Goal: Information Seeking & Learning: Learn about a topic

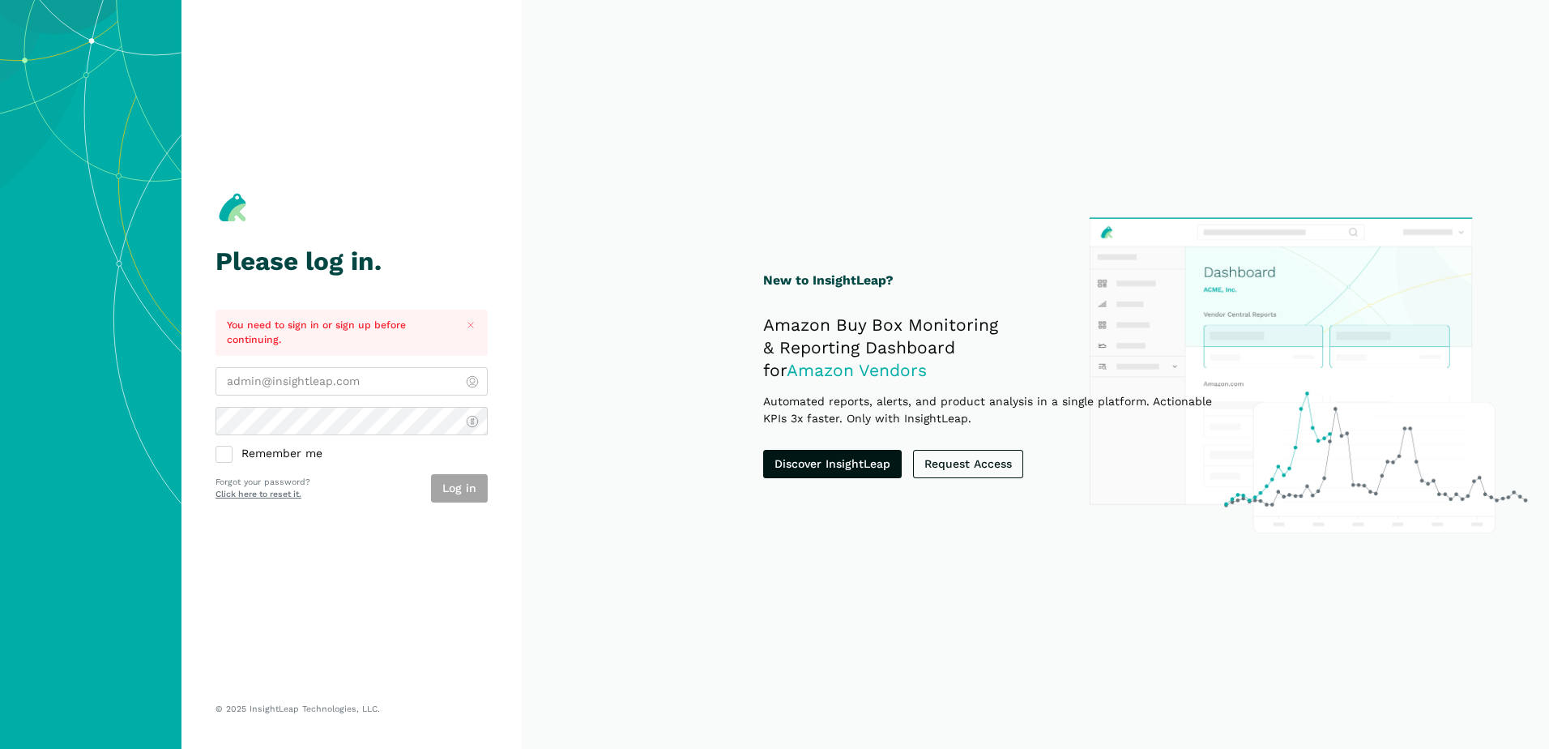
type input "[PERSON_NAME][EMAIL_ADDRESS][DOMAIN_NAME]"
click at [464, 489] on div "Log in" at bounding box center [459, 488] width 57 height 28
click at [464, 494] on button "Log in" at bounding box center [459, 488] width 57 height 28
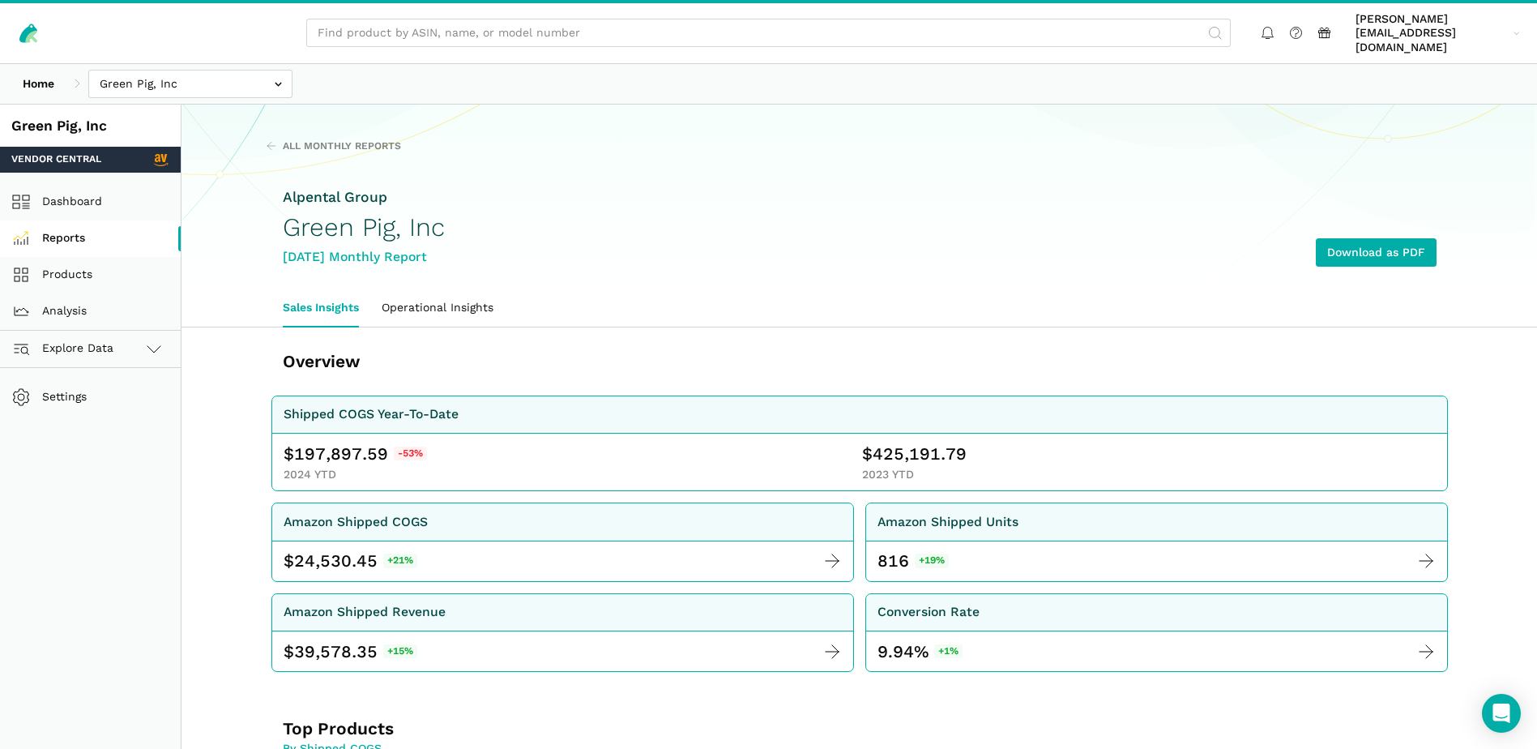
click at [75, 228] on link "Reports" at bounding box center [90, 238] width 181 height 36
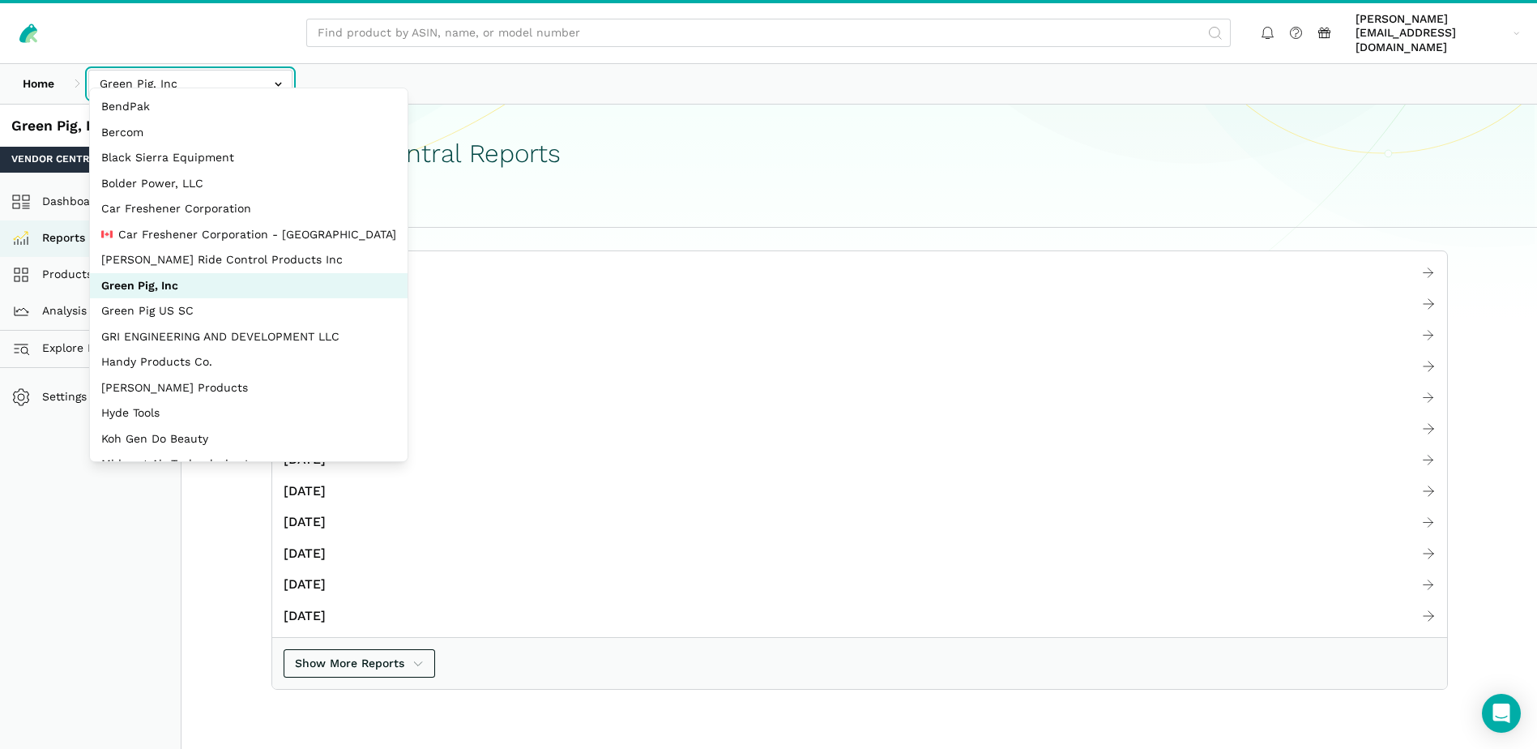
click at [274, 72] on input "text" at bounding box center [190, 84] width 204 height 28
select select "EBNioBWraXHWBq44vMSScS9n"
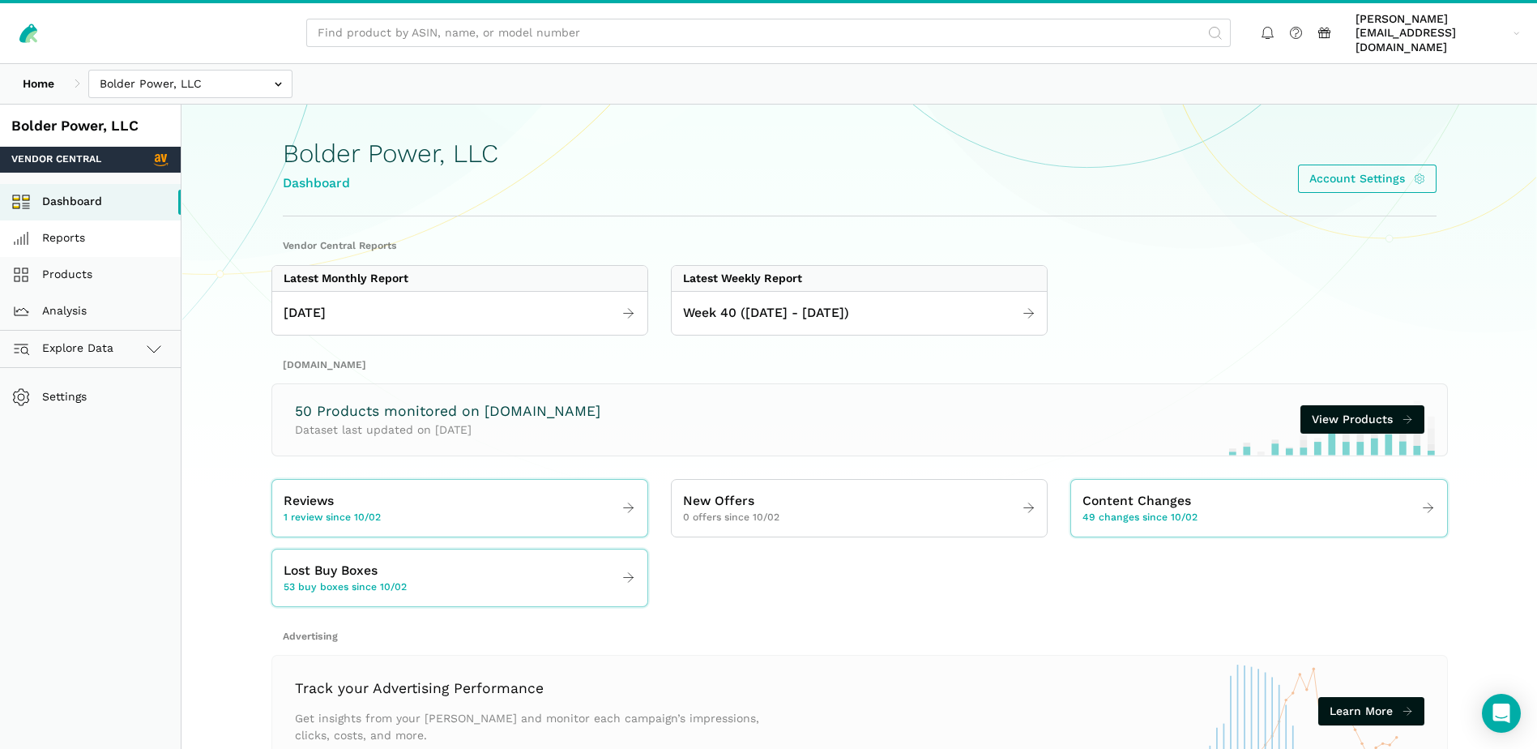
click at [75, 223] on link "Reports" at bounding box center [90, 238] width 181 height 36
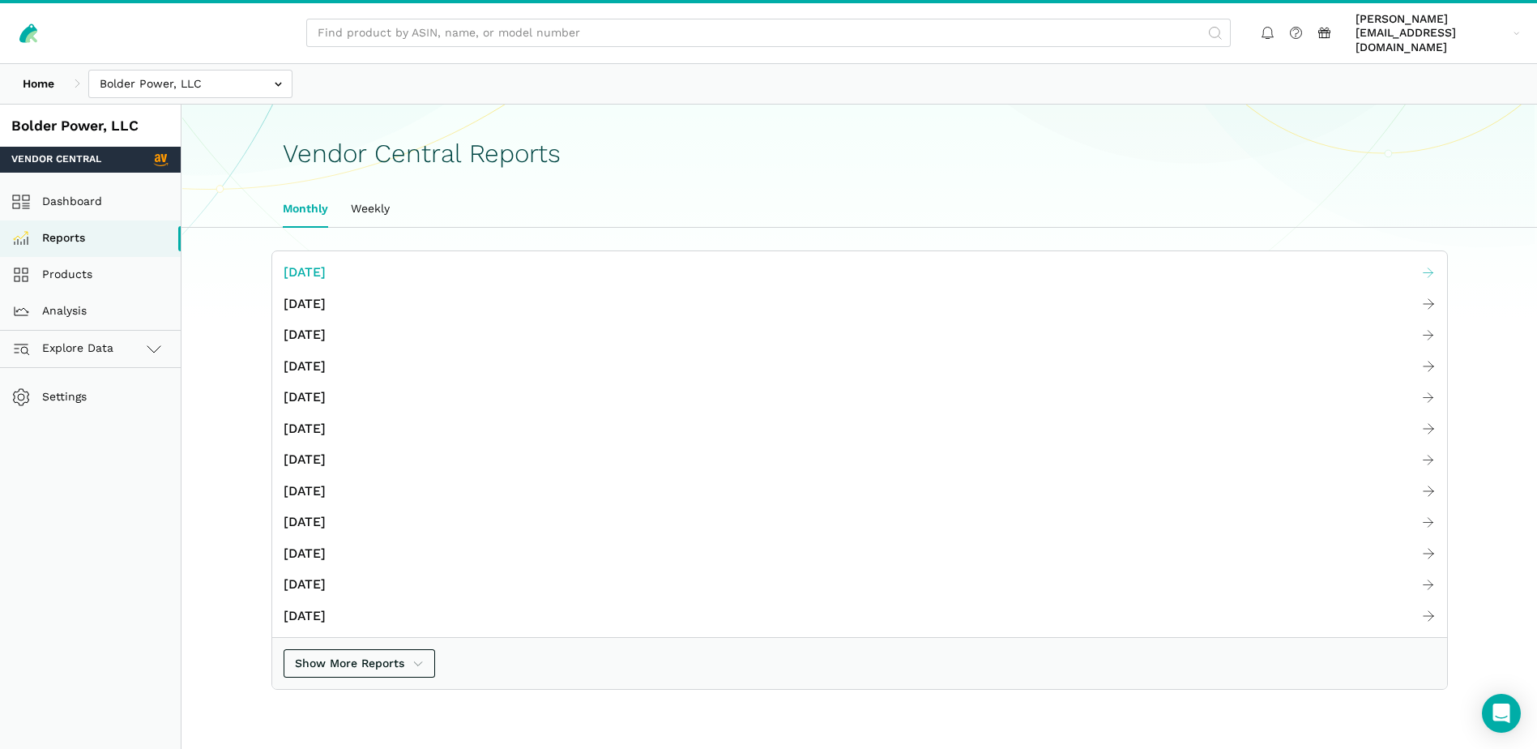
click at [297, 263] on span "[DATE]" at bounding box center [305, 273] width 42 height 20
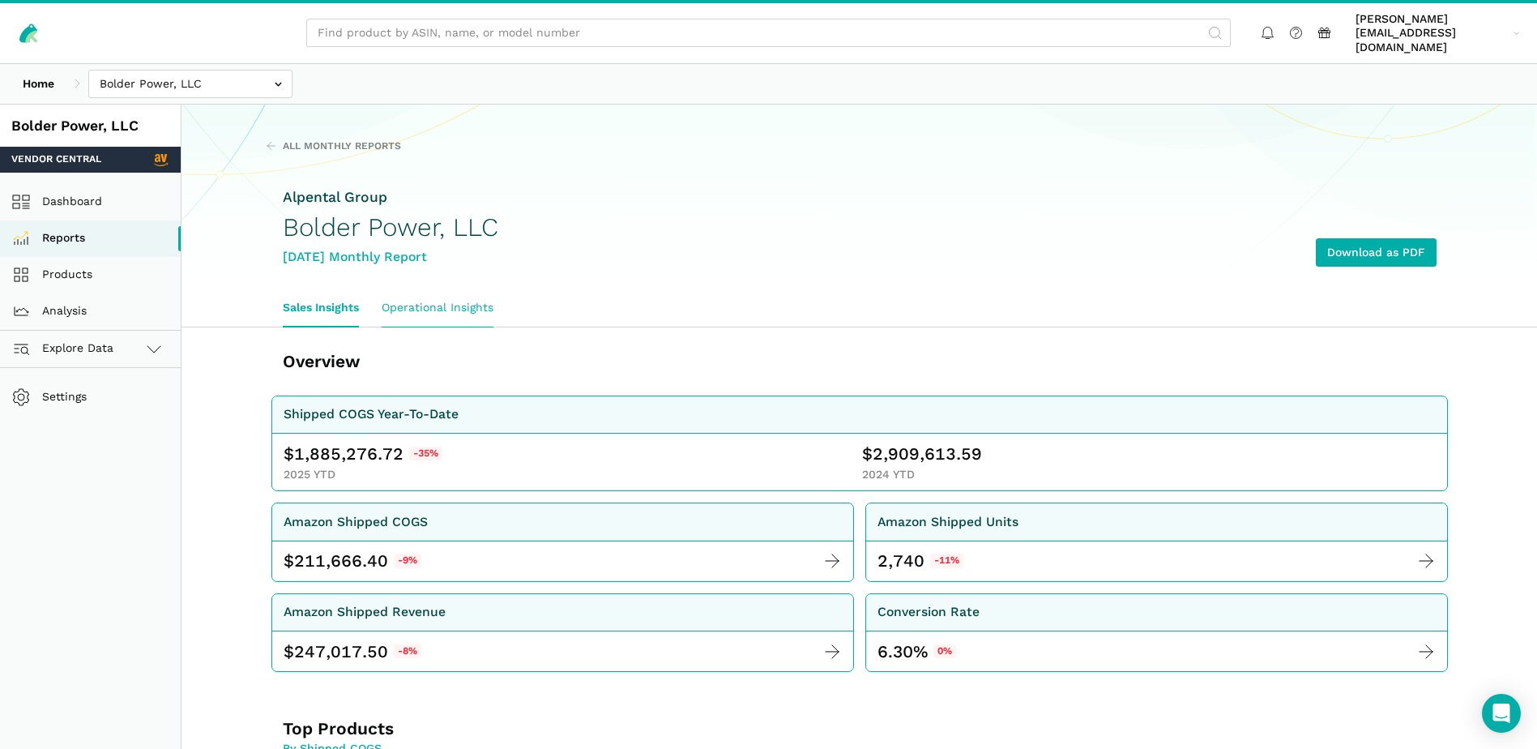
click at [489, 294] on link "Operational Insights" at bounding box center [437, 307] width 135 height 37
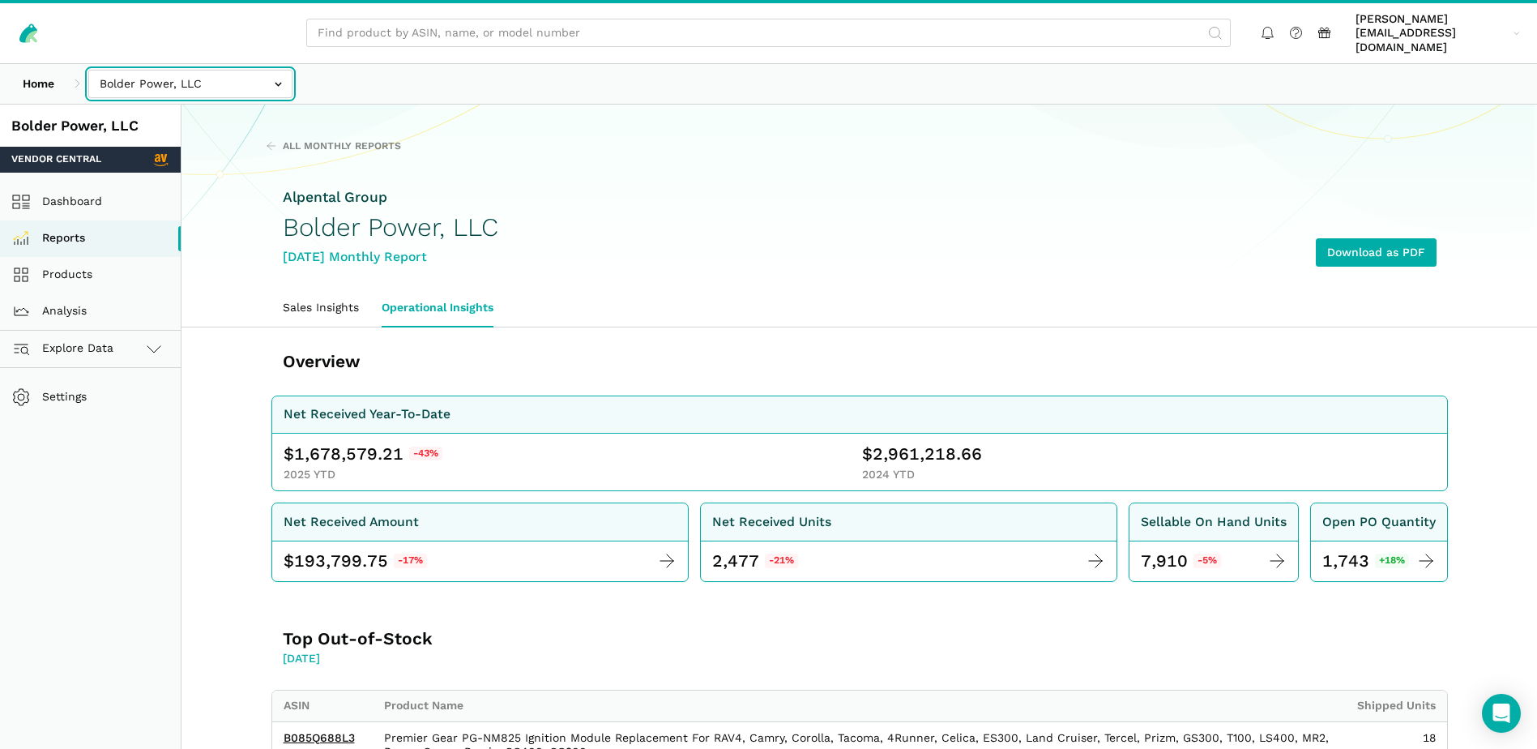
click at [282, 71] on input "text" at bounding box center [190, 84] width 204 height 28
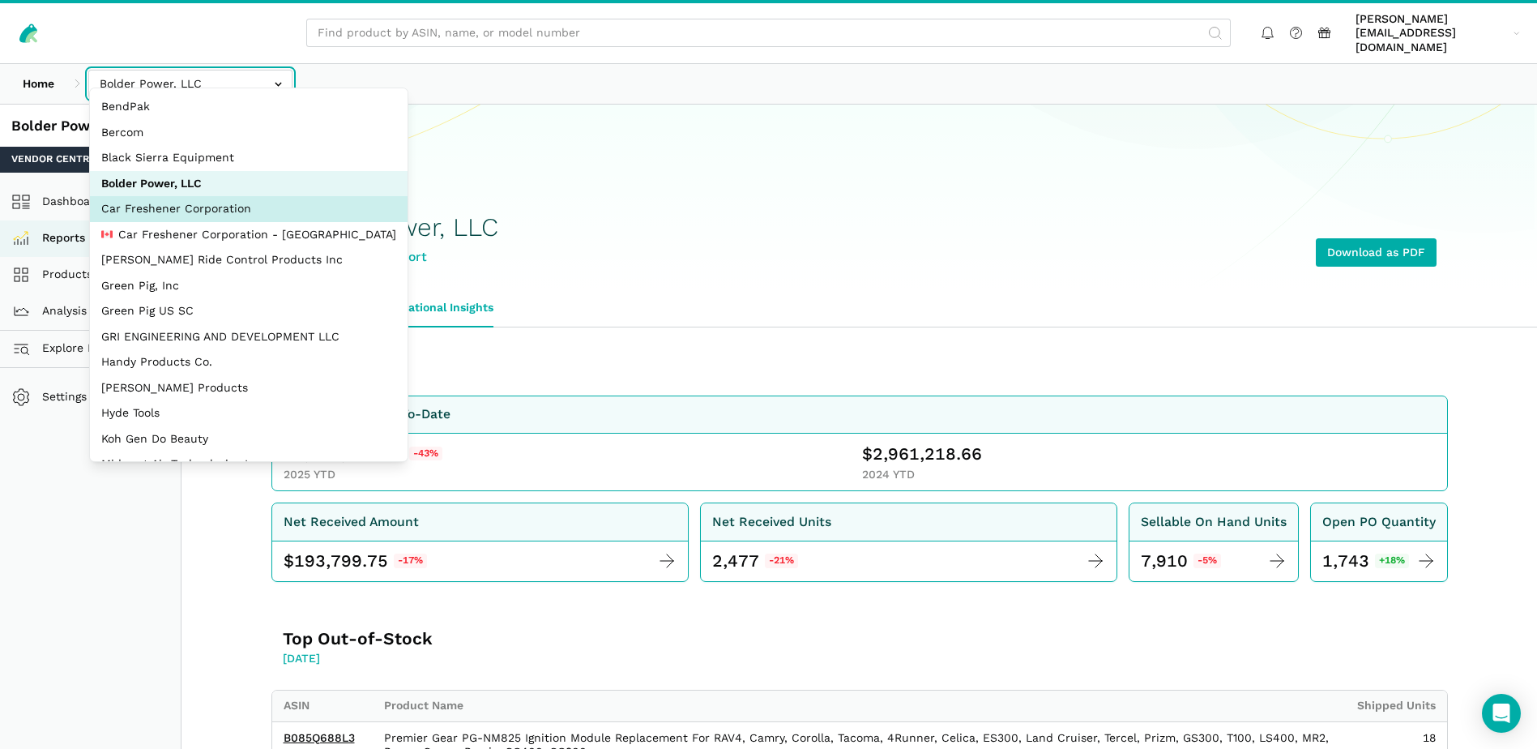
select select "JyuZ269ZTF8CRr8zaTYc2JhH"
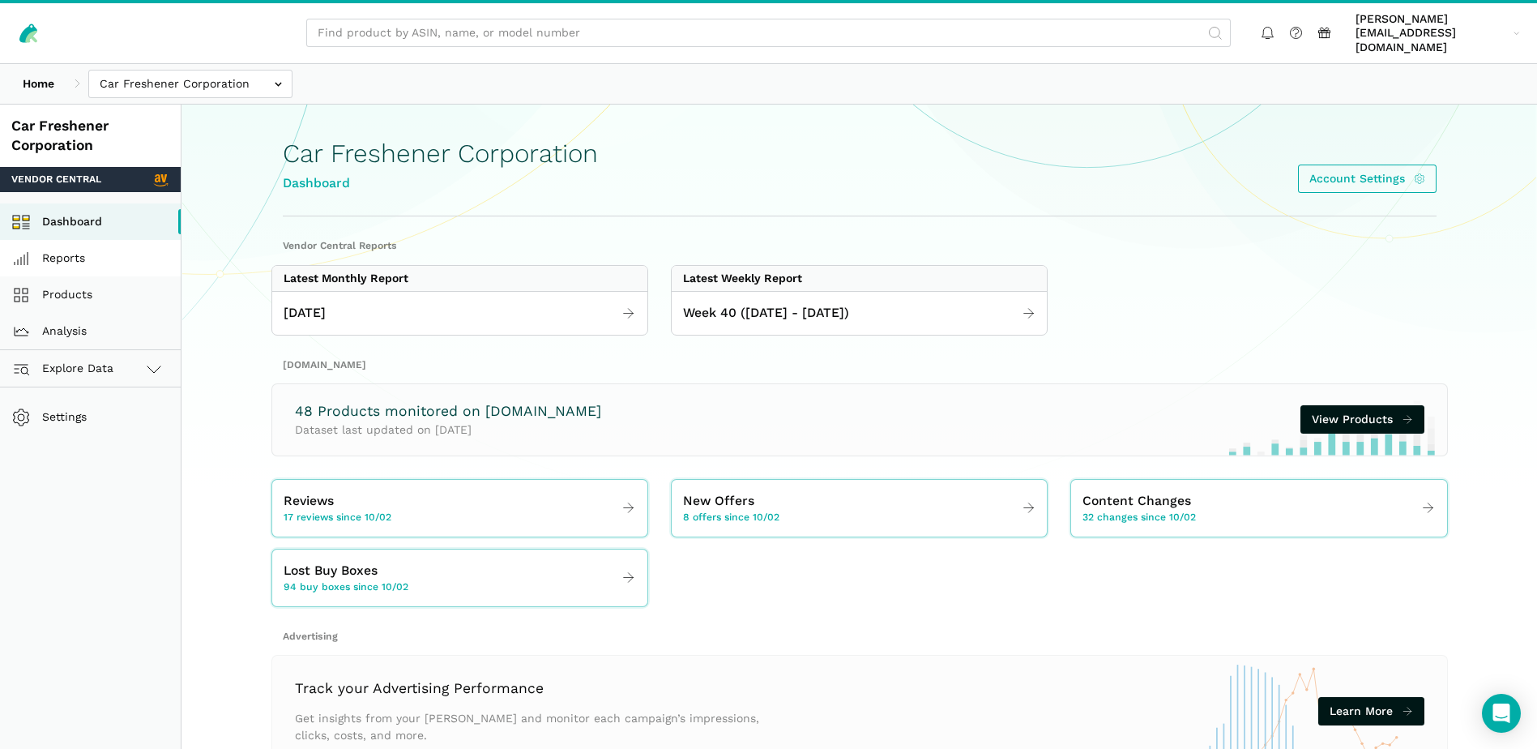
click at [77, 244] on link "Reports" at bounding box center [90, 258] width 181 height 36
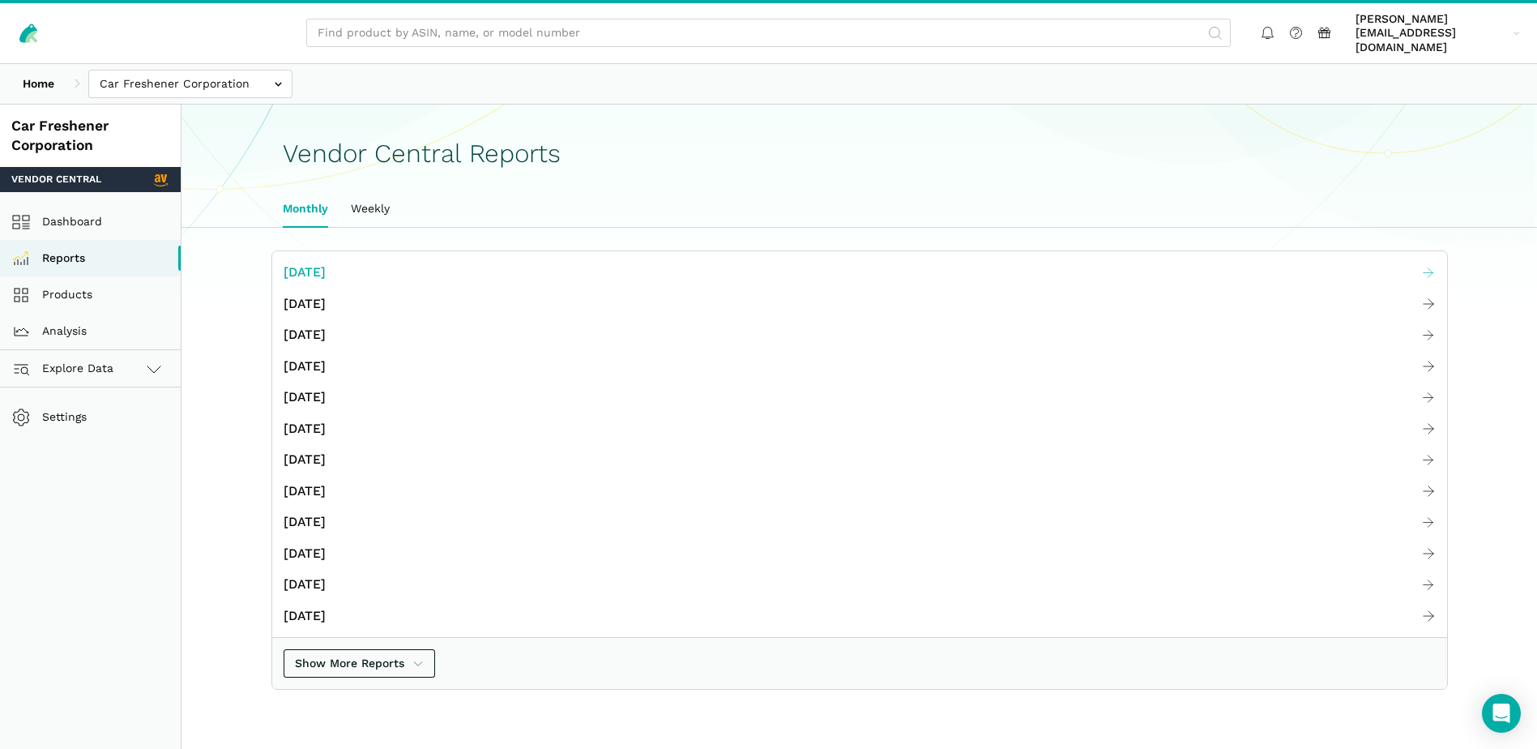
click at [301, 263] on span "[DATE]" at bounding box center [305, 273] width 42 height 20
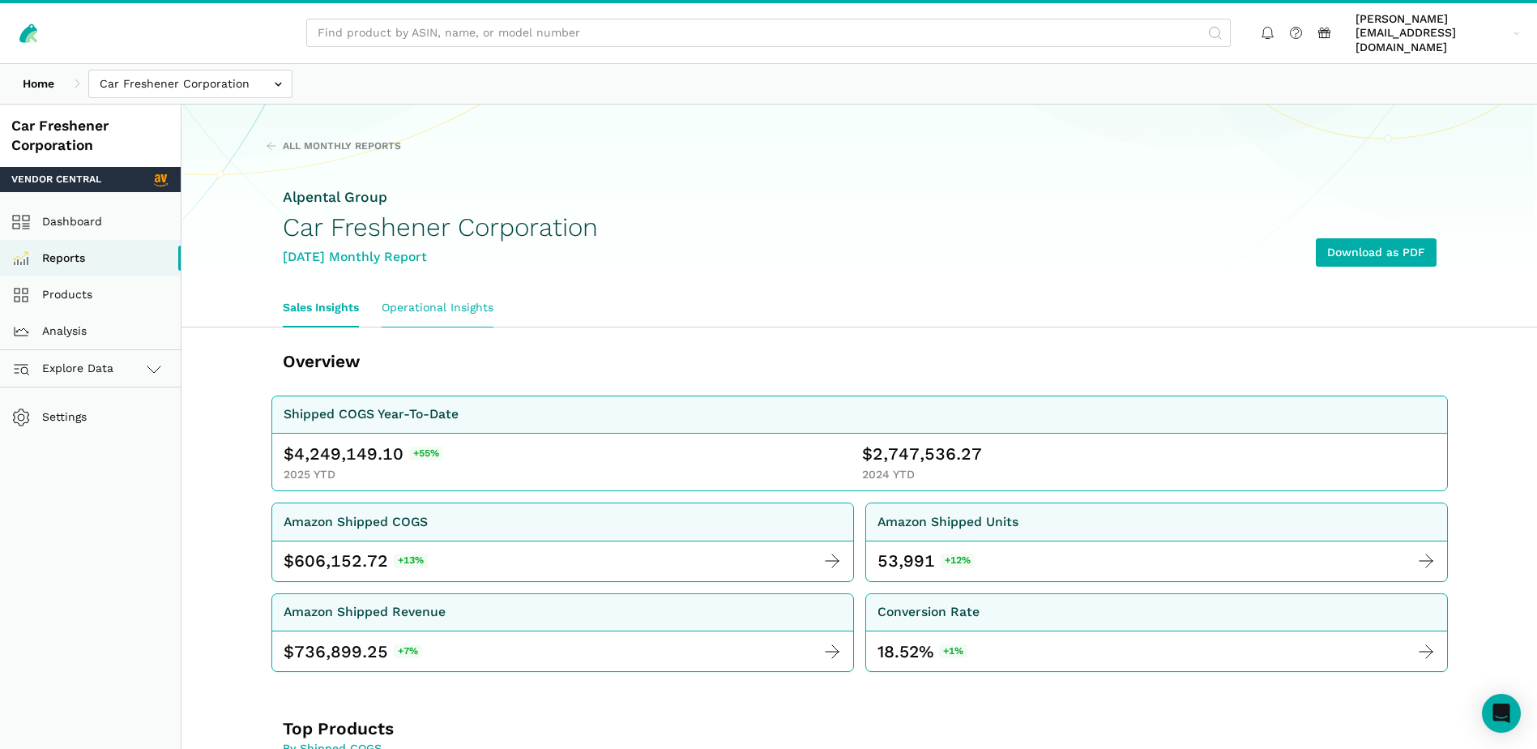
click at [435, 289] on link "Operational Insights" at bounding box center [437, 307] width 135 height 37
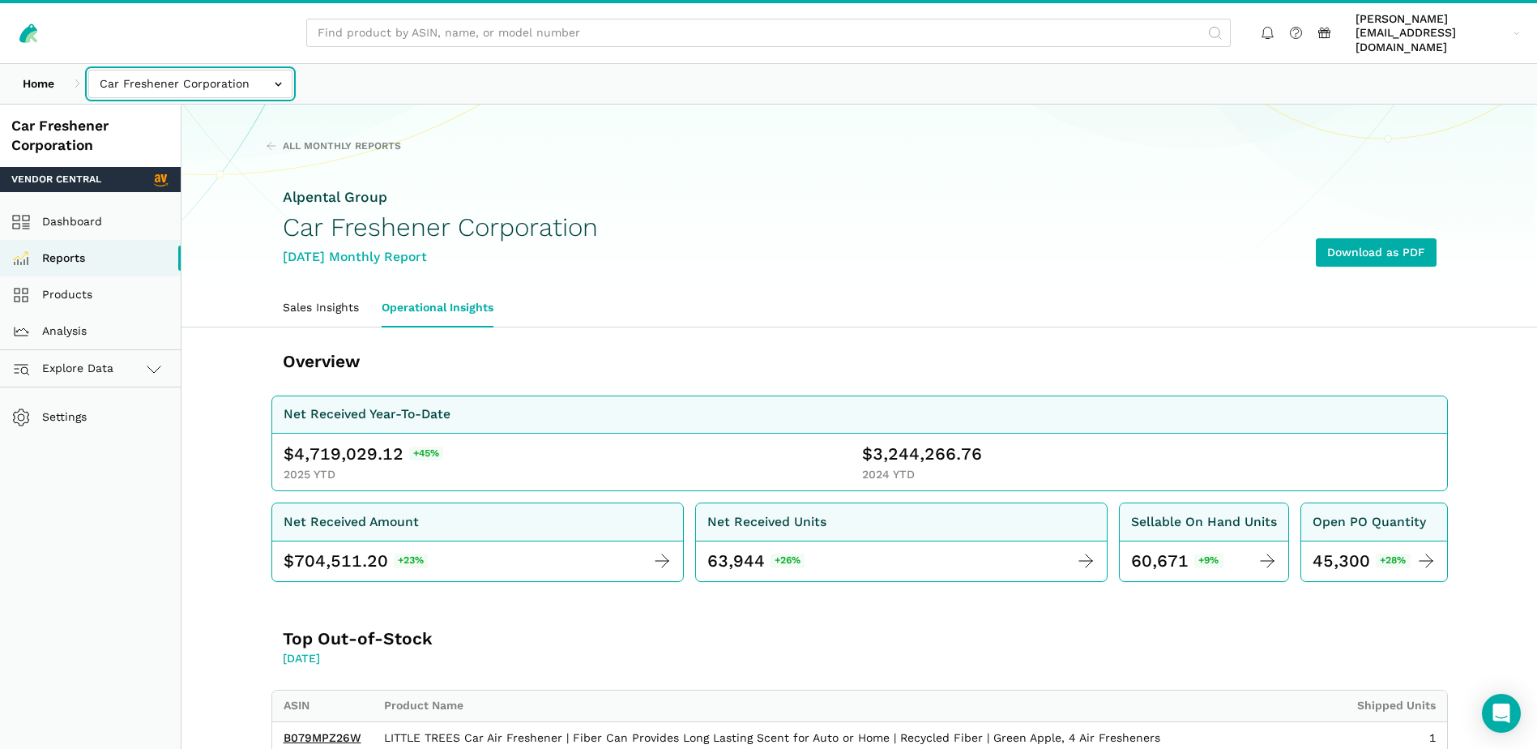
click at [278, 74] on input "text" at bounding box center [190, 84] width 204 height 28
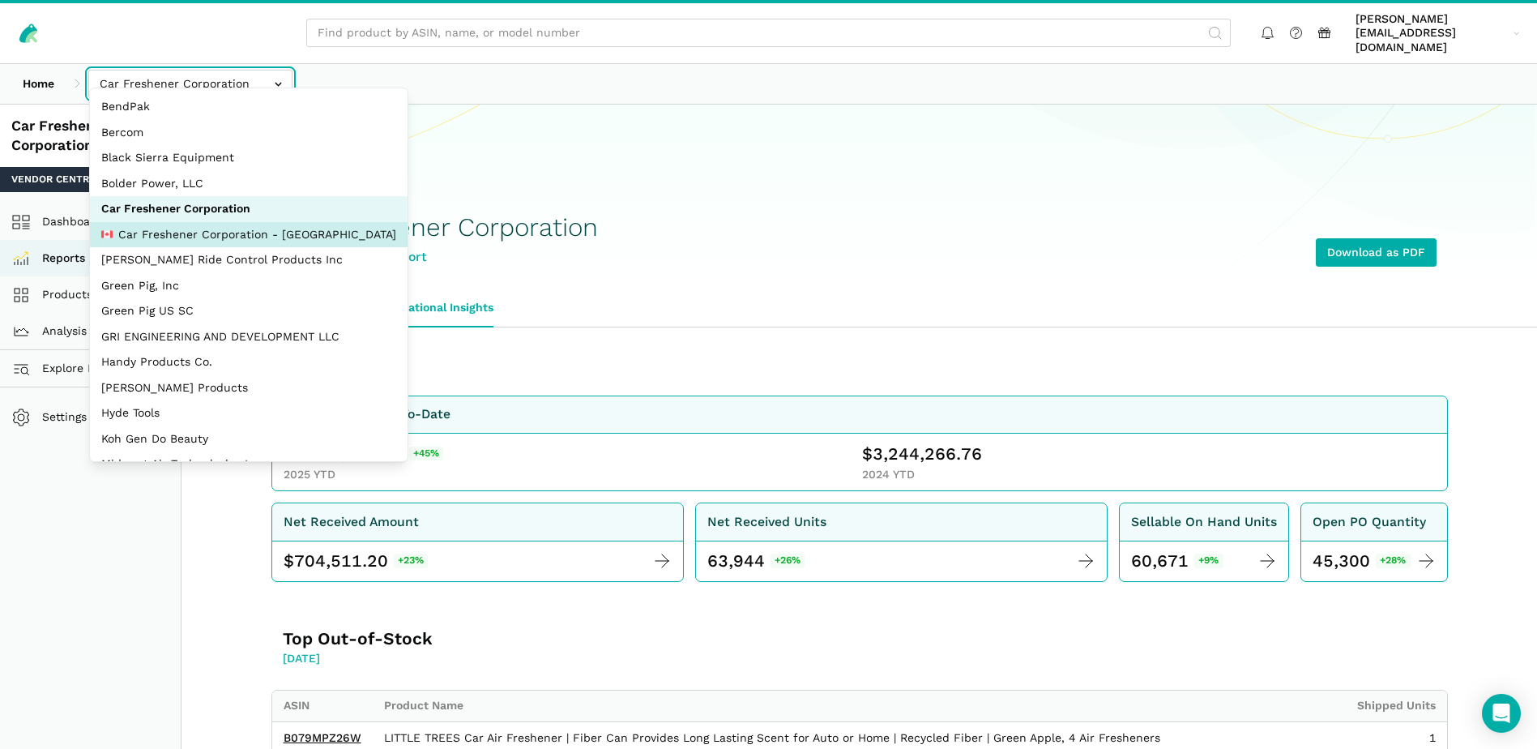
select select "MkN8EkcaB26WsjS8pF97Wcww"
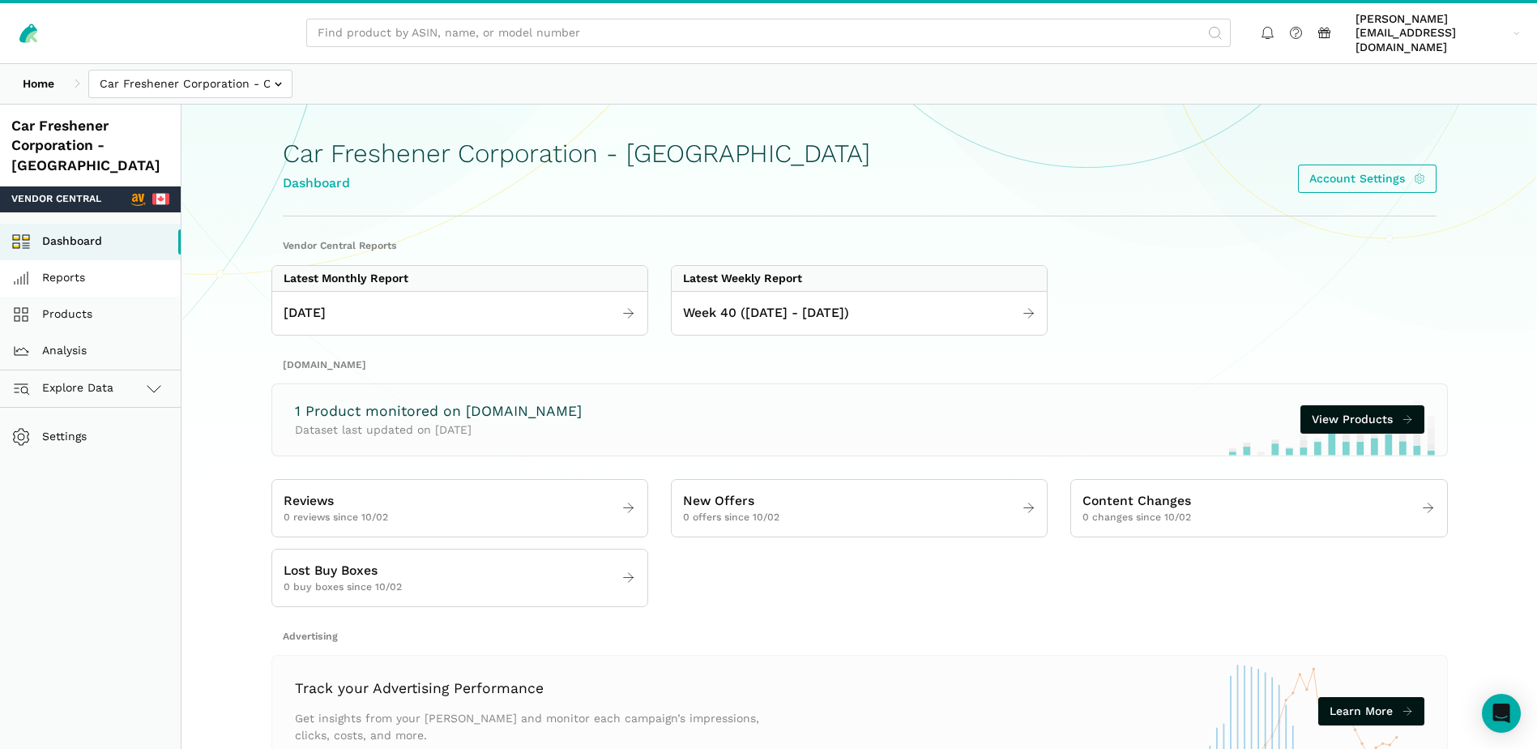
click at [81, 260] on link "Reports" at bounding box center [90, 278] width 181 height 36
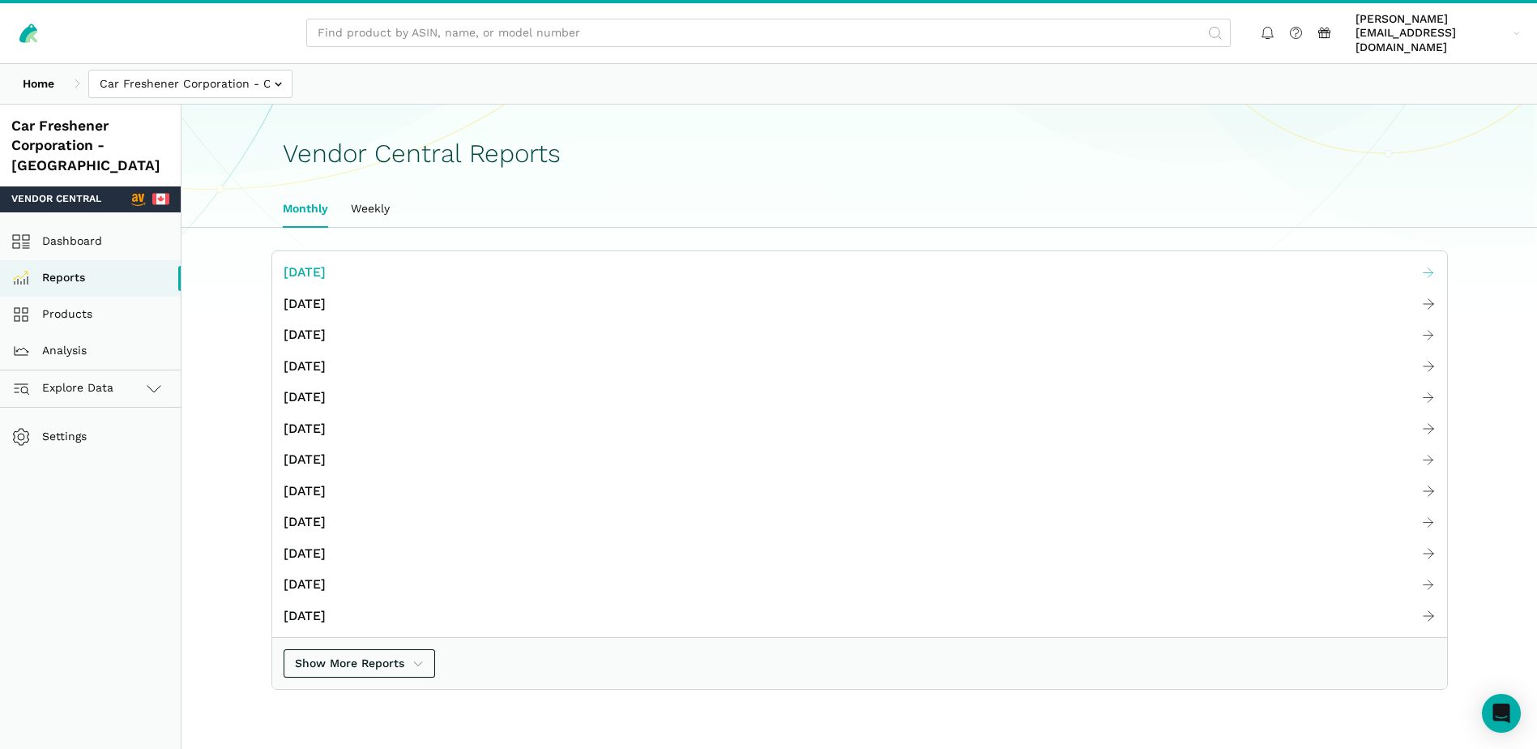
click at [318, 263] on span "[DATE]" at bounding box center [305, 273] width 42 height 20
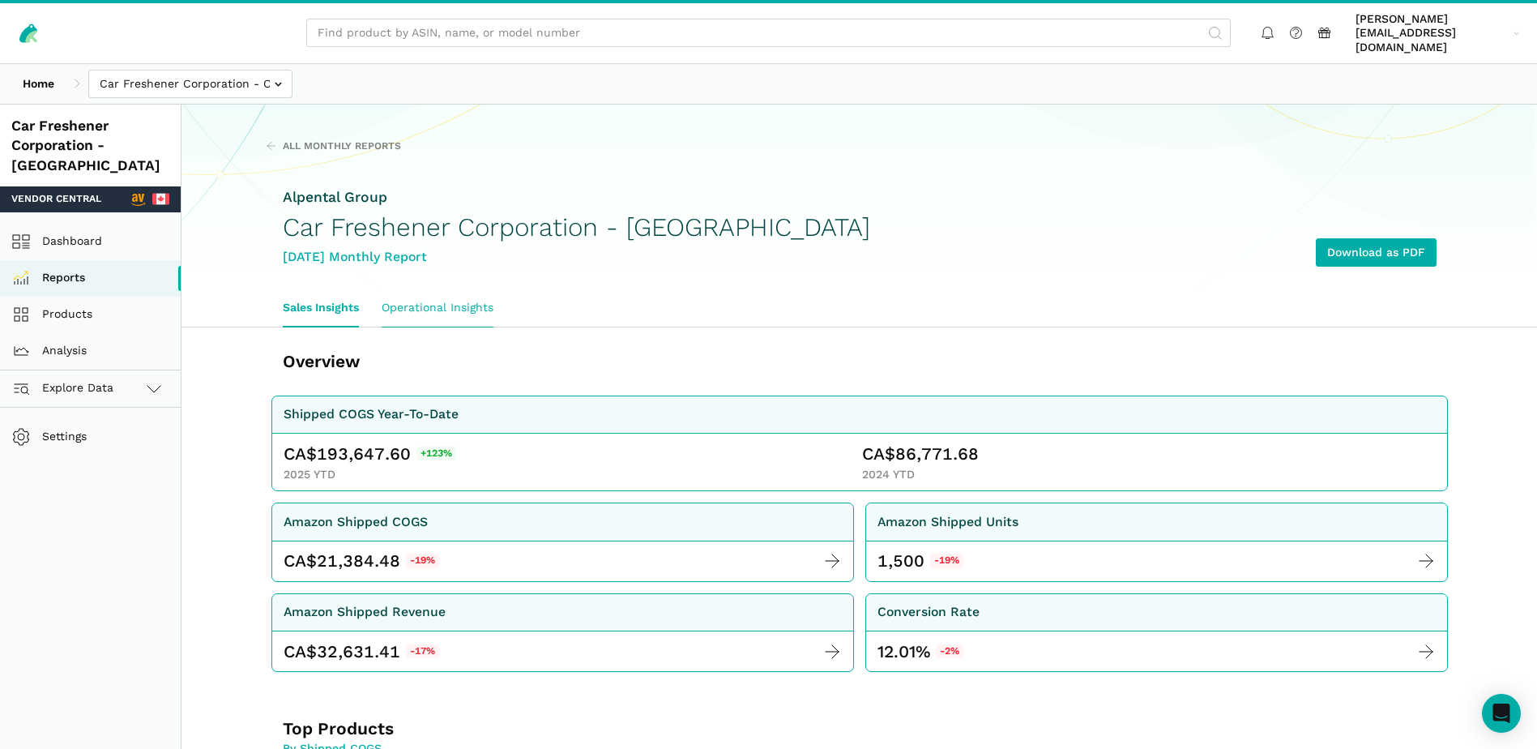
click at [457, 296] on link "Operational Insights" at bounding box center [437, 307] width 135 height 37
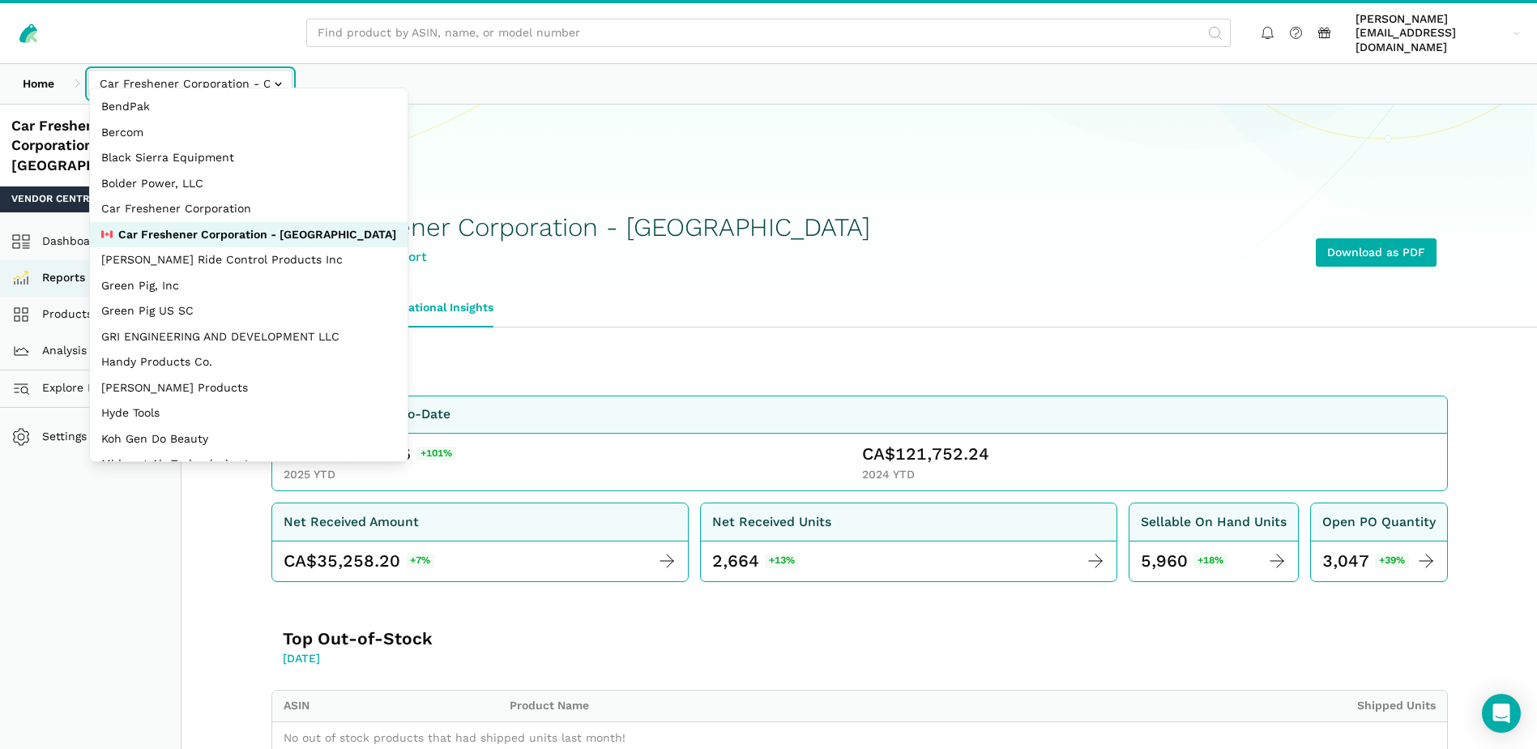
click at [271, 72] on input "text" at bounding box center [190, 84] width 204 height 28
select select "Ko8rakMGZtY1QjyruUJxwLwP"
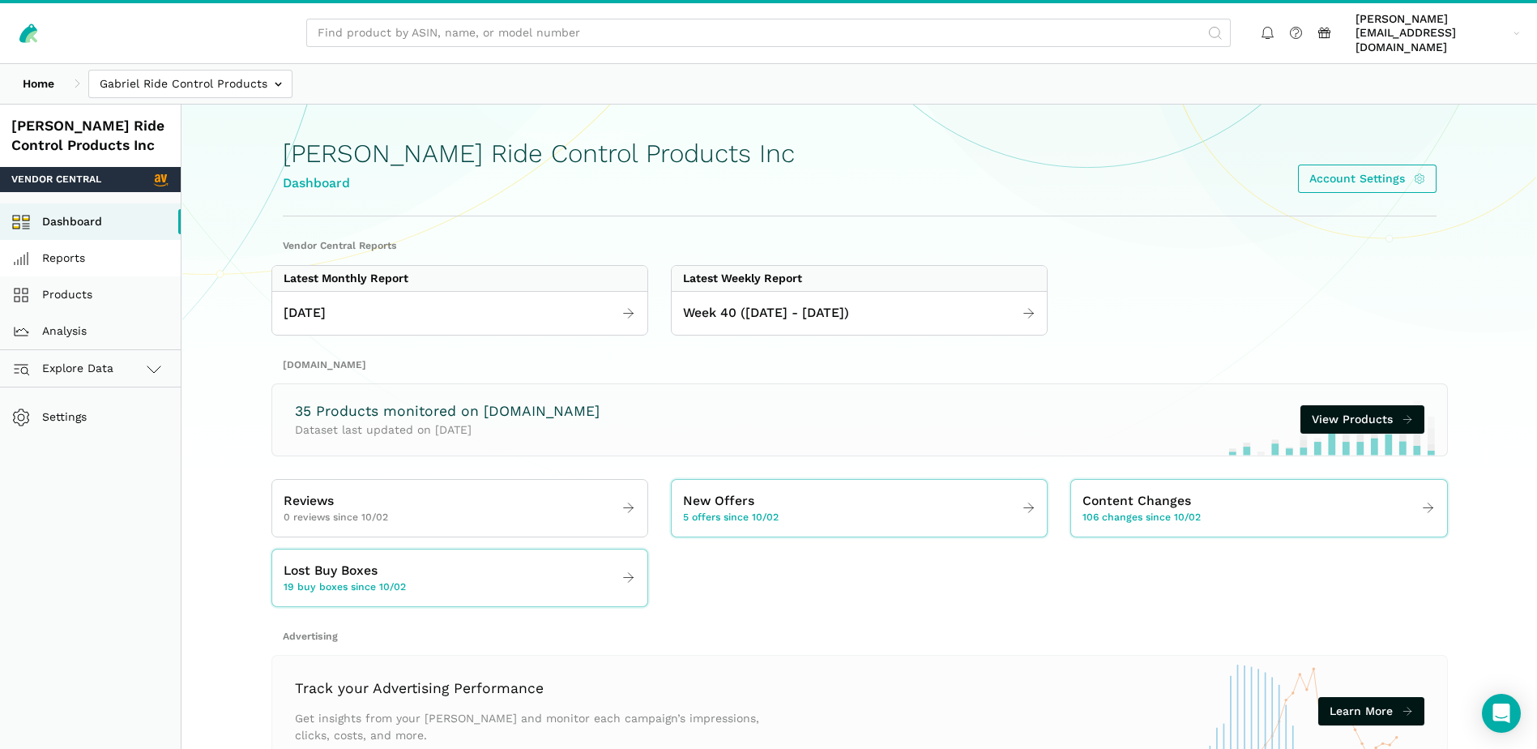
click at [74, 243] on link "Reports" at bounding box center [90, 258] width 181 height 36
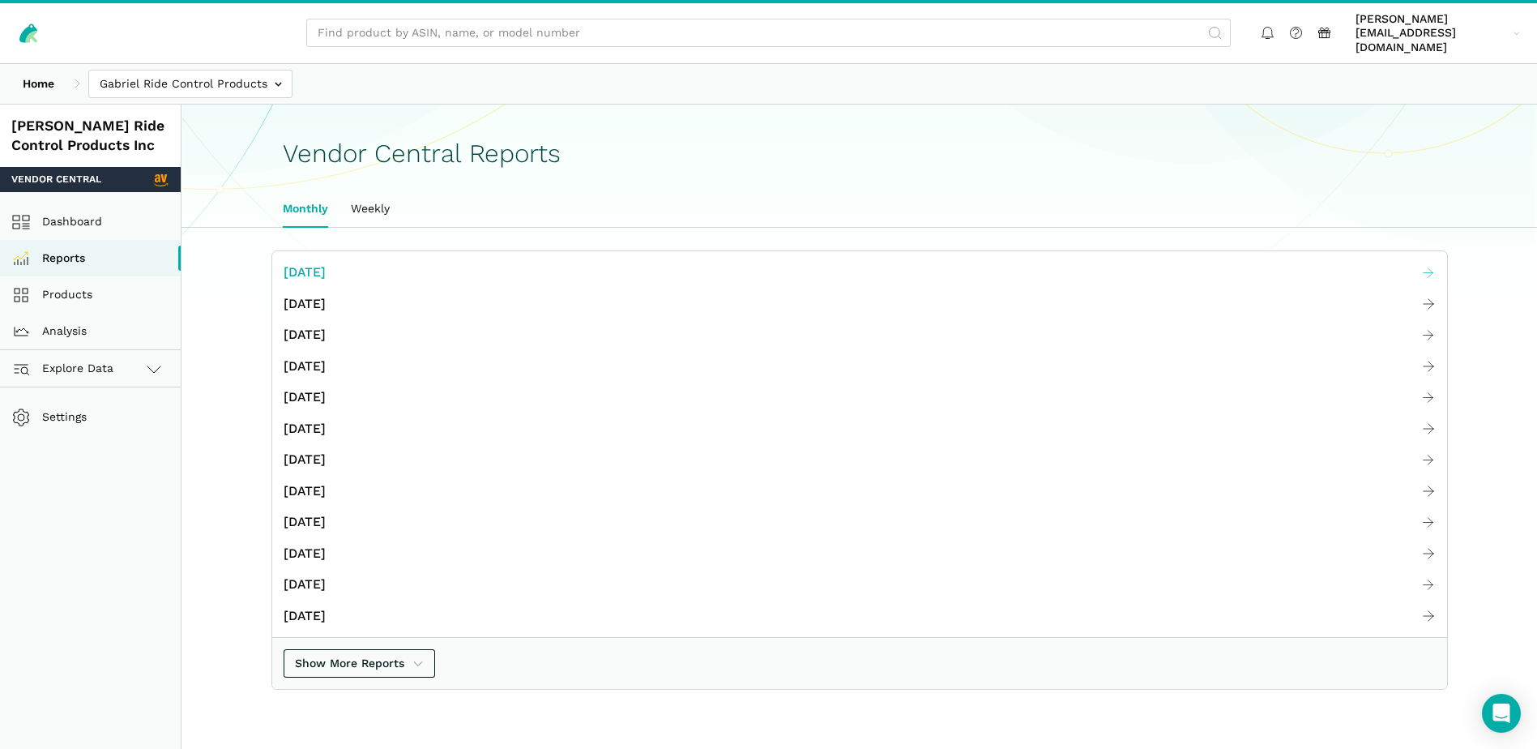
click at [326, 263] on span "[DATE]" at bounding box center [305, 273] width 42 height 20
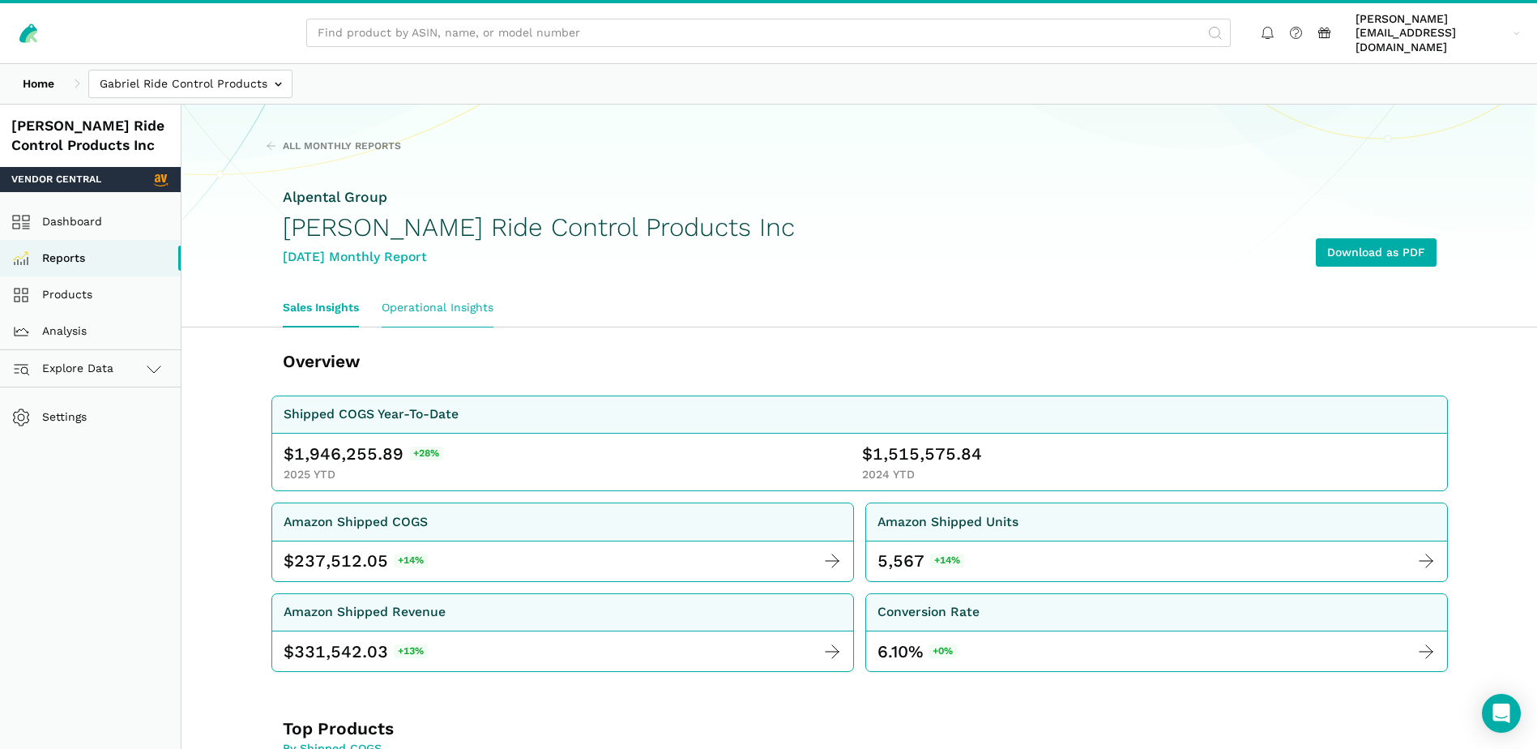
click at [446, 290] on link "Operational Insights" at bounding box center [437, 307] width 135 height 37
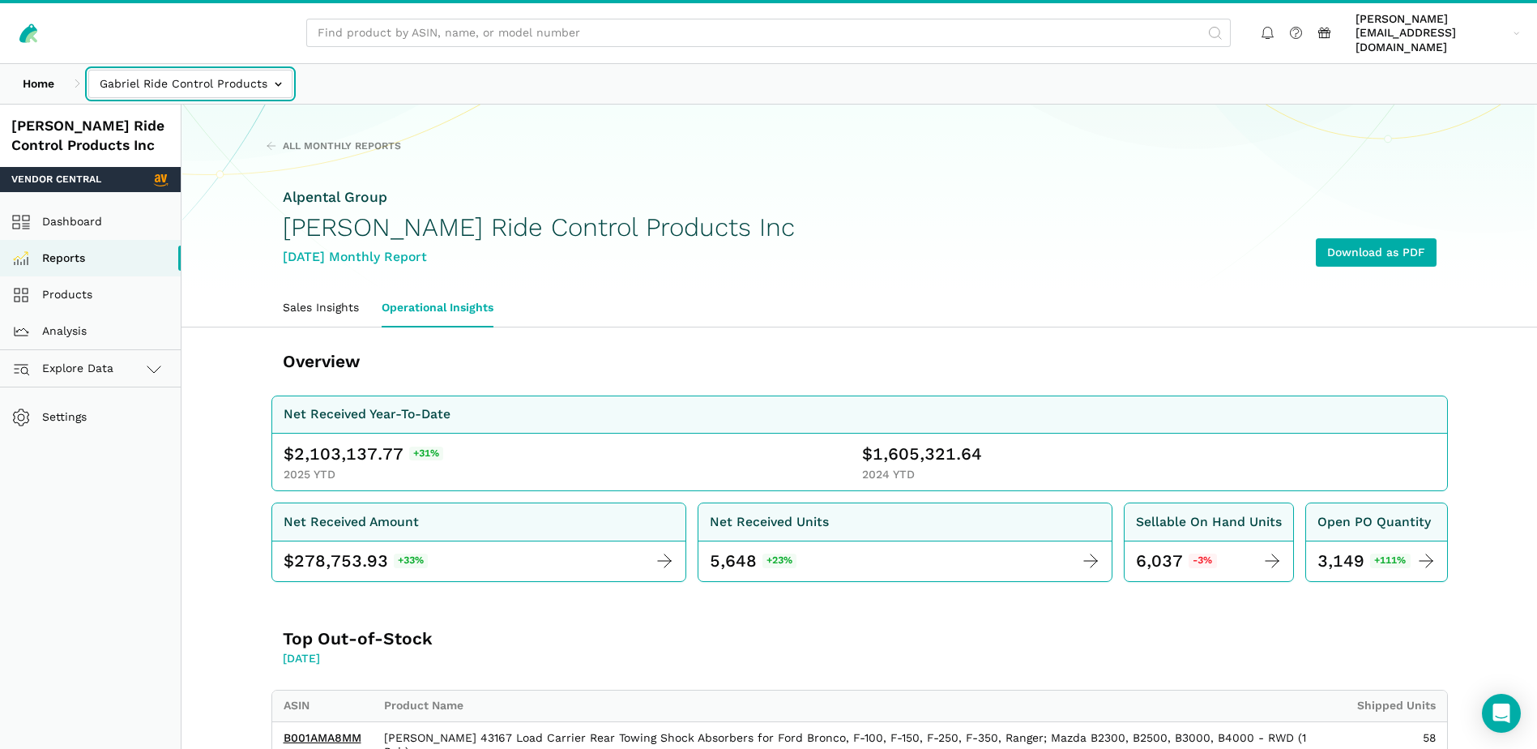
click at [268, 75] on input "text" at bounding box center [190, 84] width 204 height 28
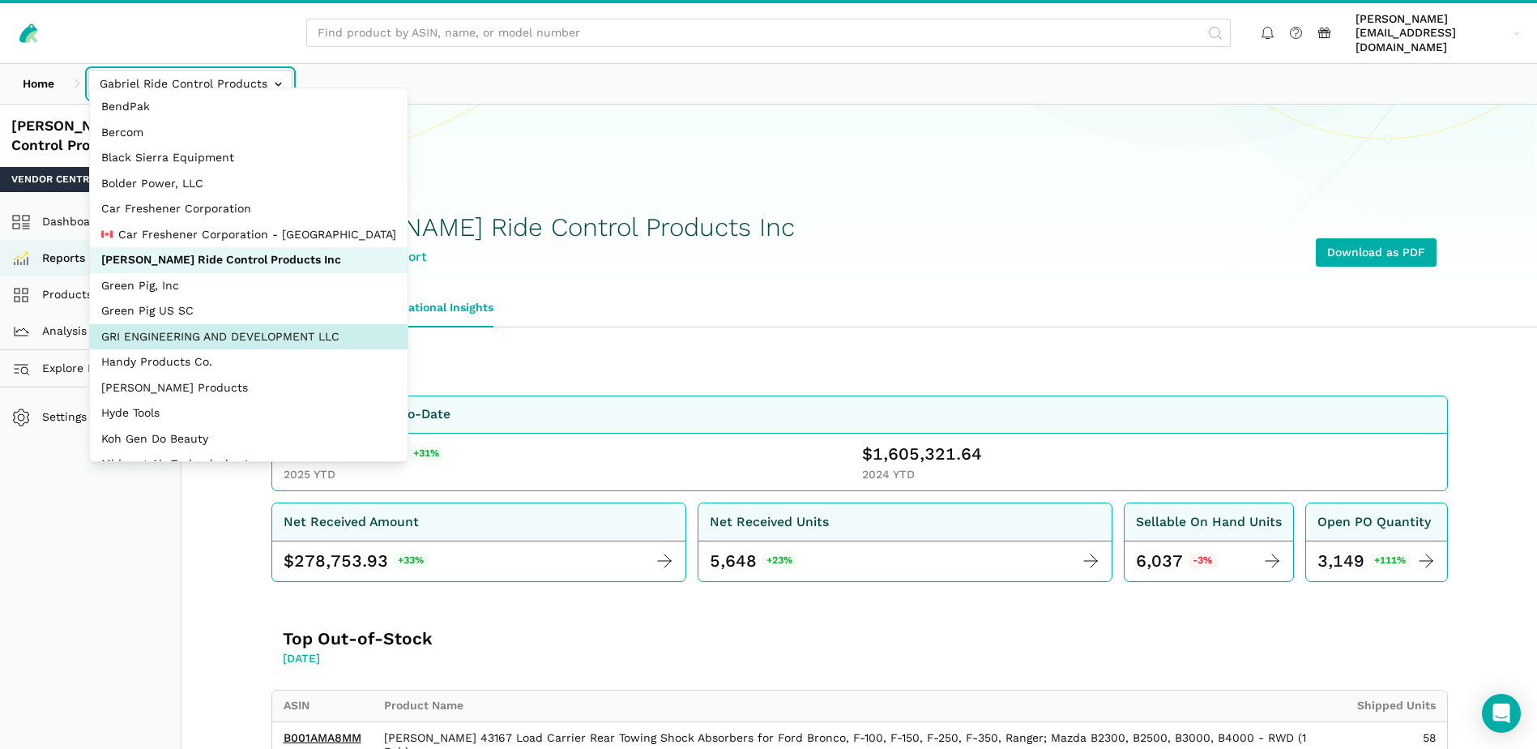
select select "Hei8wDUEZnK8pJhs1ysxCZLc"
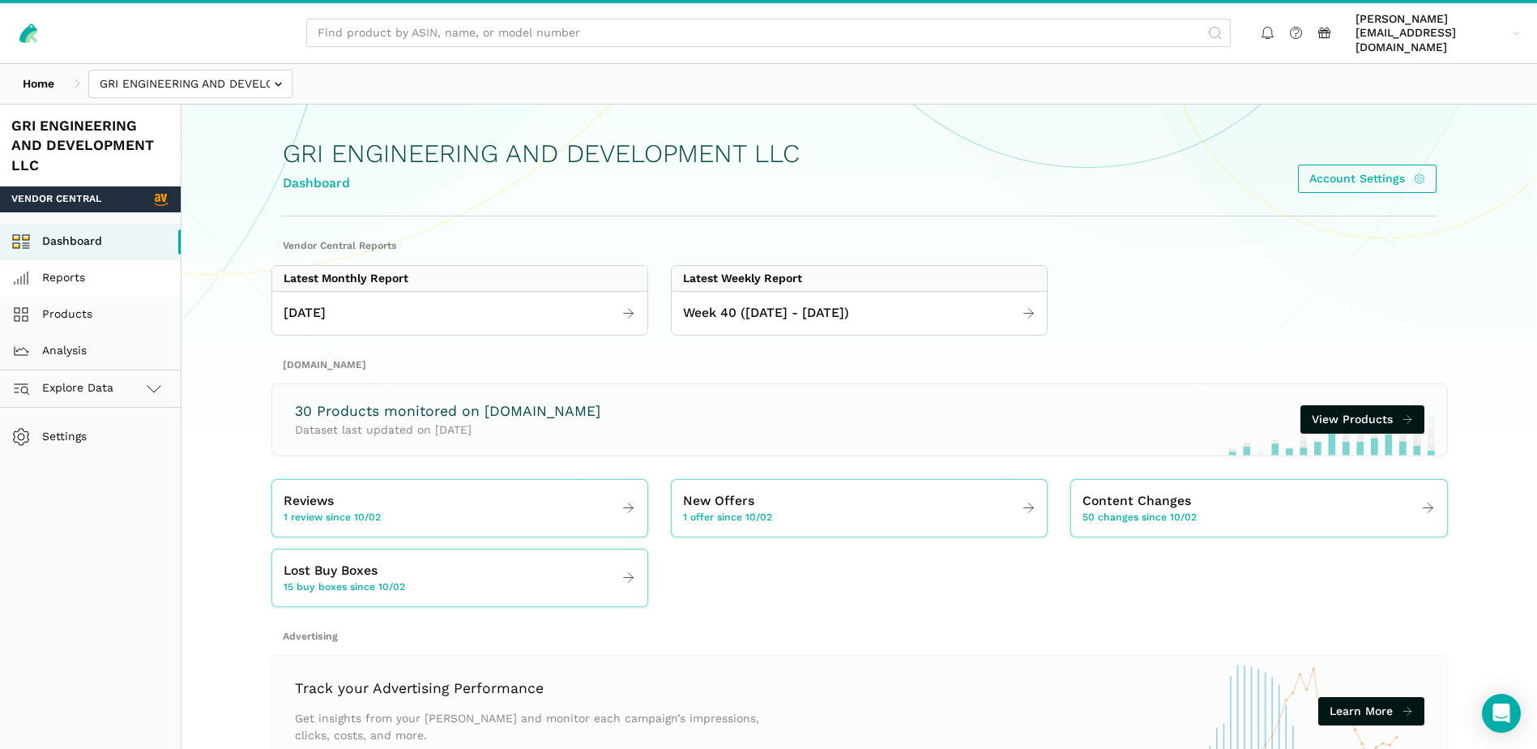
click at [75, 260] on link "Reports" at bounding box center [90, 278] width 181 height 36
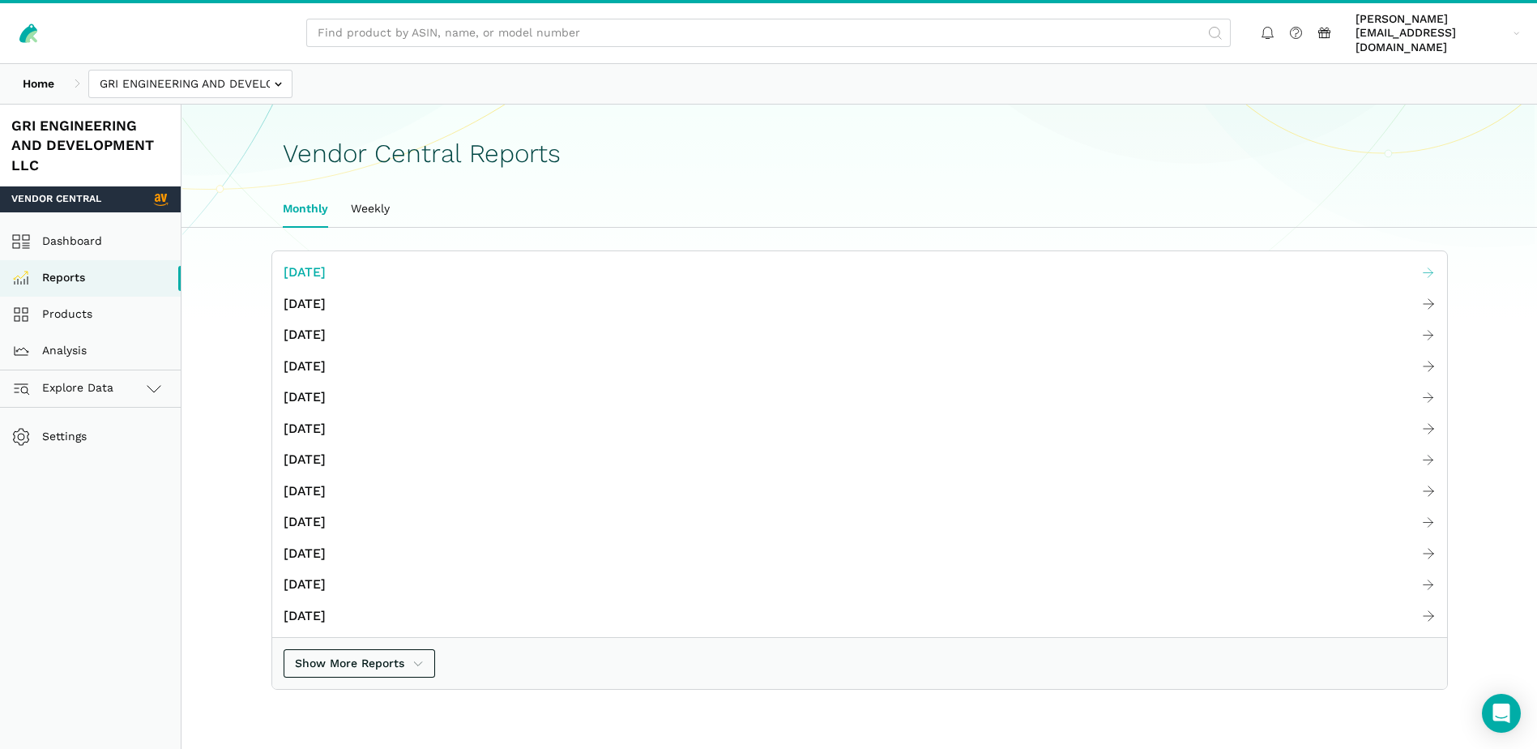
click at [326, 263] on span "[DATE]" at bounding box center [305, 273] width 42 height 20
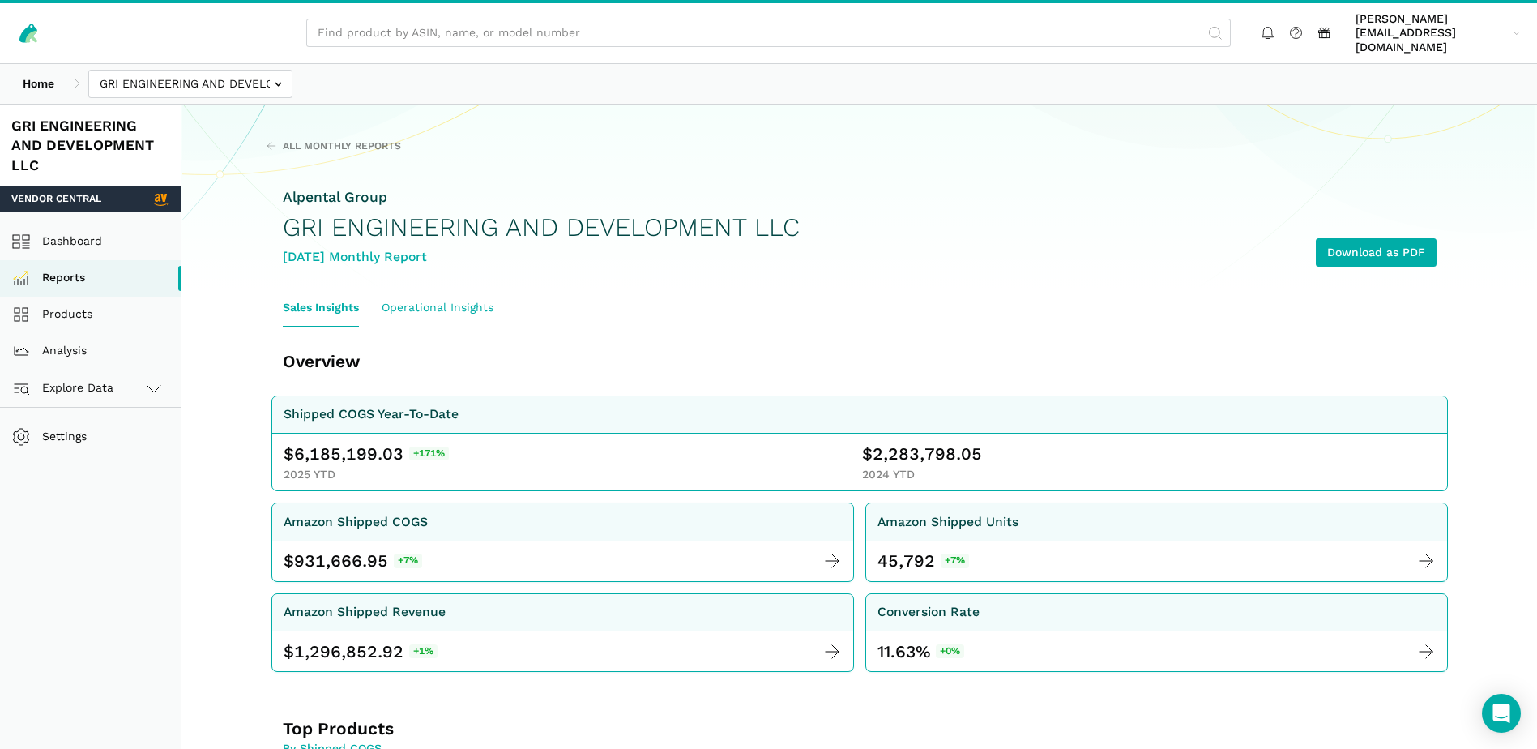
click at [456, 299] on link "Operational Insights" at bounding box center [437, 307] width 135 height 37
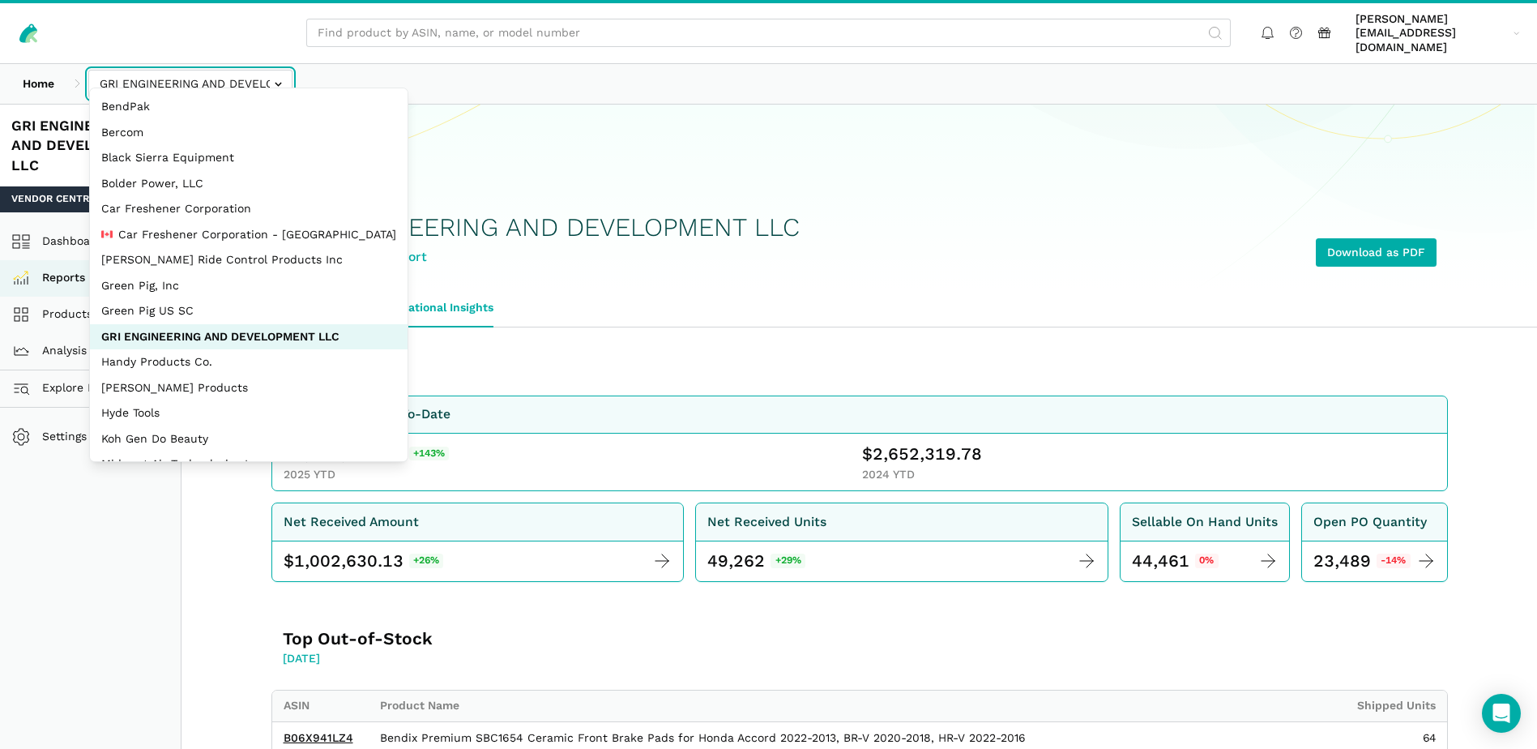
click at [276, 75] on input "text" at bounding box center [190, 84] width 204 height 28
select select "bYbTYo3HXWRCsidytvYJ1e2X"
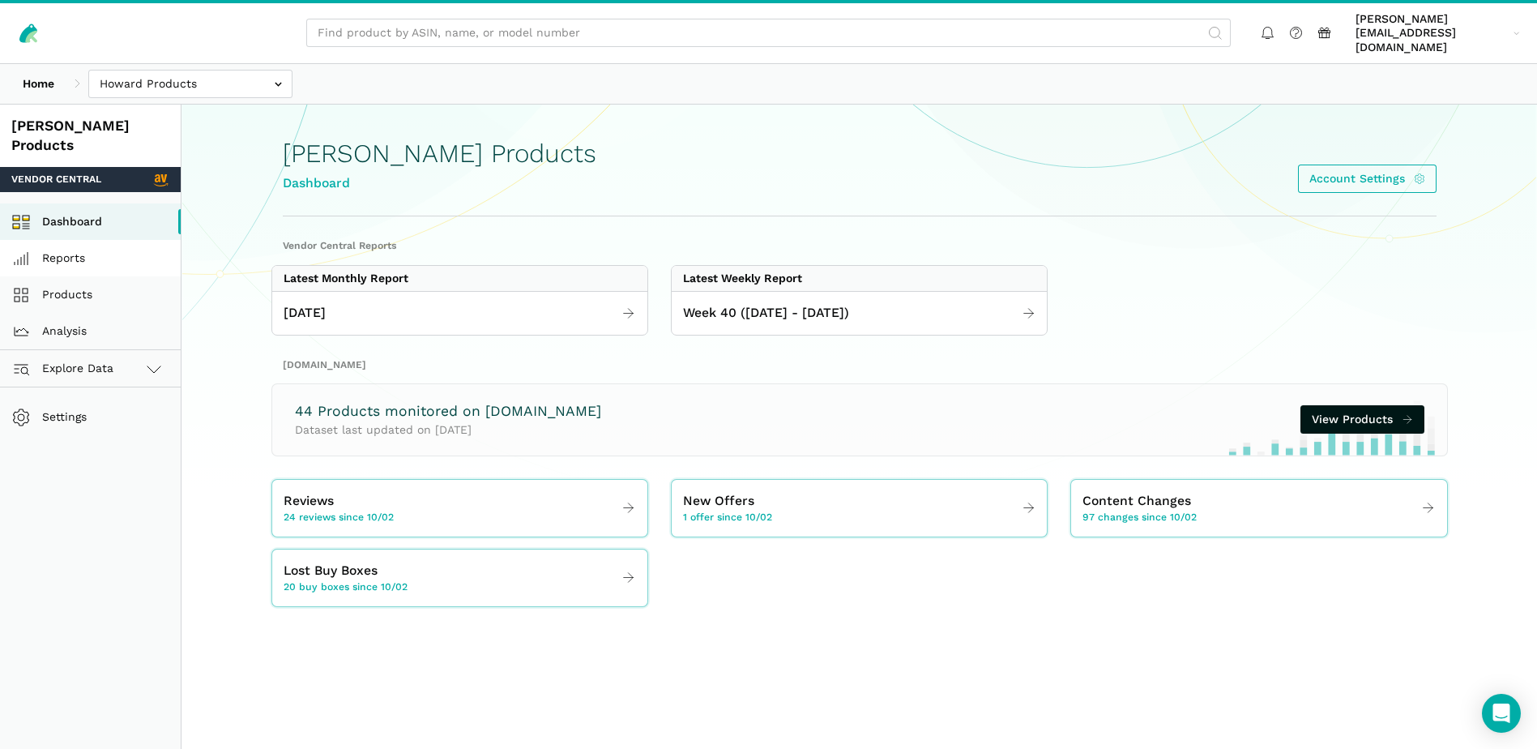
click at [76, 240] on link "Reports" at bounding box center [90, 258] width 181 height 36
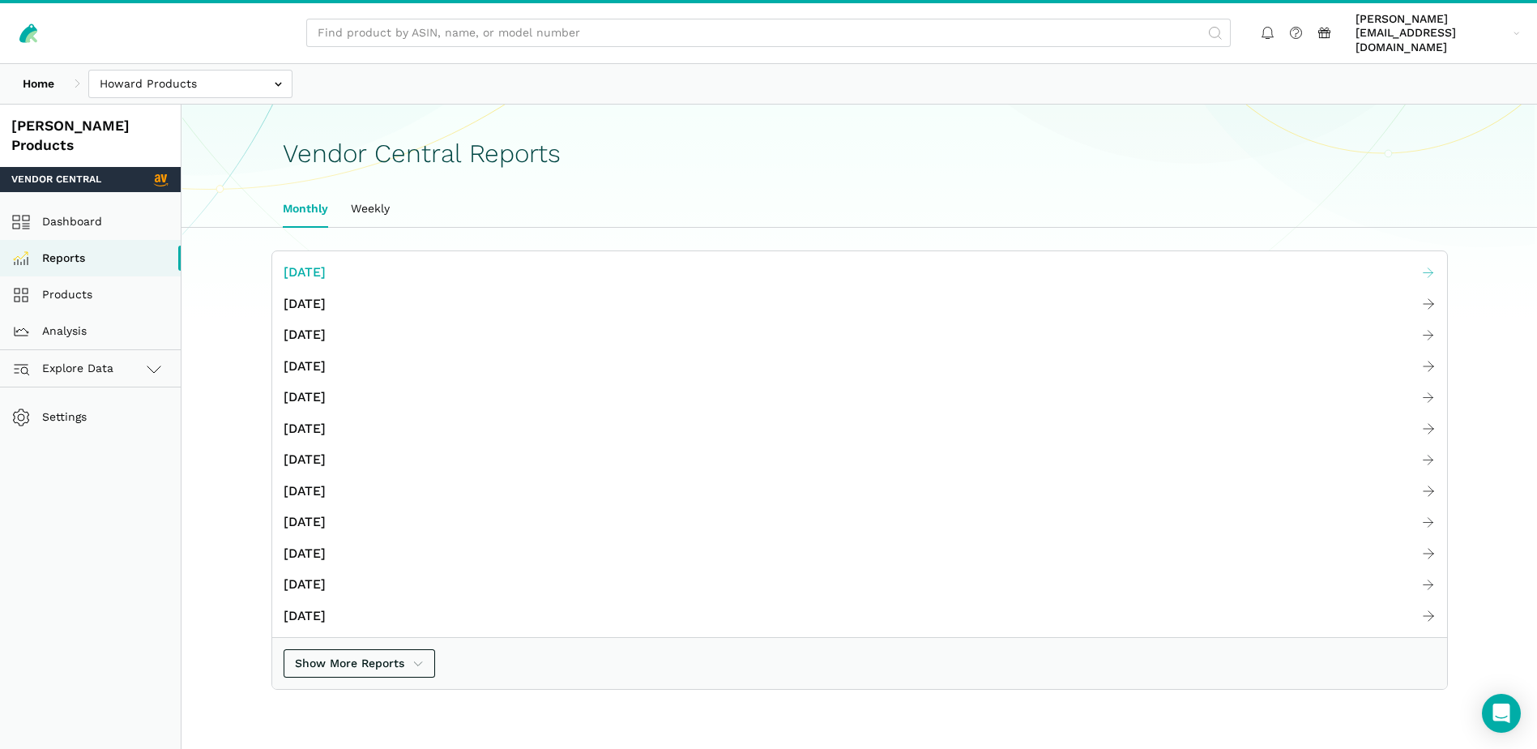
click at [326, 263] on span "[DATE]" at bounding box center [305, 273] width 42 height 20
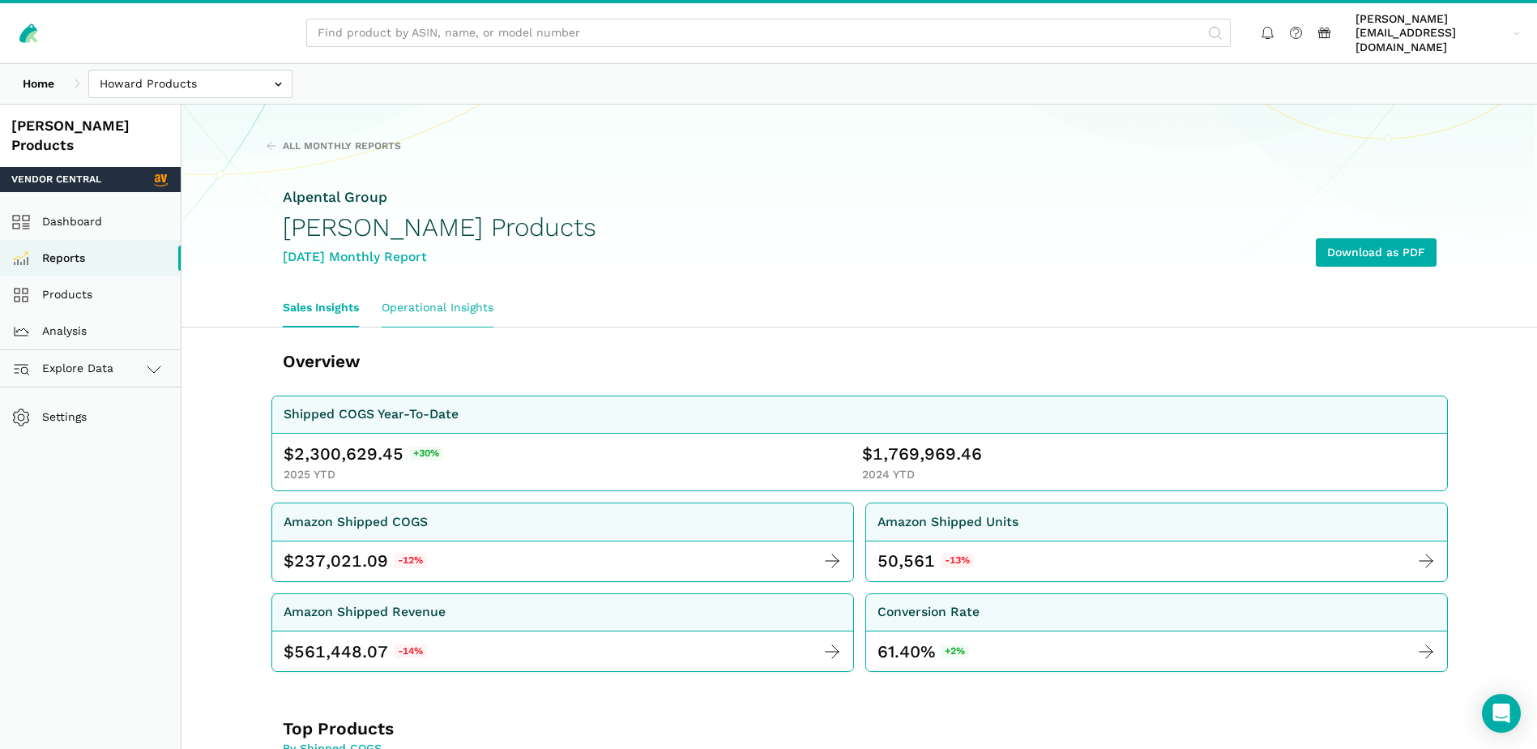
click at [412, 295] on link "Operational Insights" at bounding box center [437, 307] width 135 height 37
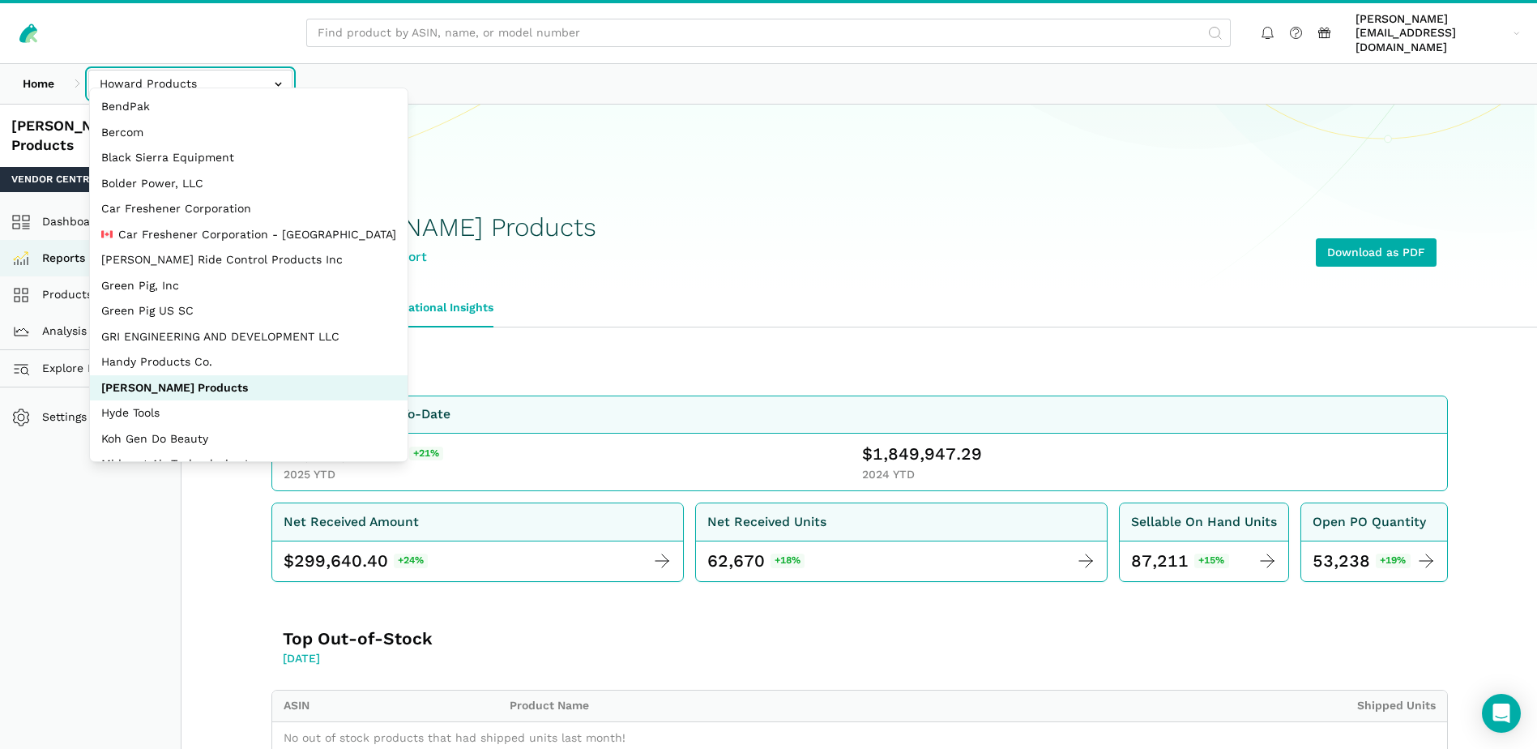
click at [273, 70] on input "text" at bounding box center [190, 84] width 204 height 28
select select "QgUcRZ8TGAhVVPYC2ZoWPij6"
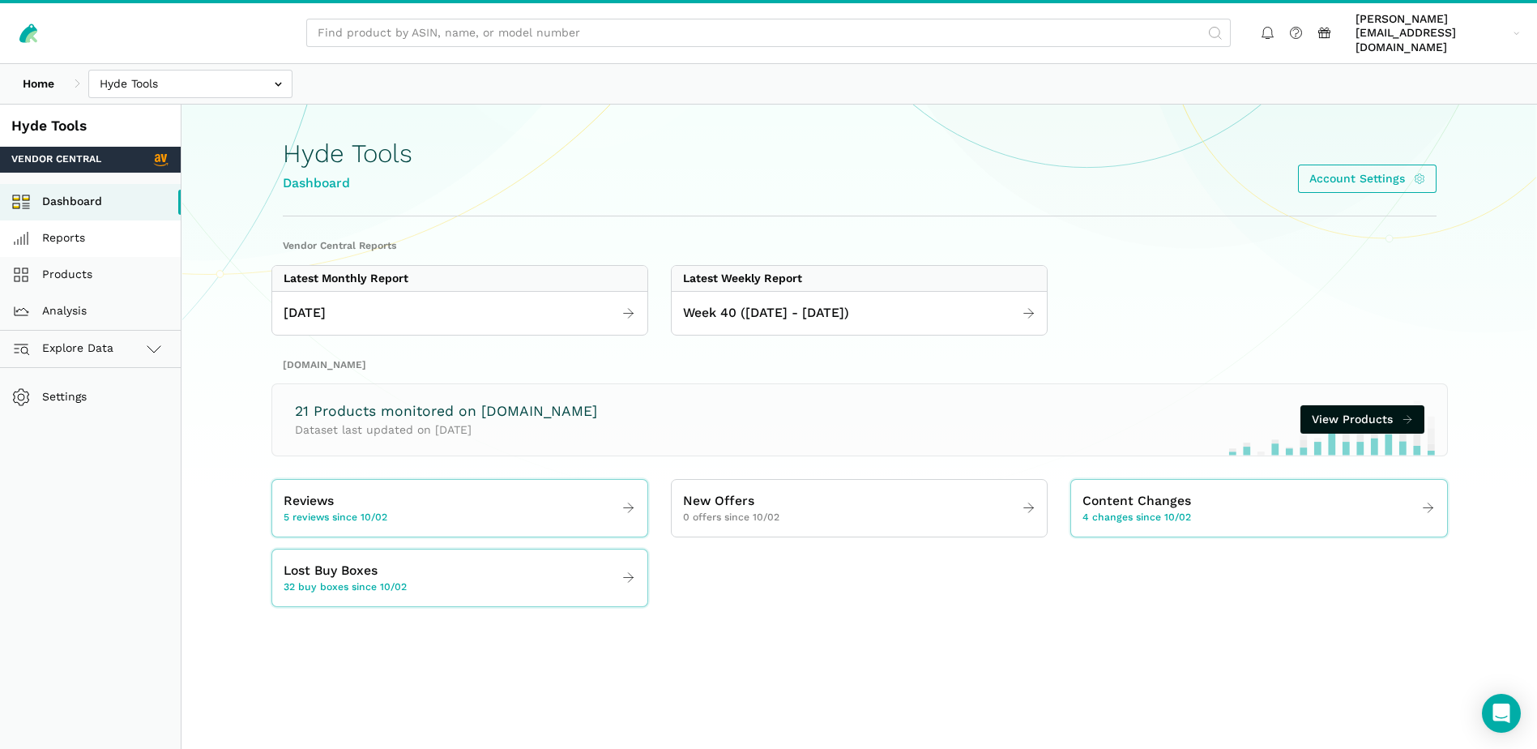
click at [79, 223] on link "Reports" at bounding box center [90, 238] width 181 height 36
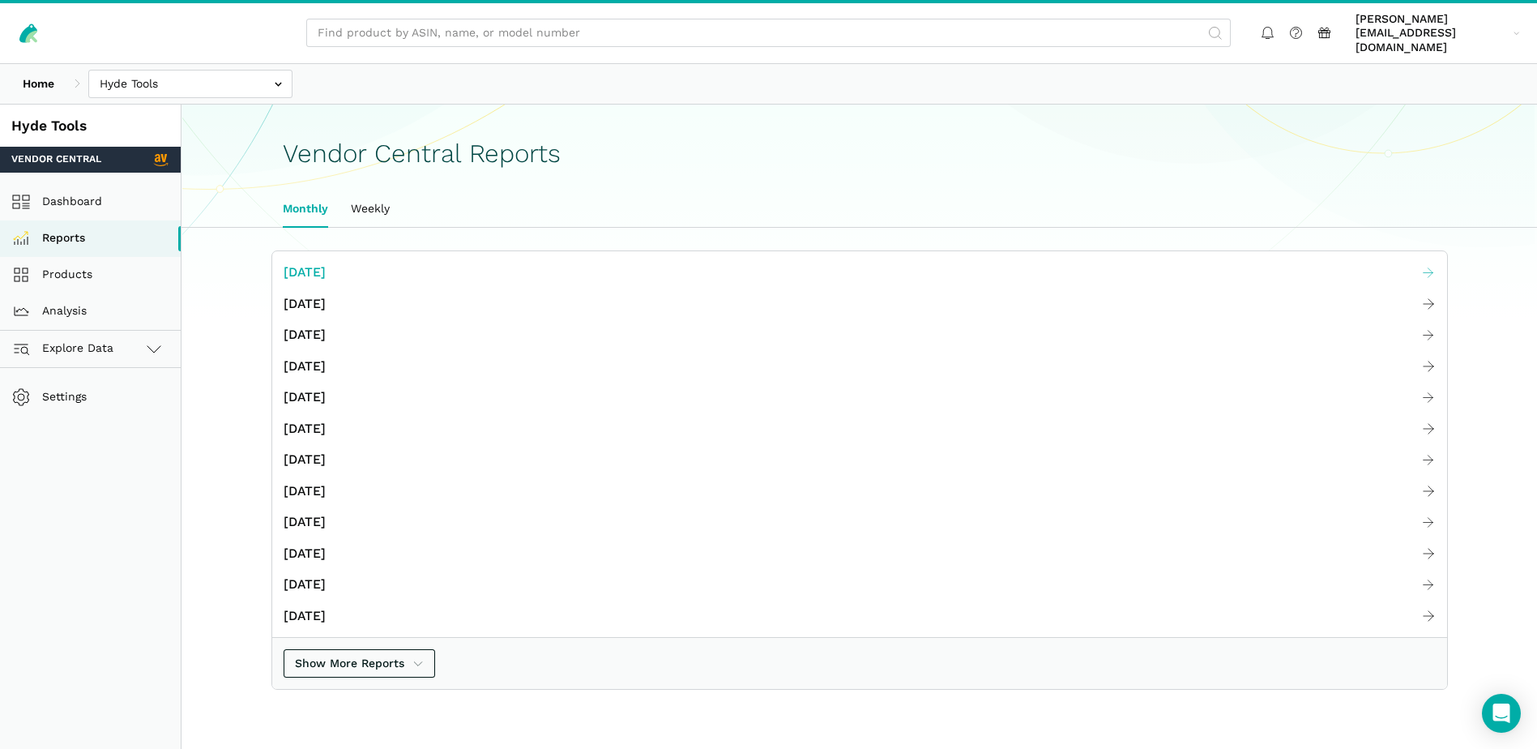
click at [326, 263] on span "[DATE]" at bounding box center [305, 273] width 42 height 20
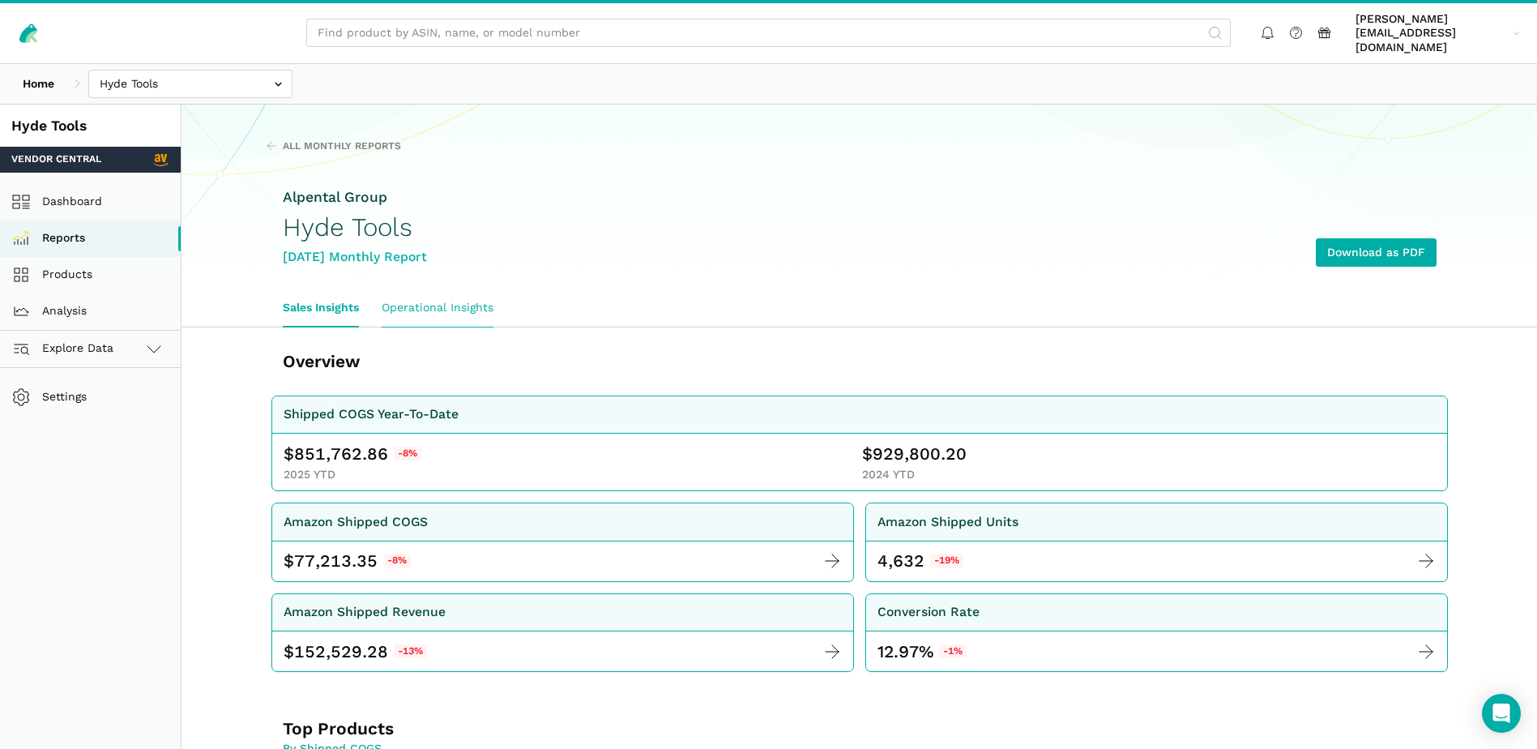
click at [433, 304] on link "Operational Insights" at bounding box center [437, 307] width 135 height 37
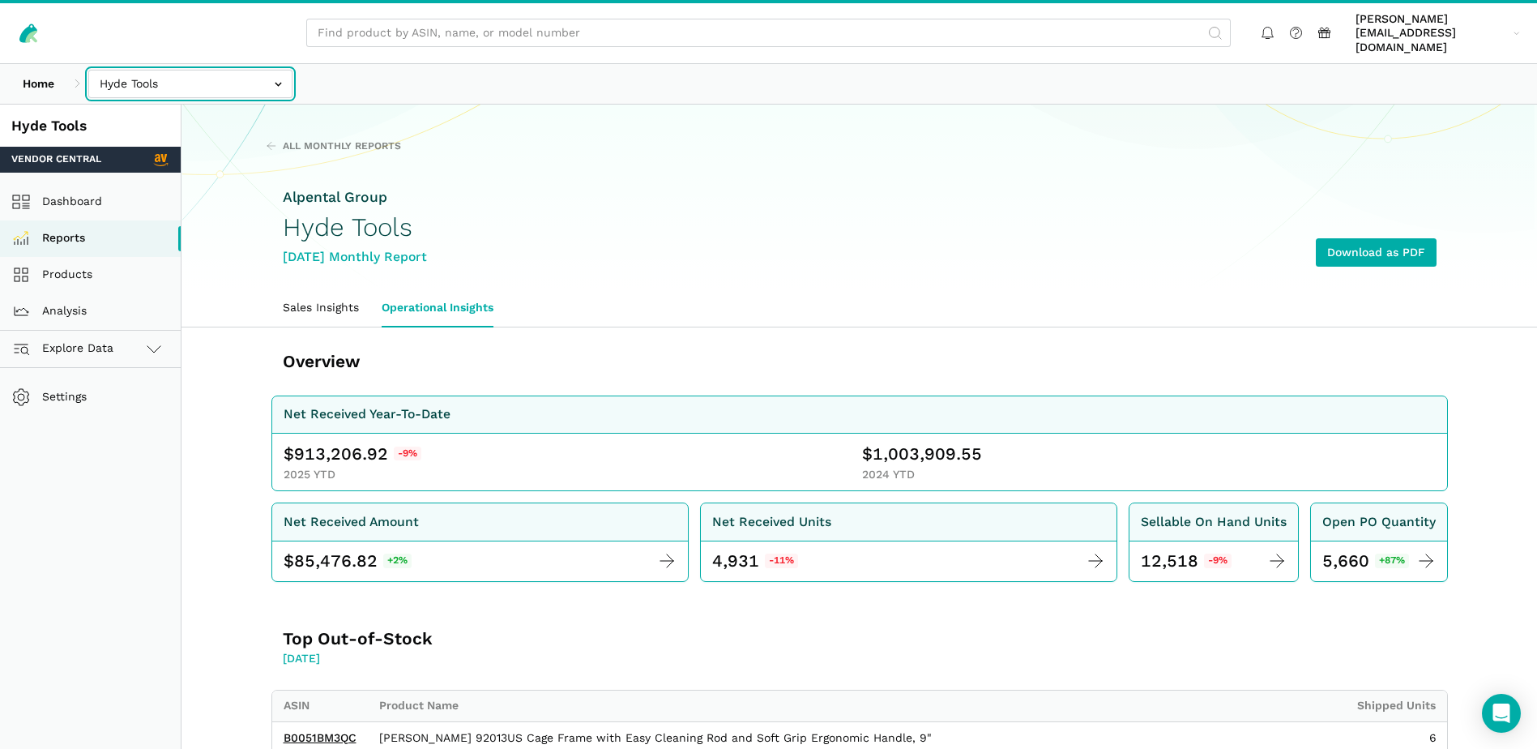
click at [272, 74] on input "text" at bounding box center [190, 84] width 204 height 28
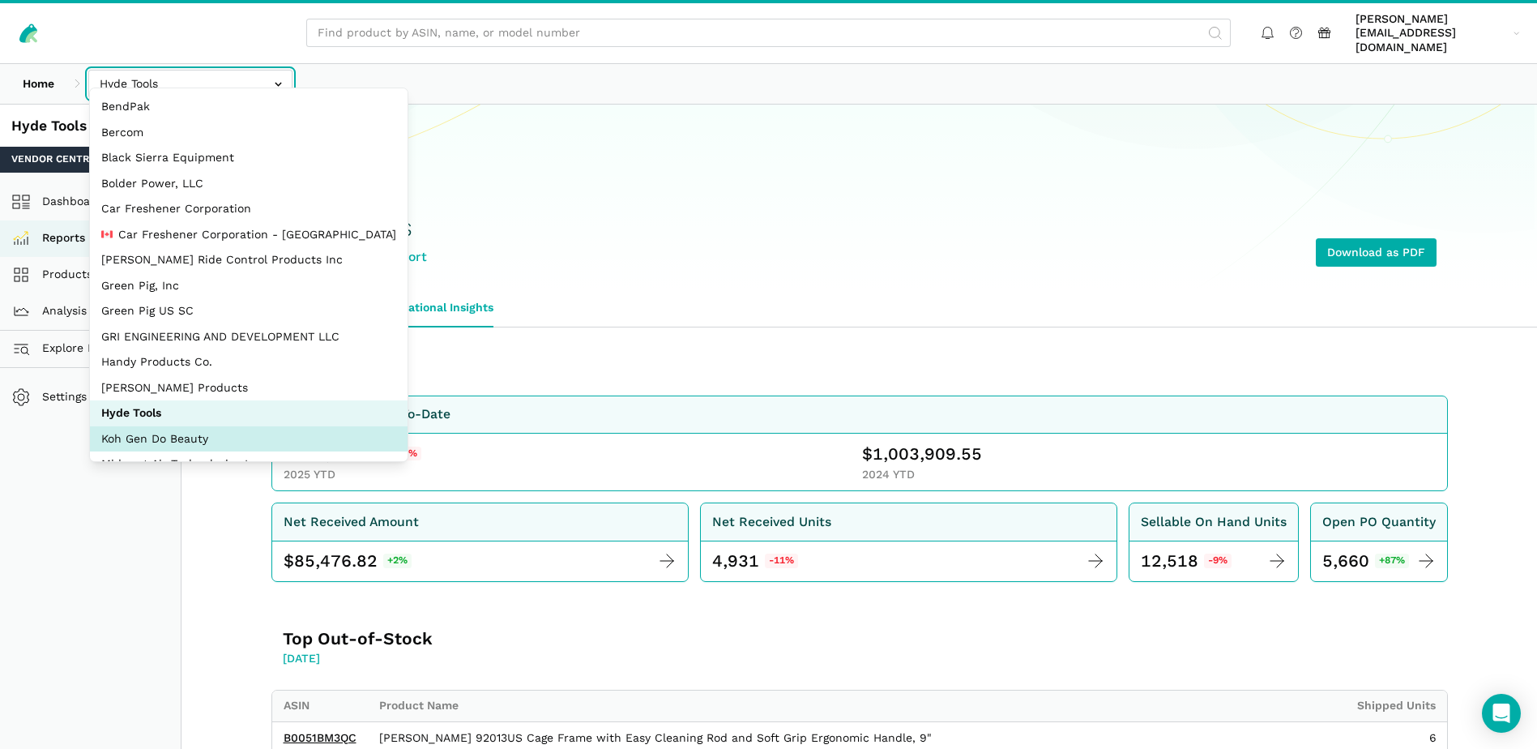
select select "BjByxUF6sGQPKFD7ntvJPVkd"
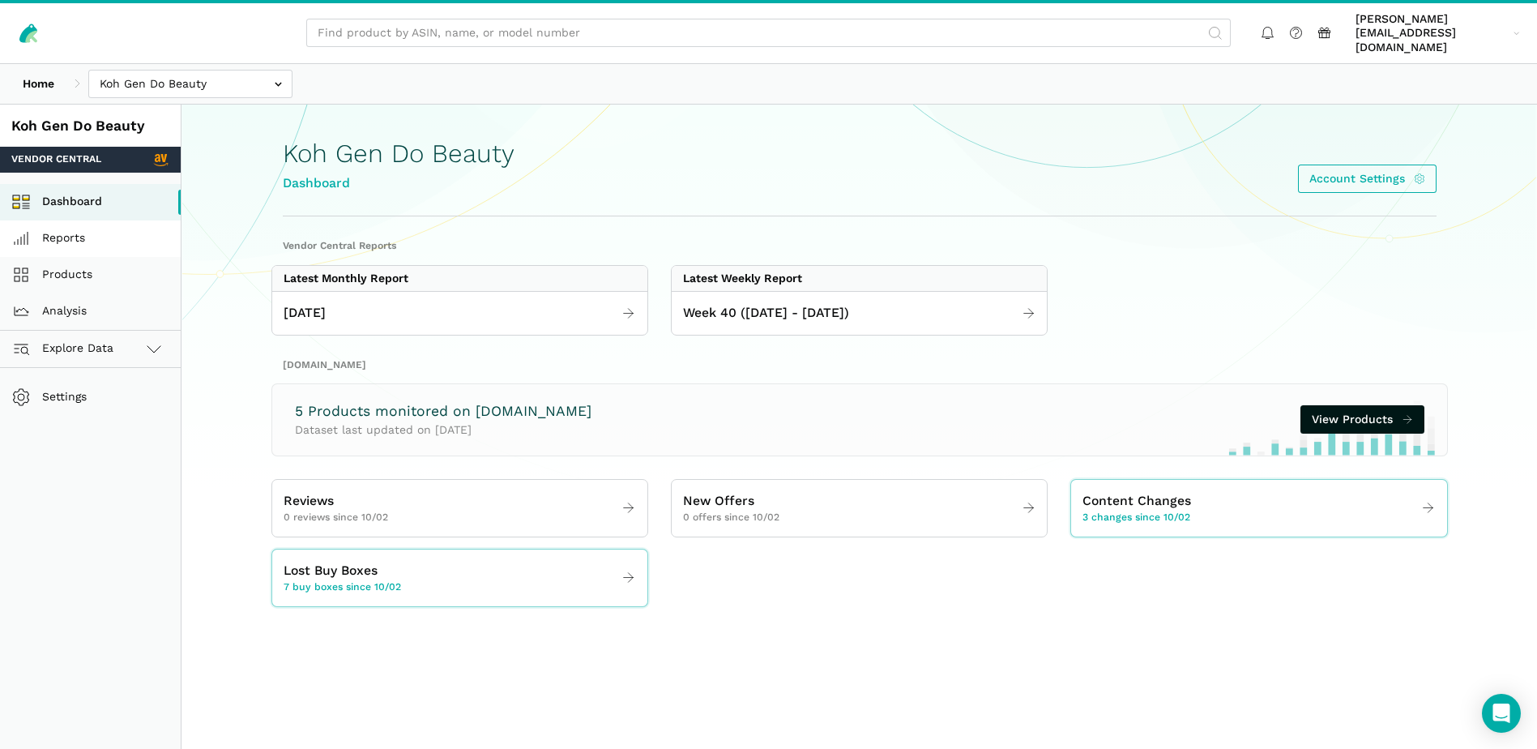
click at [76, 220] on link "Reports" at bounding box center [90, 238] width 181 height 36
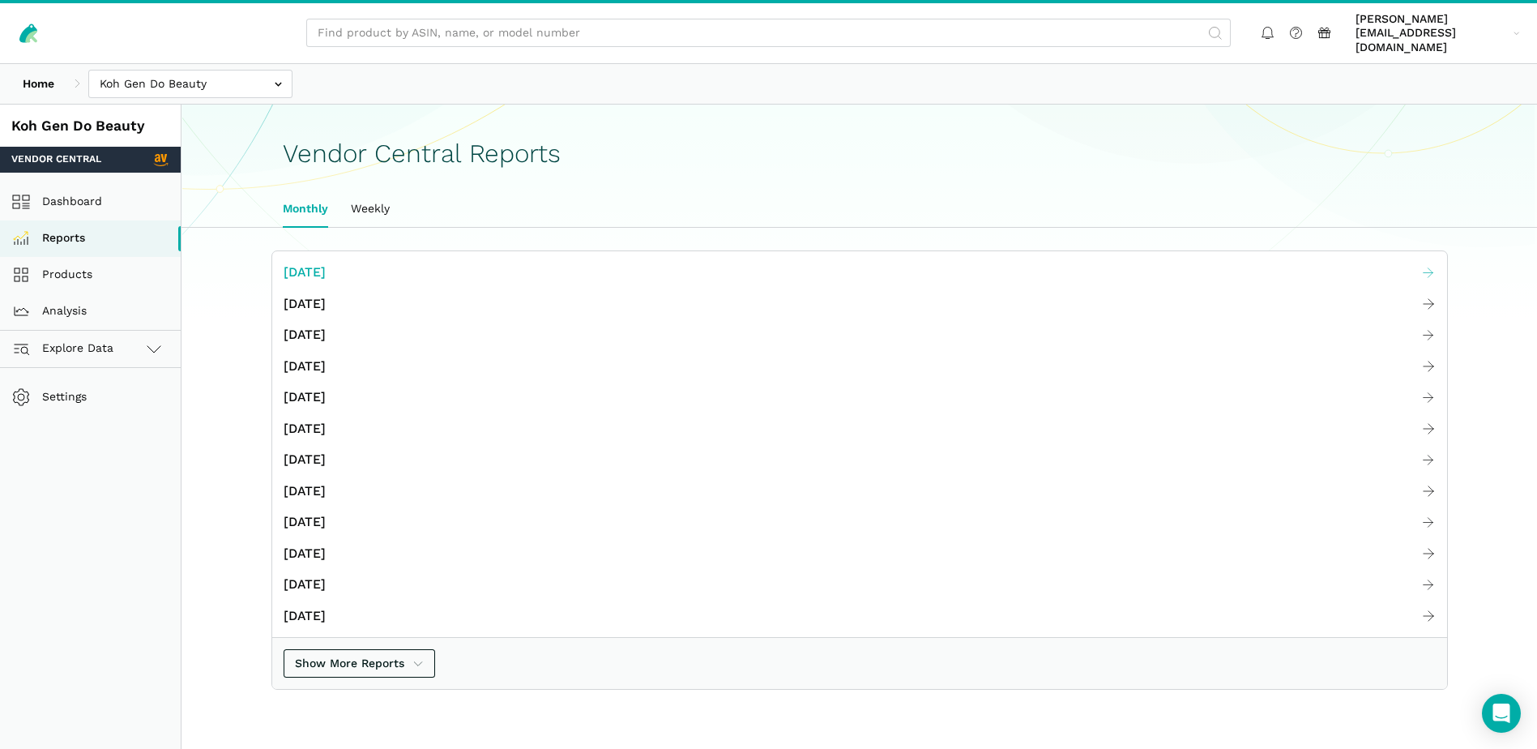
click at [326, 263] on span "[DATE]" at bounding box center [305, 273] width 42 height 20
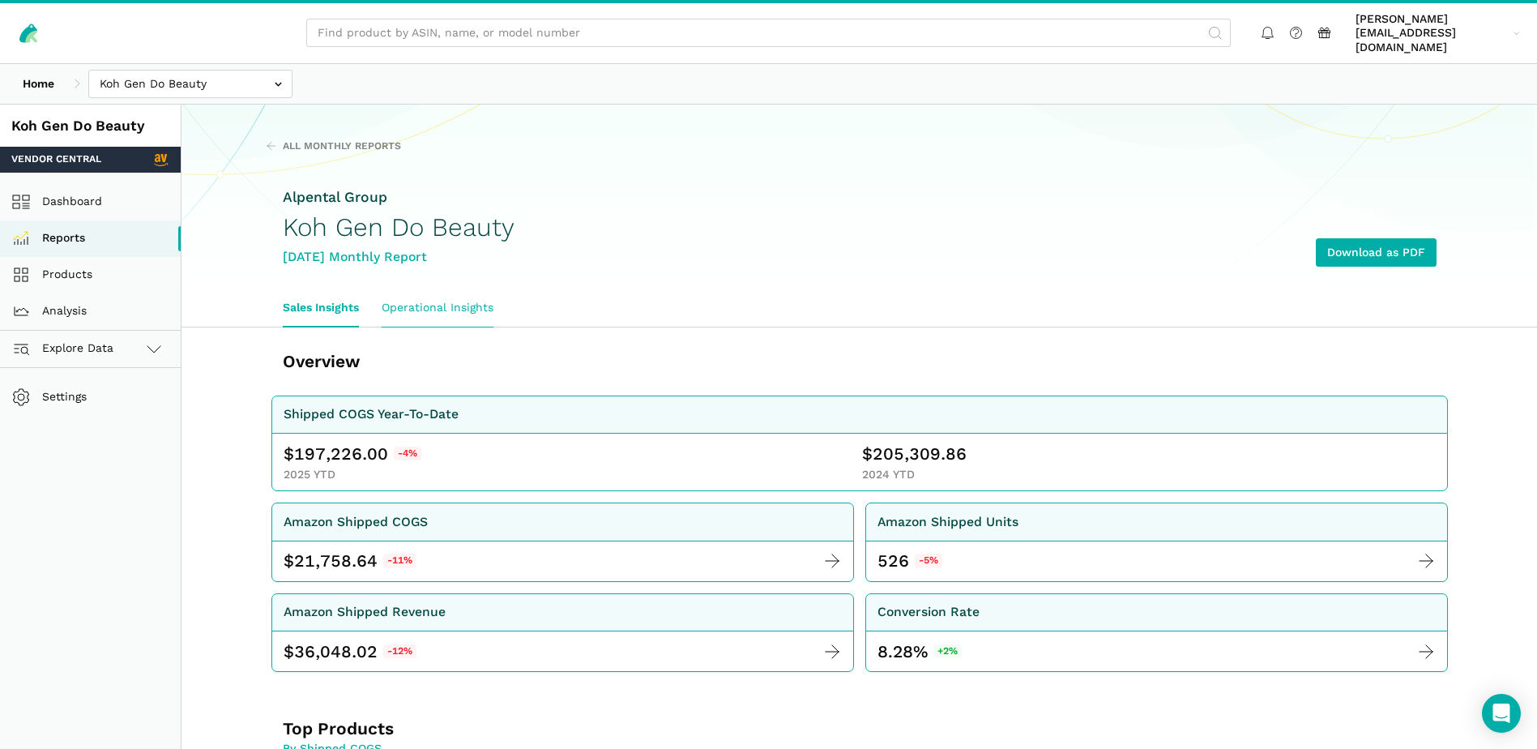
click at [441, 289] on link "Operational Insights" at bounding box center [437, 307] width 135 height 37
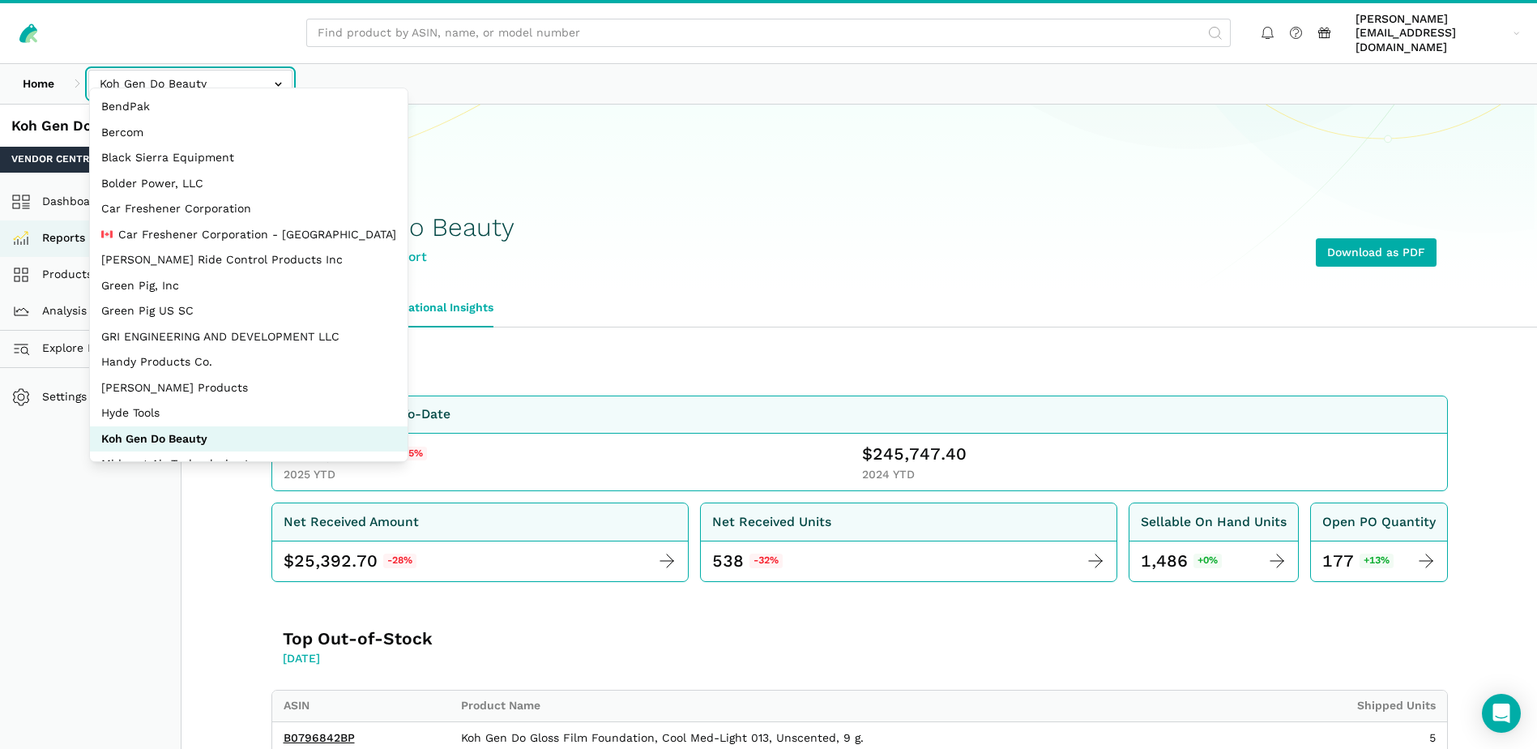
click at [276, 77] on input "text" at bounding box center [190, 84] width 204 height 28
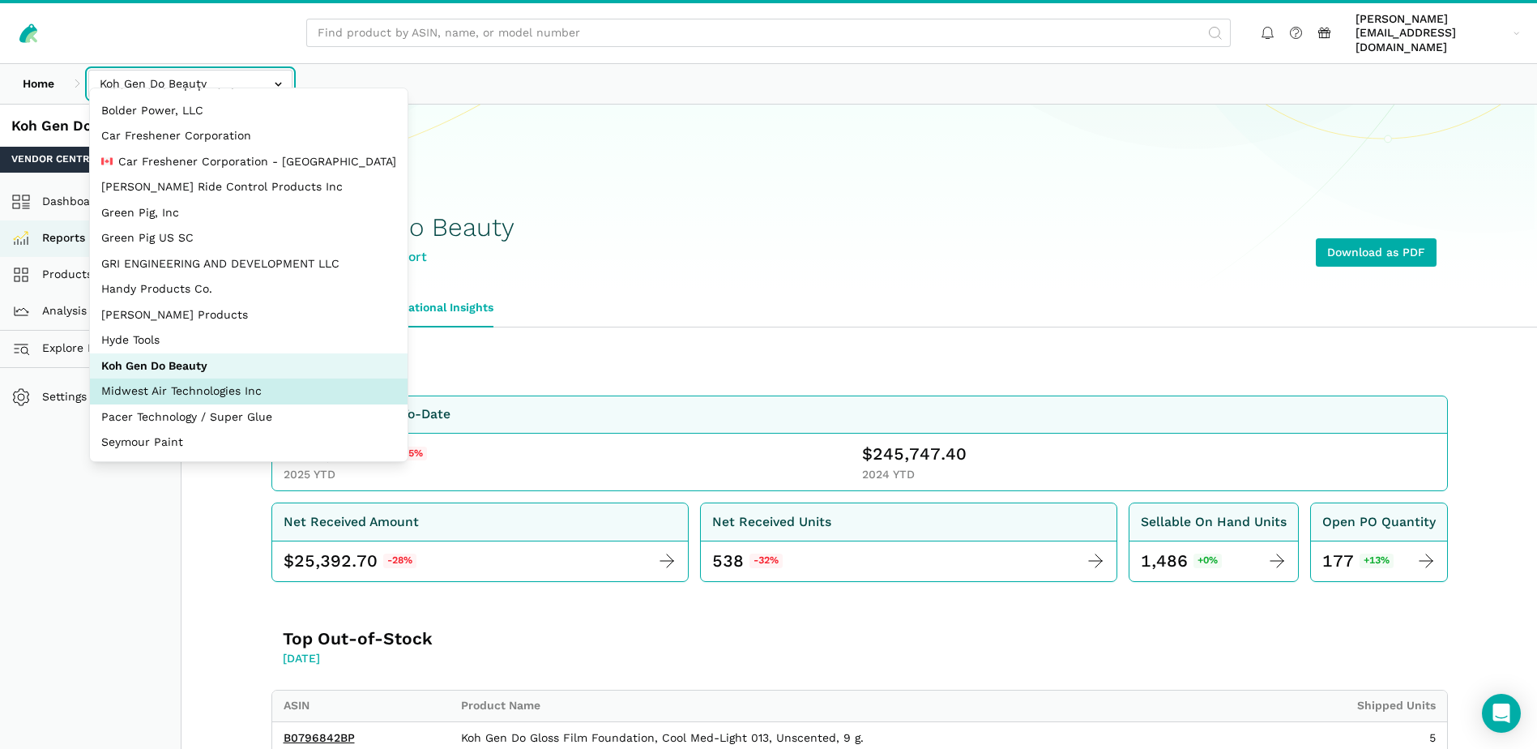
select select "zGneCySXZsNzLpqGA1m5dT8R"
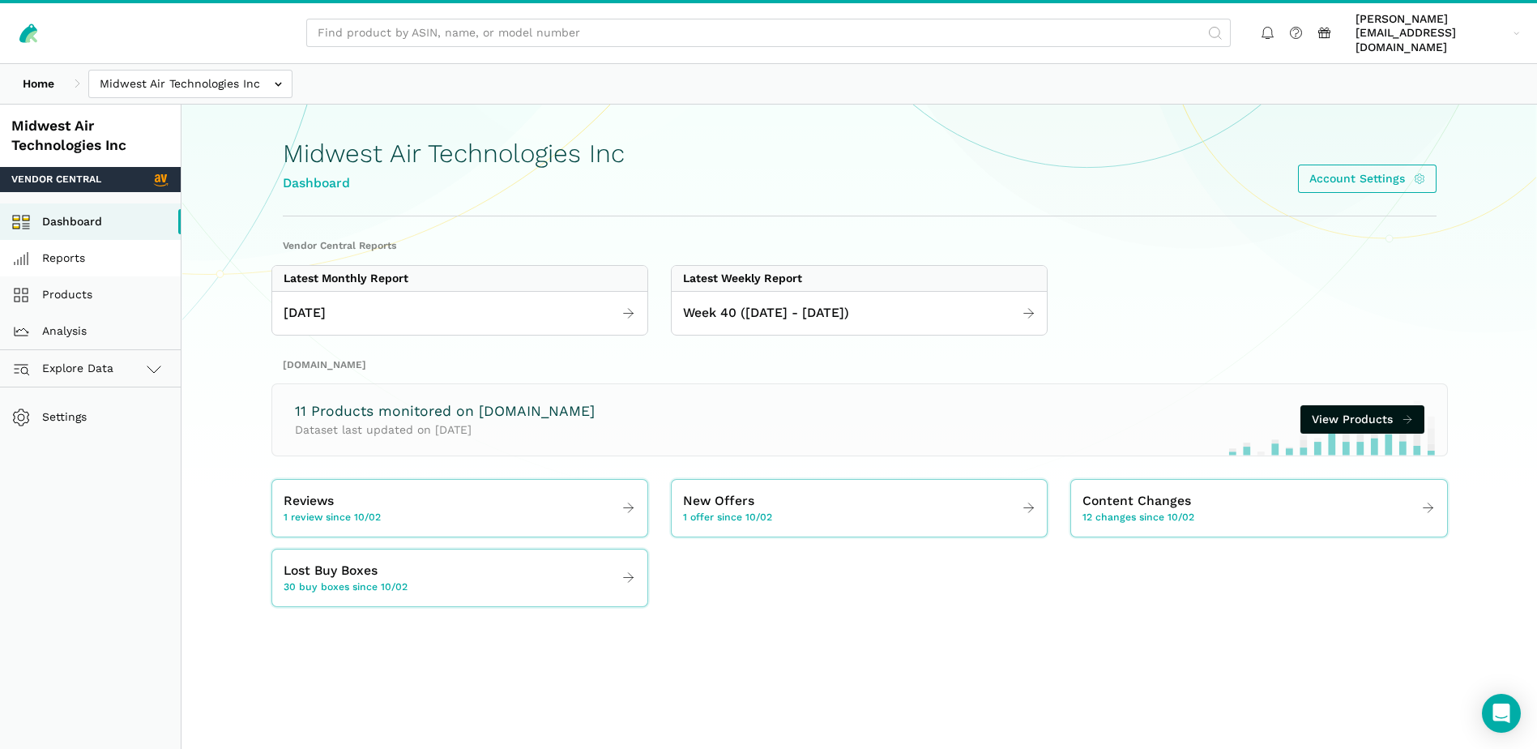
click at [76, 246] on link "Reports" at bounding box center [90, 258] width 181 height 36
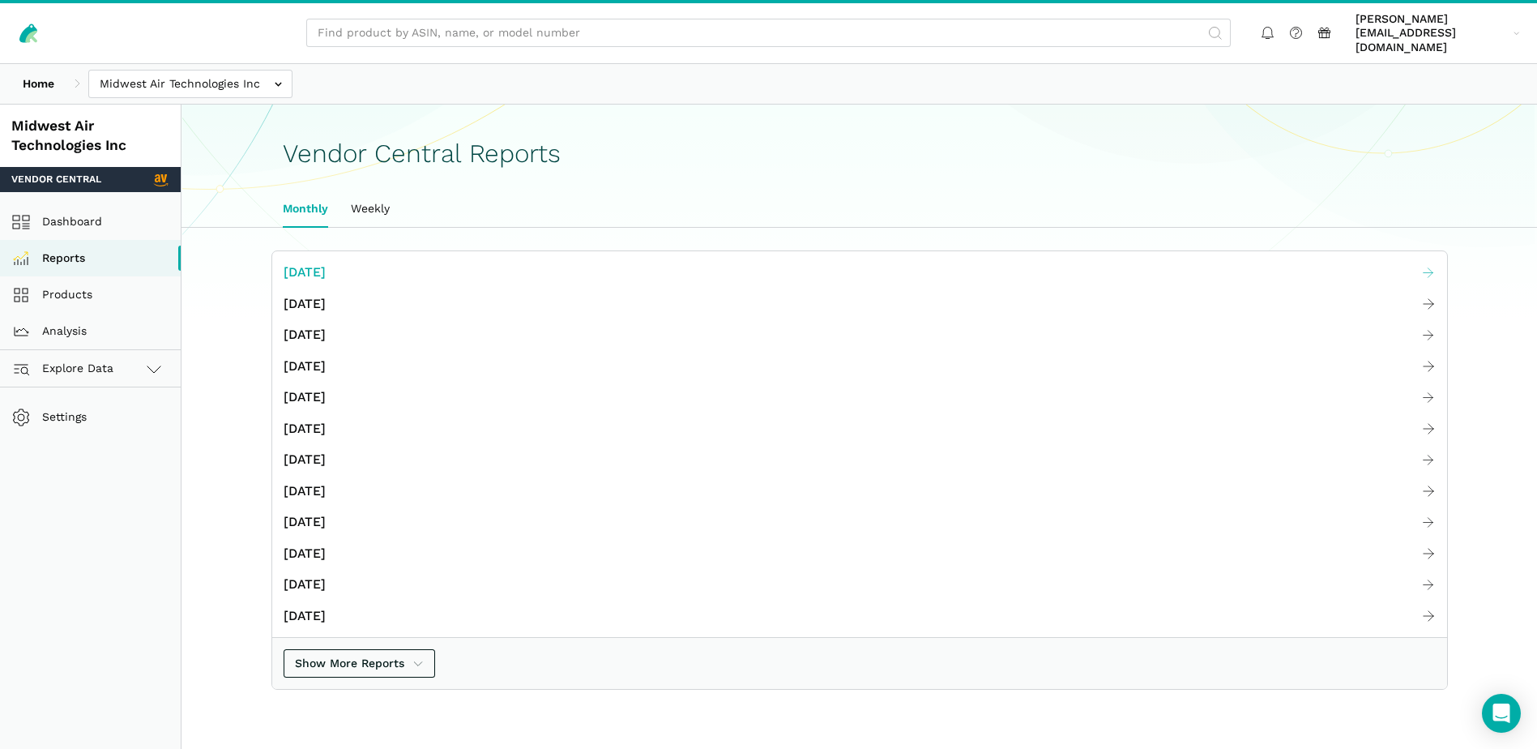
click at [322, 263] on span "[DATE]" at bounding box center [305, 273] width 42 height 20
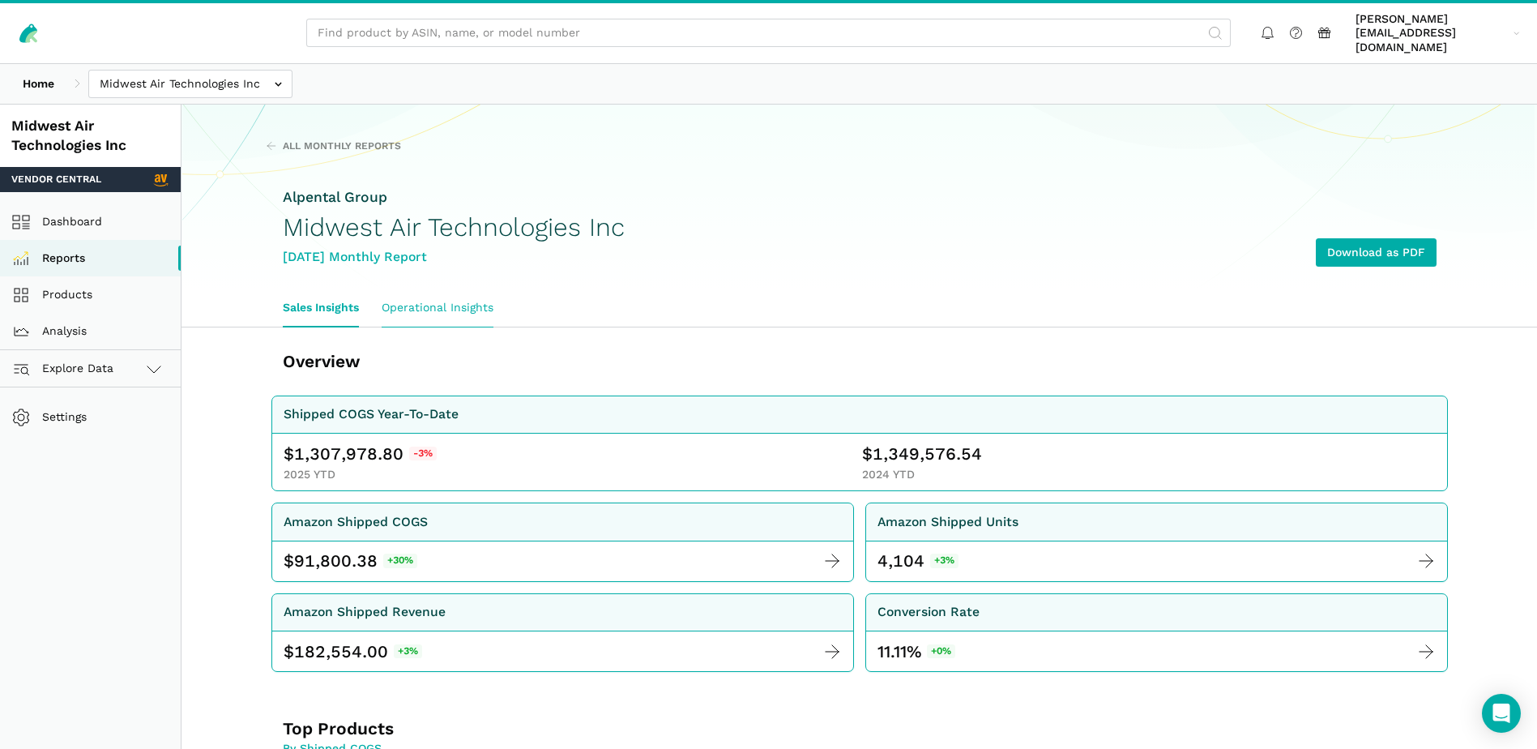
click at [442, 289] on link "Operational Insights" at bounding box center [437, 307] width 135 height 37
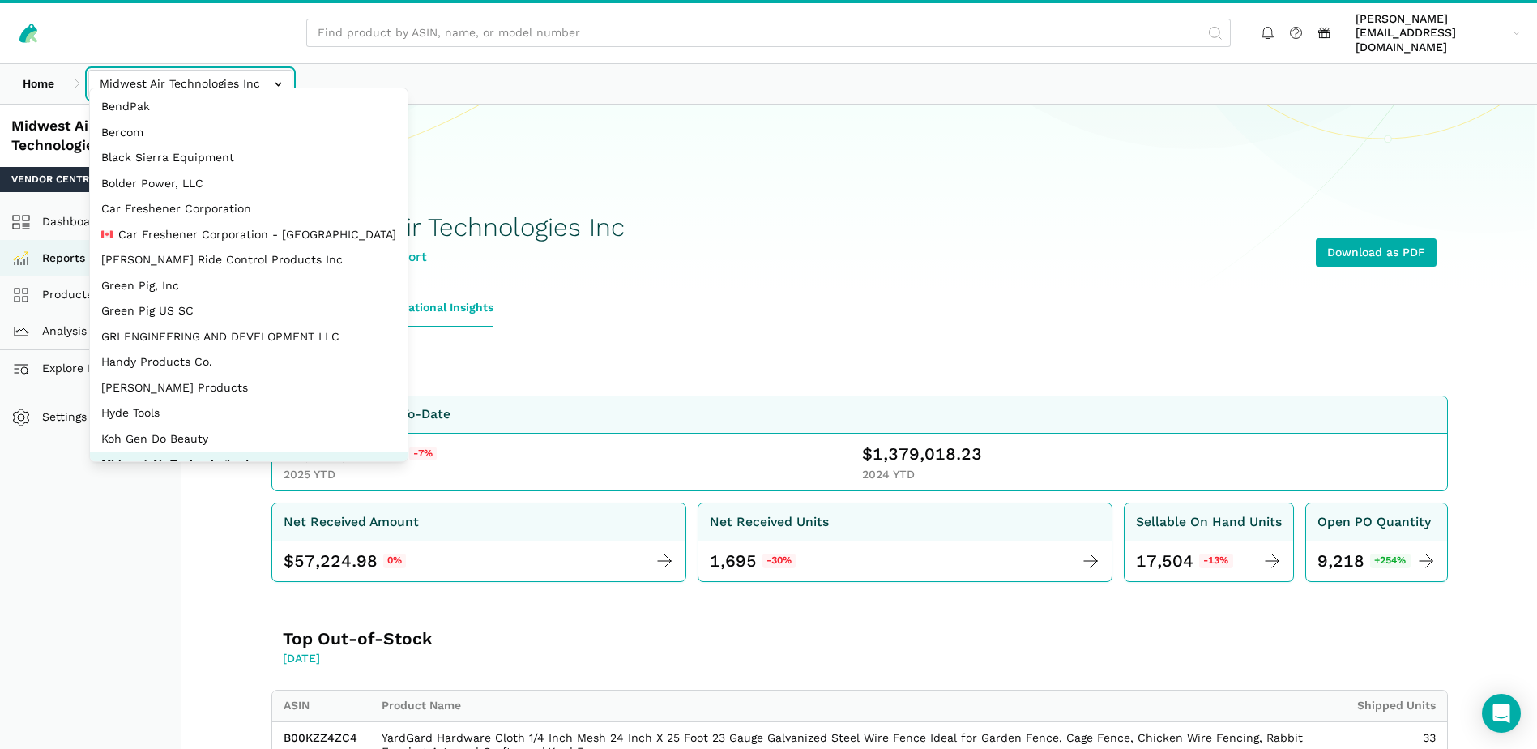
click at [285, 70] on input "text" at bounding box center [190, 84] width 204 height 28
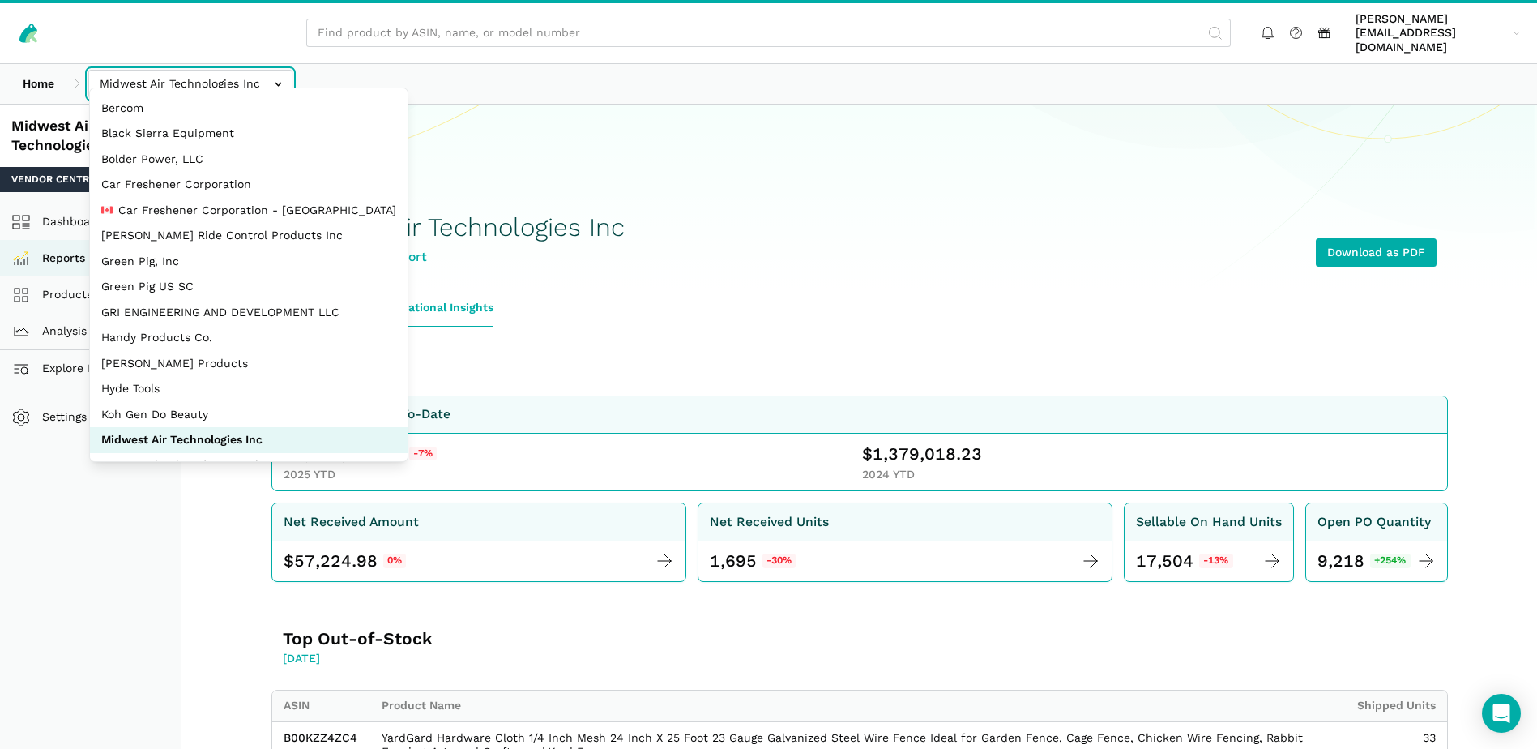
scroll to position [73, 0]
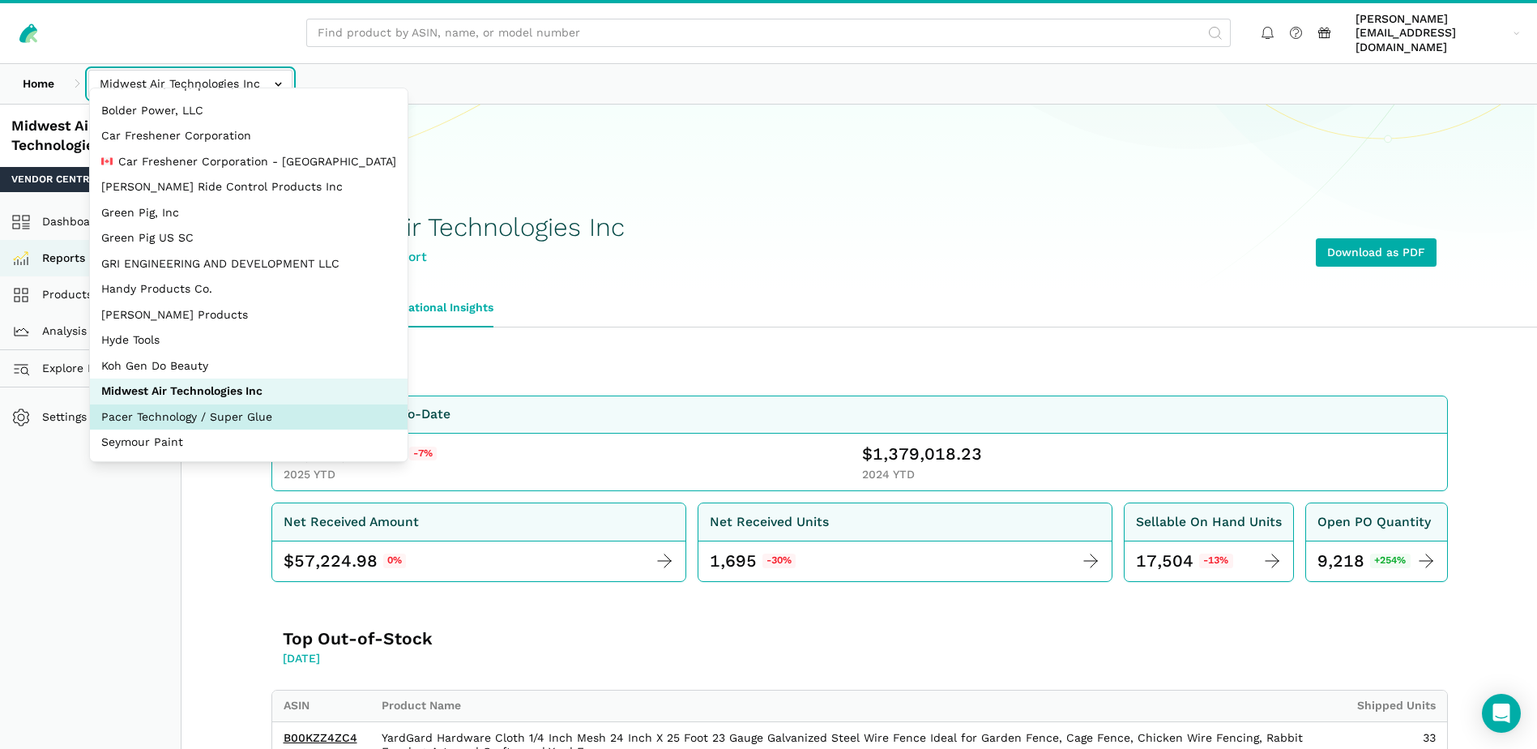
select select "fkxqHxM23aXfX8SirVafsdf2"
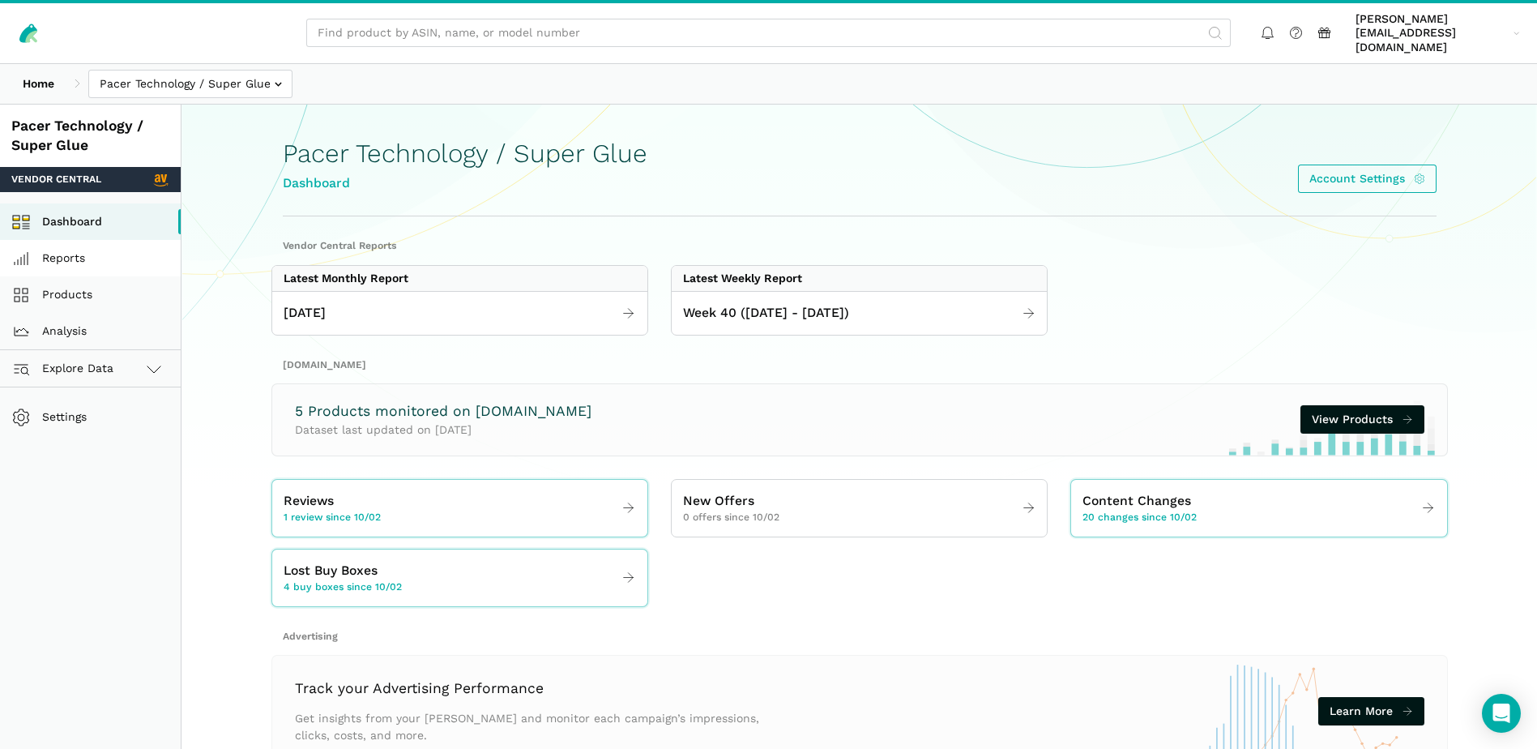
click at [81, 240] on link "Reports" at bounding box center [90, 258] width 181 height 36
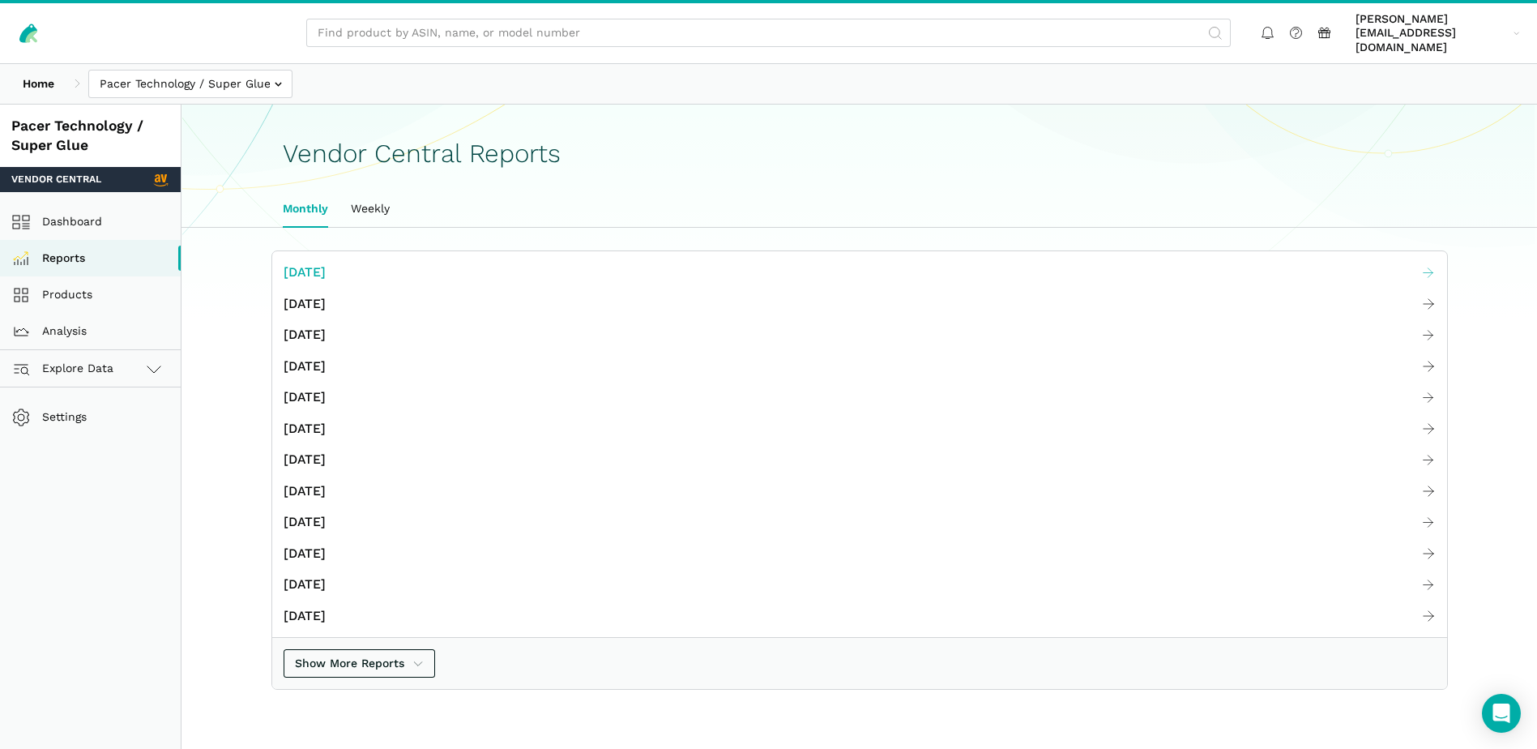
click at [326, 263] on span "[DATE]" at bounding box center [305, 273] width 42 height 20
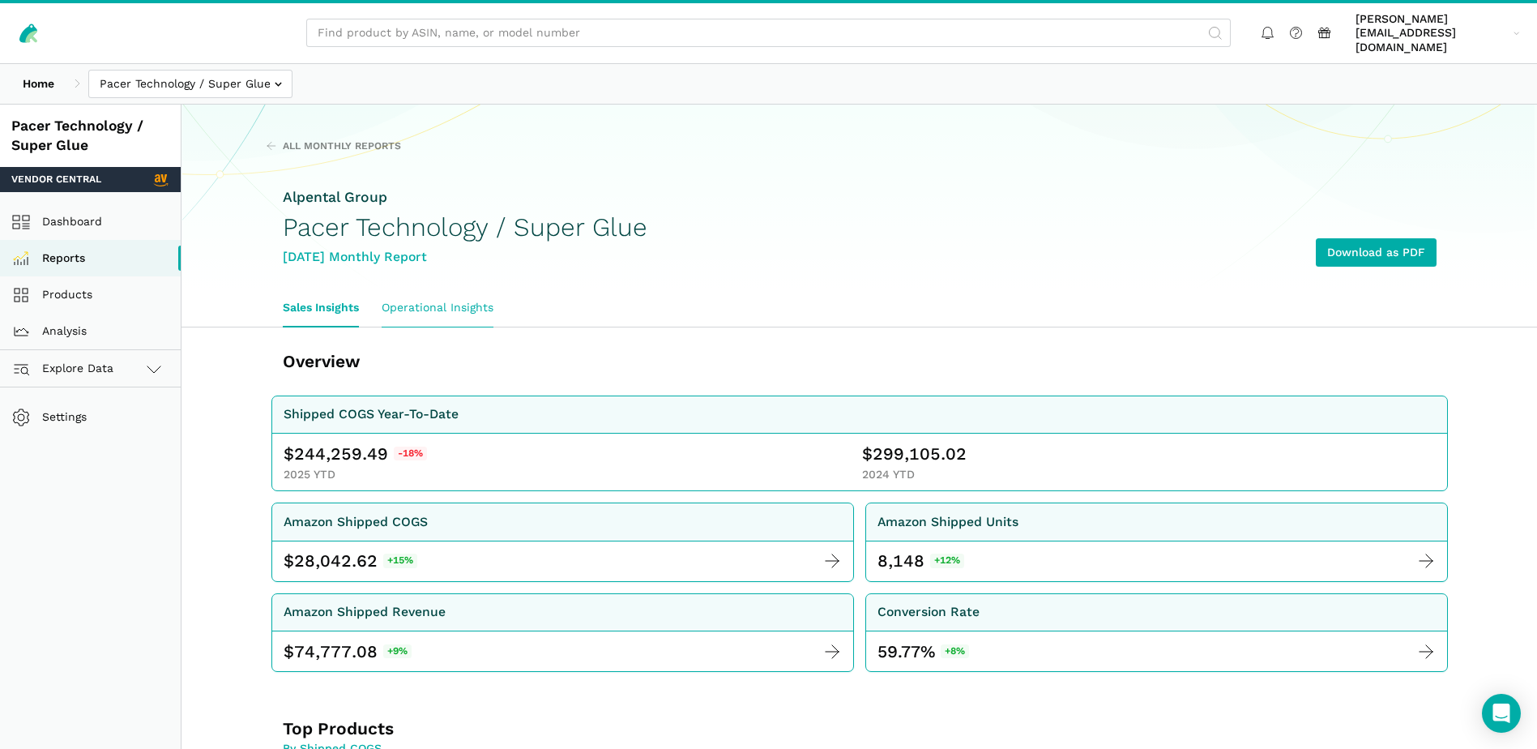
click at [439, 290] on link "Operational Insights" at bounding box center [437, 307] width 135 height 37
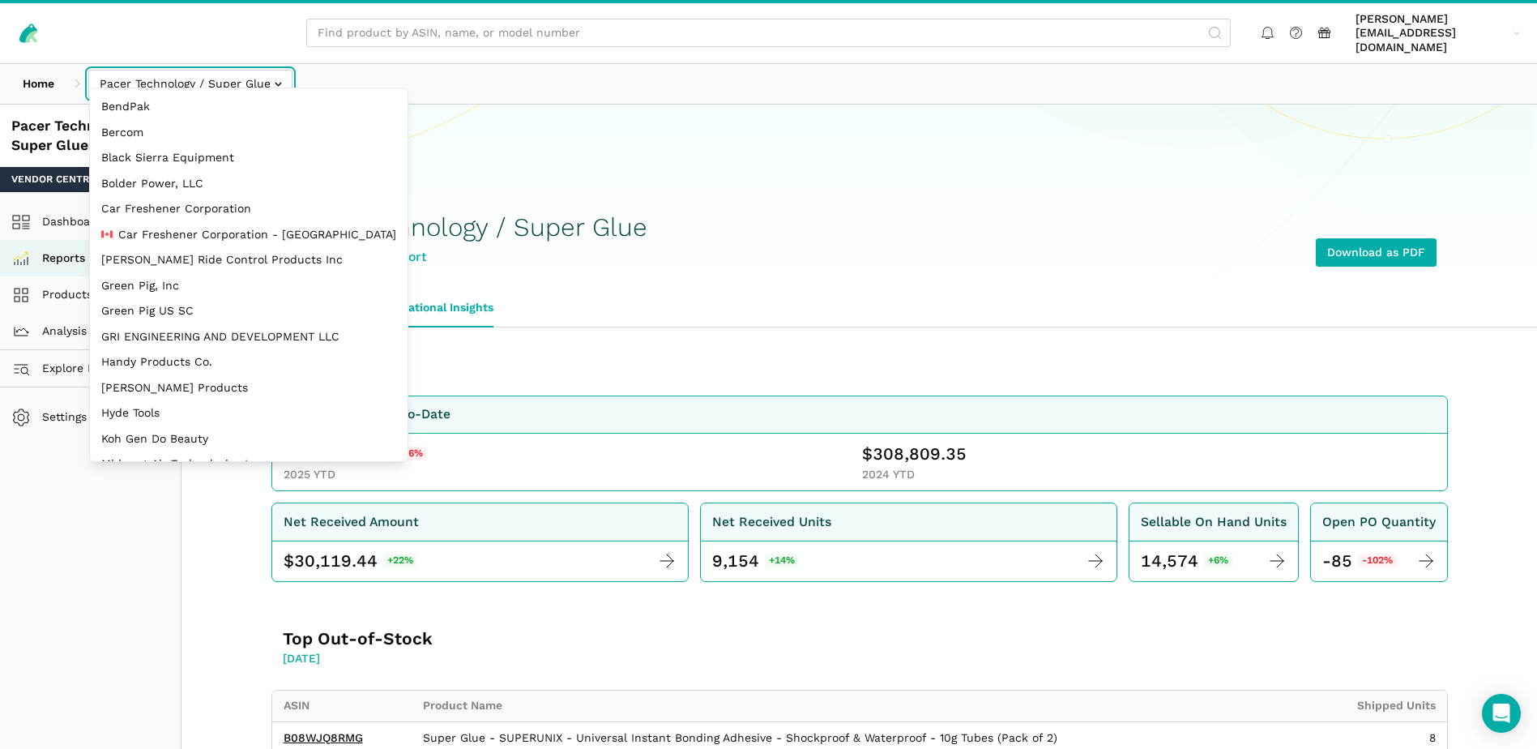
click at [274, 70] on input "text" at bounding box center [190, 84] width 204 height 28
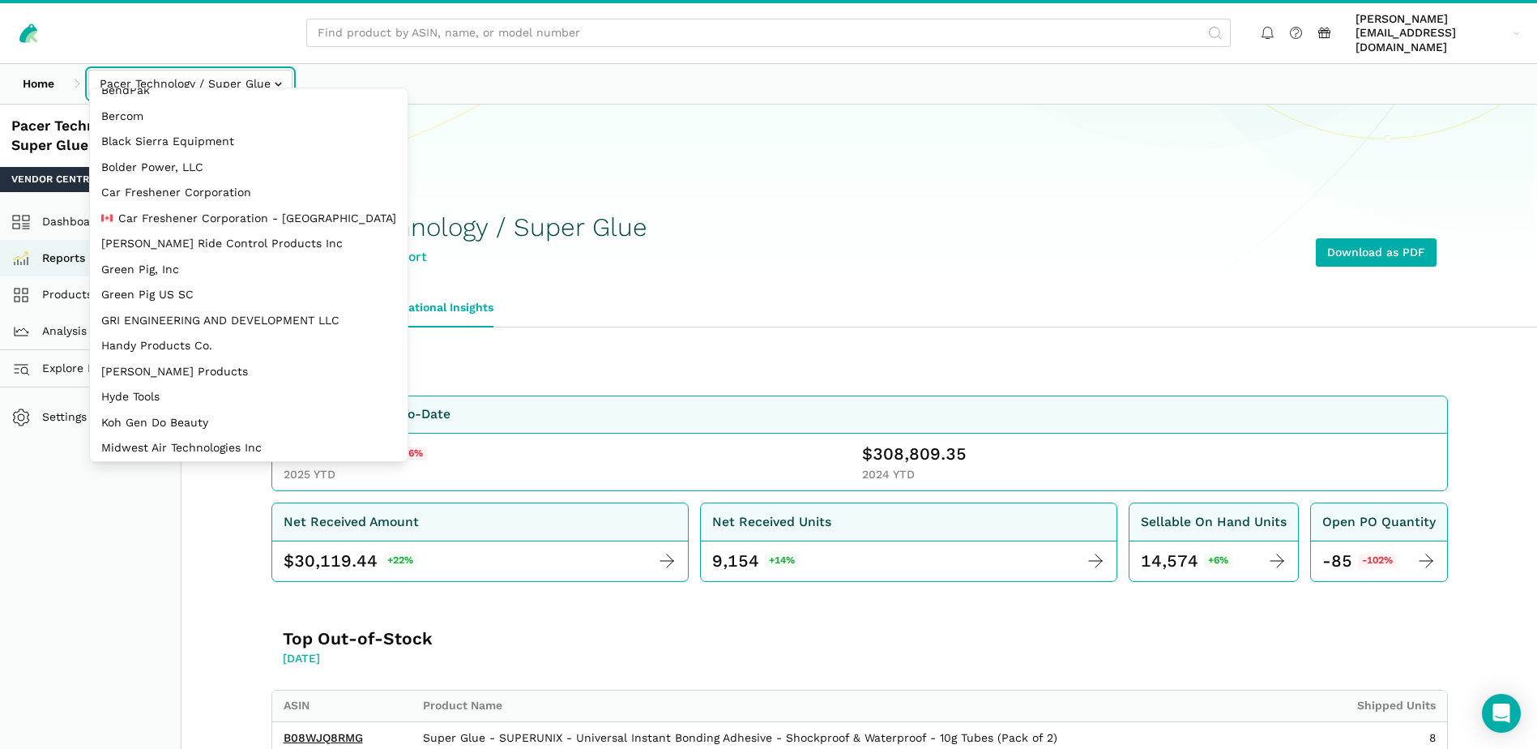
scroll to position [73, 0]
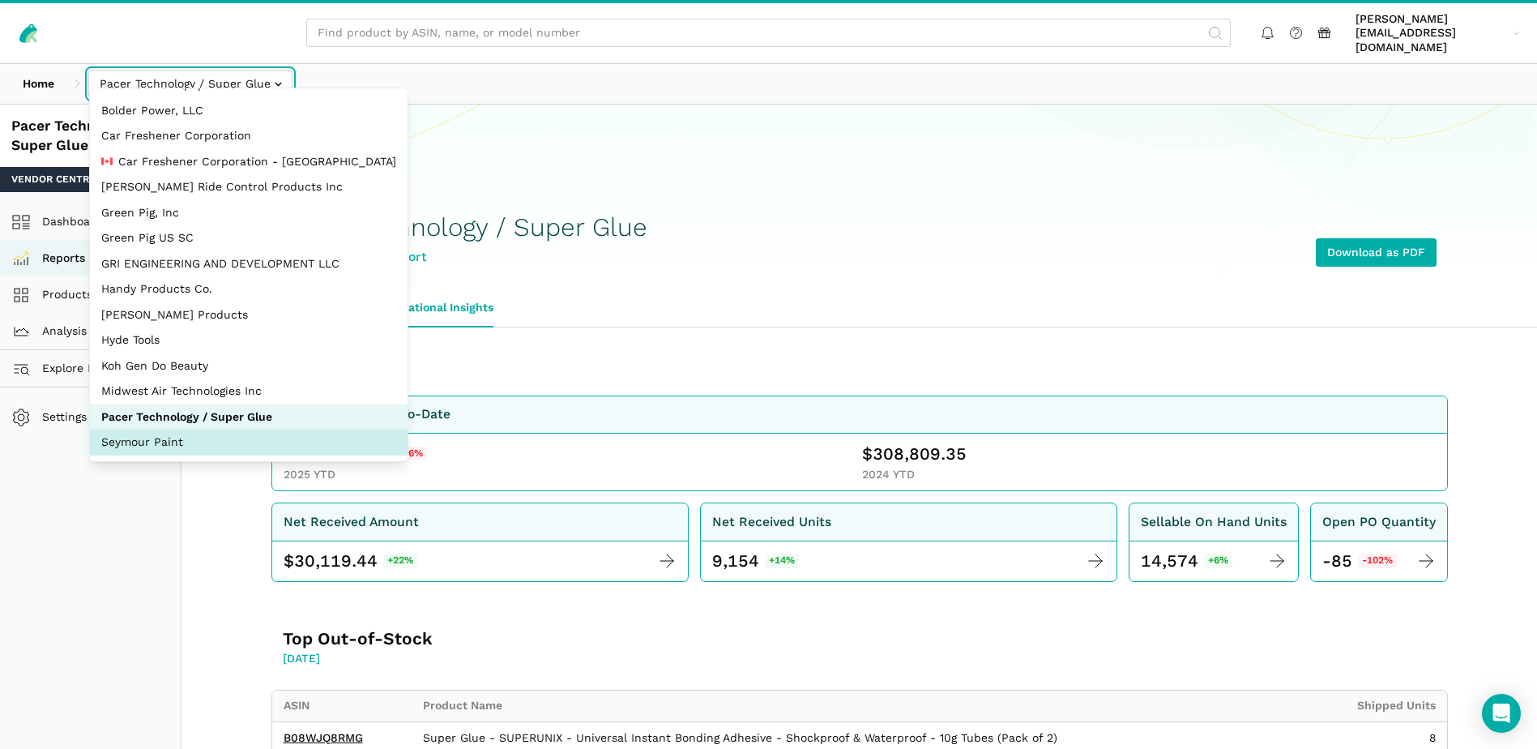
select select "JWGB2SoxgRv566CvbGME62sc"
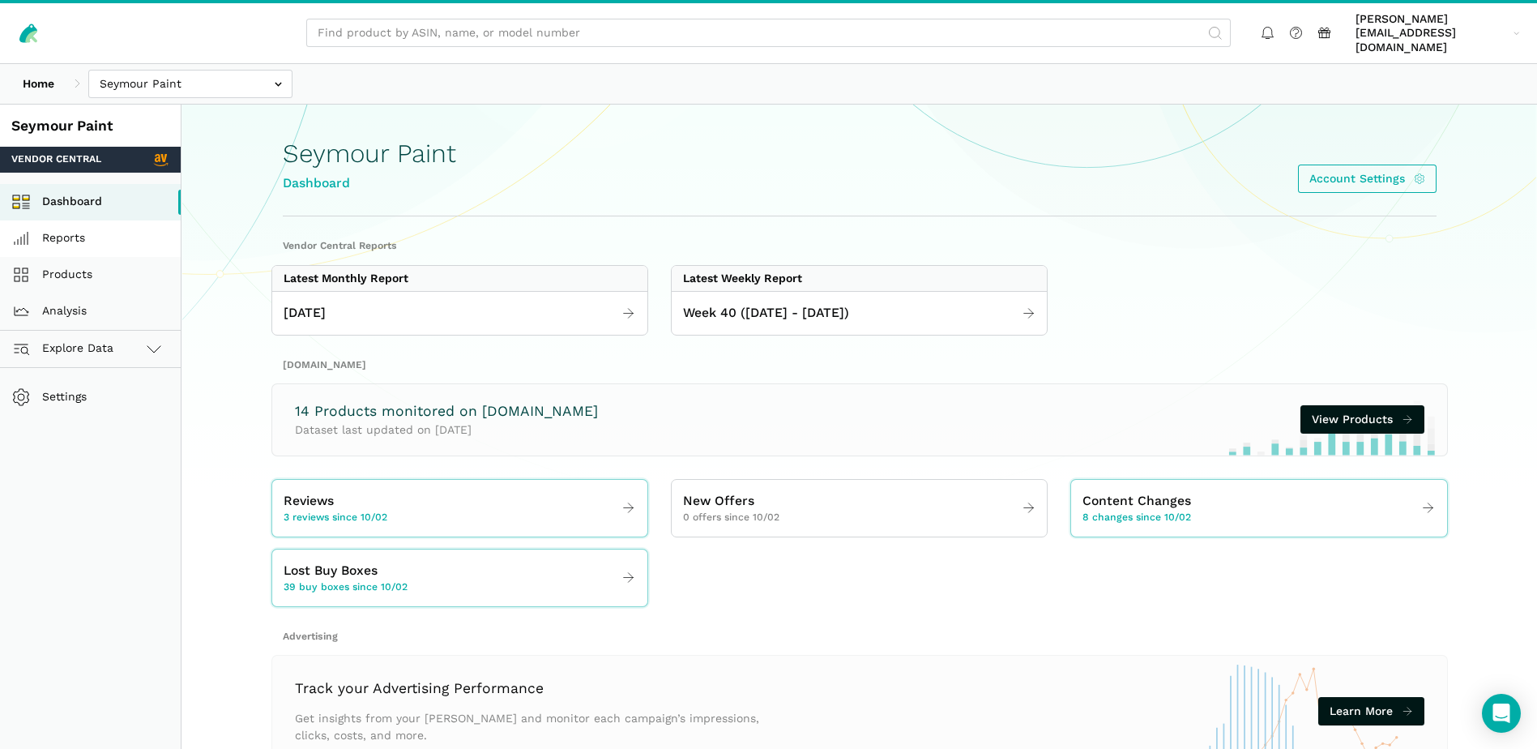
click at [76, 227] on link "Reports" at bounding box center [90, 238] width 181 height 36
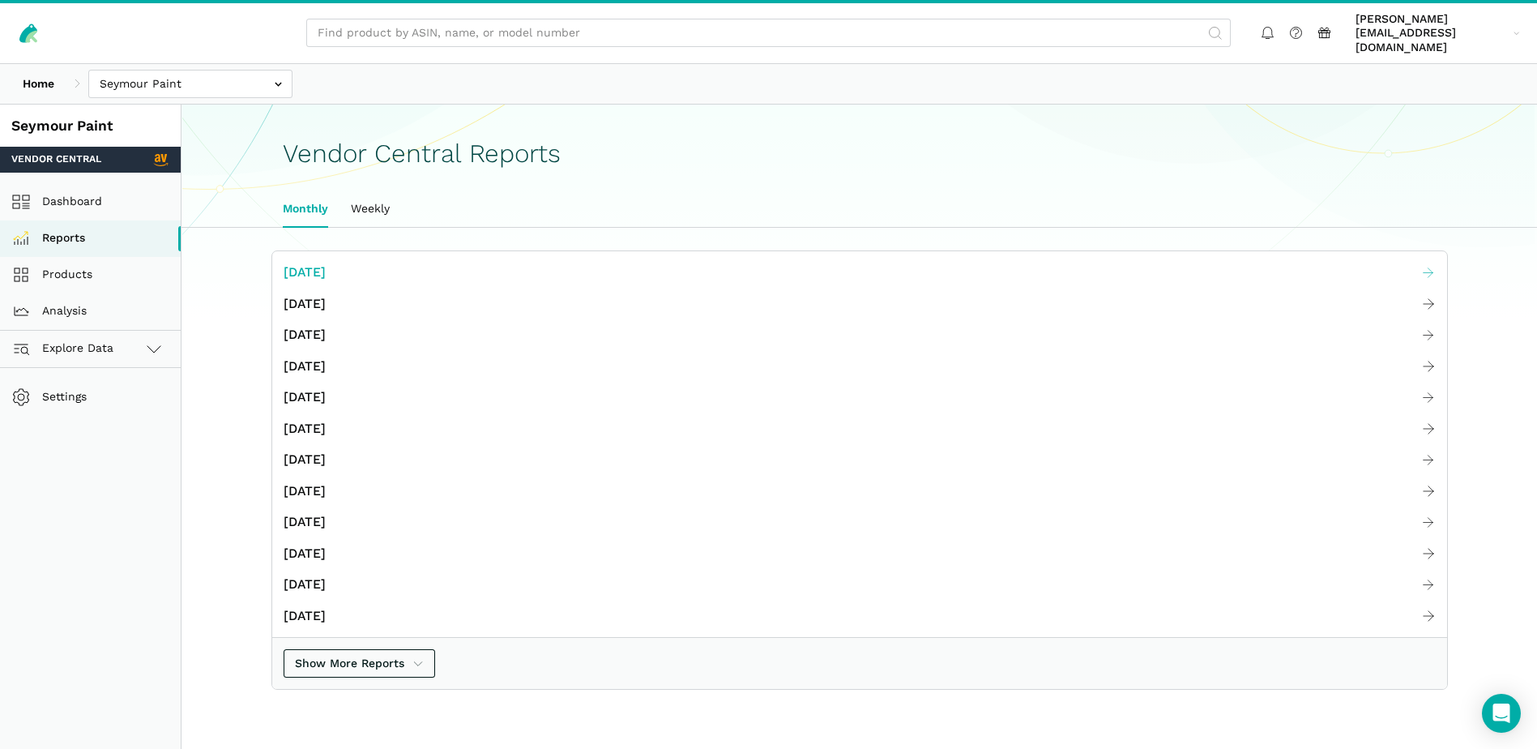
click at [320, 263] on span "[DATE]" at bounding box center [305, 273] width 42 height 20
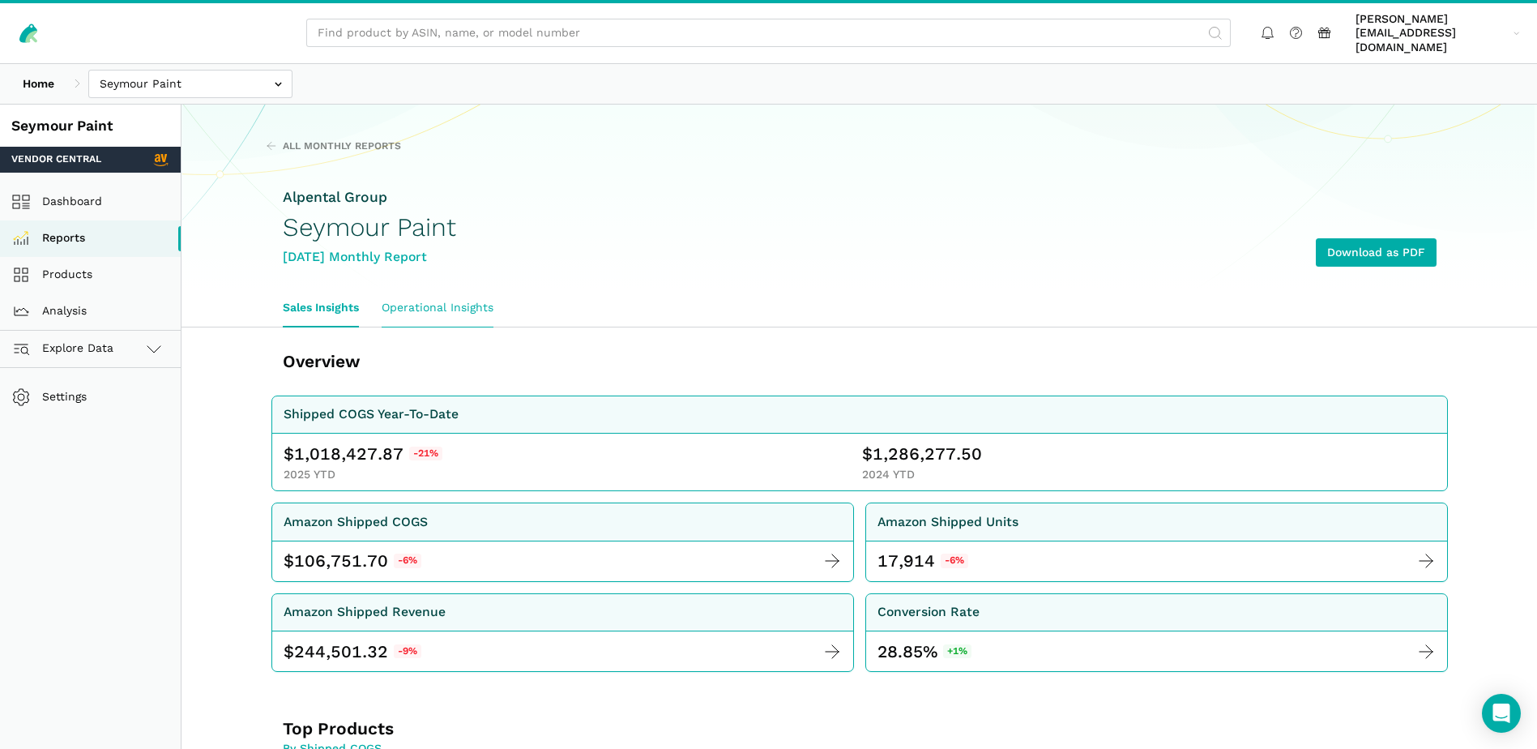
click at [433, 293] on link "Operational Insights" at bounding box center [437, 307] width 135 height 37
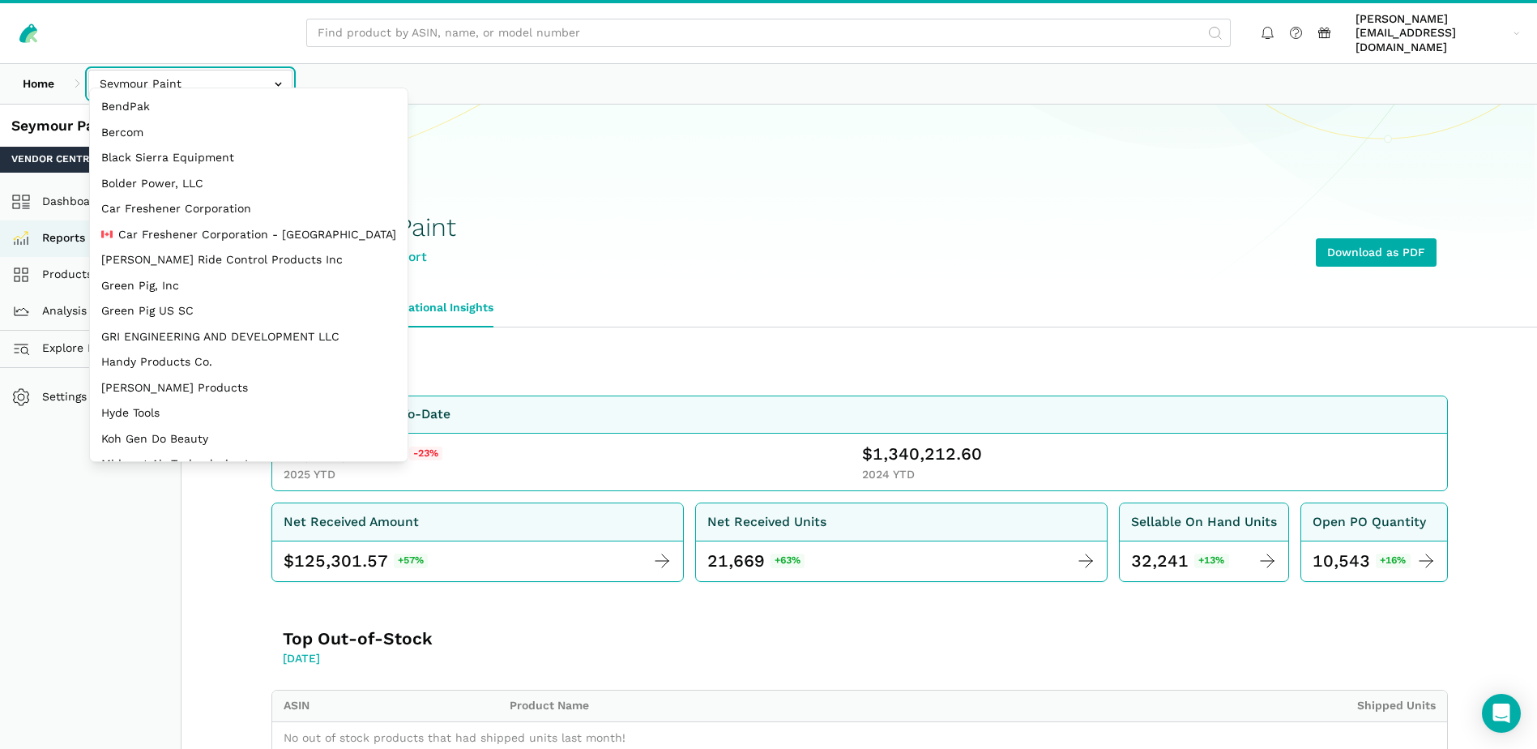
click at [277, 75] on input "text" at bounding box center [190, 84] width 204 height 28
select select "EBNioBWraXHWBq44vMSScS9n"
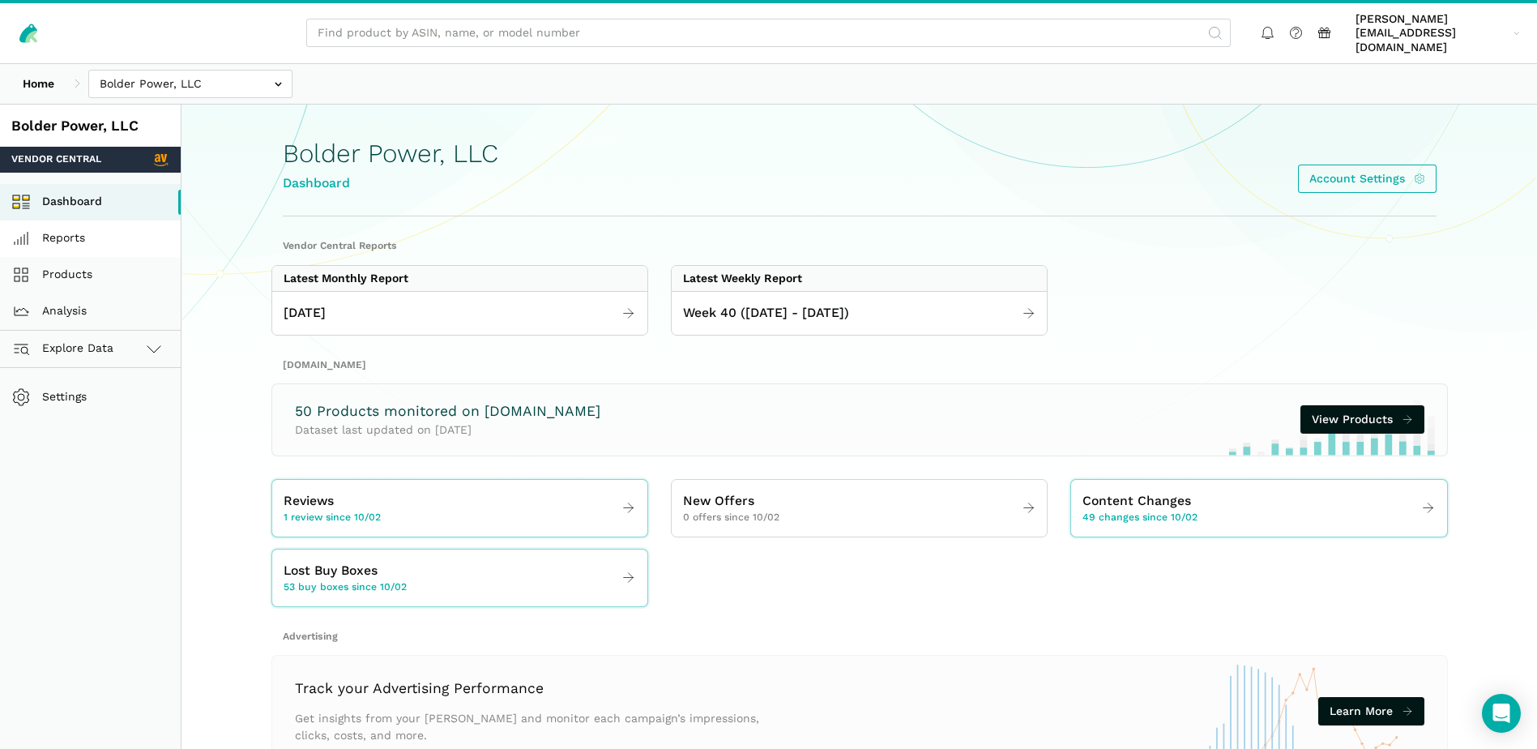
click at [79, 224] on link "Reports" at bounding box center [90, 238] width 181 height 36
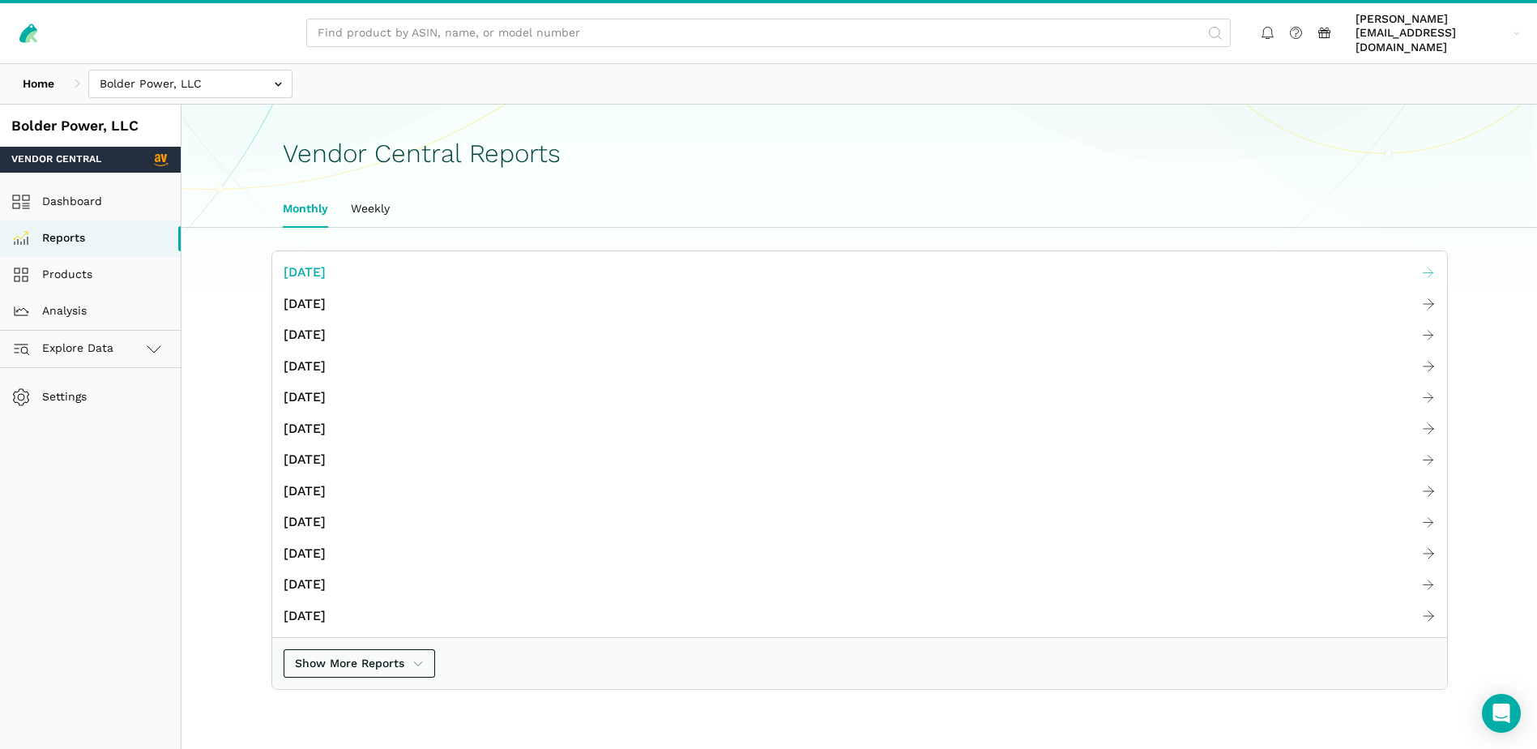
click at [326, 263] on span "[DATE]" at bounding box center [305, 273] width 42 height 20
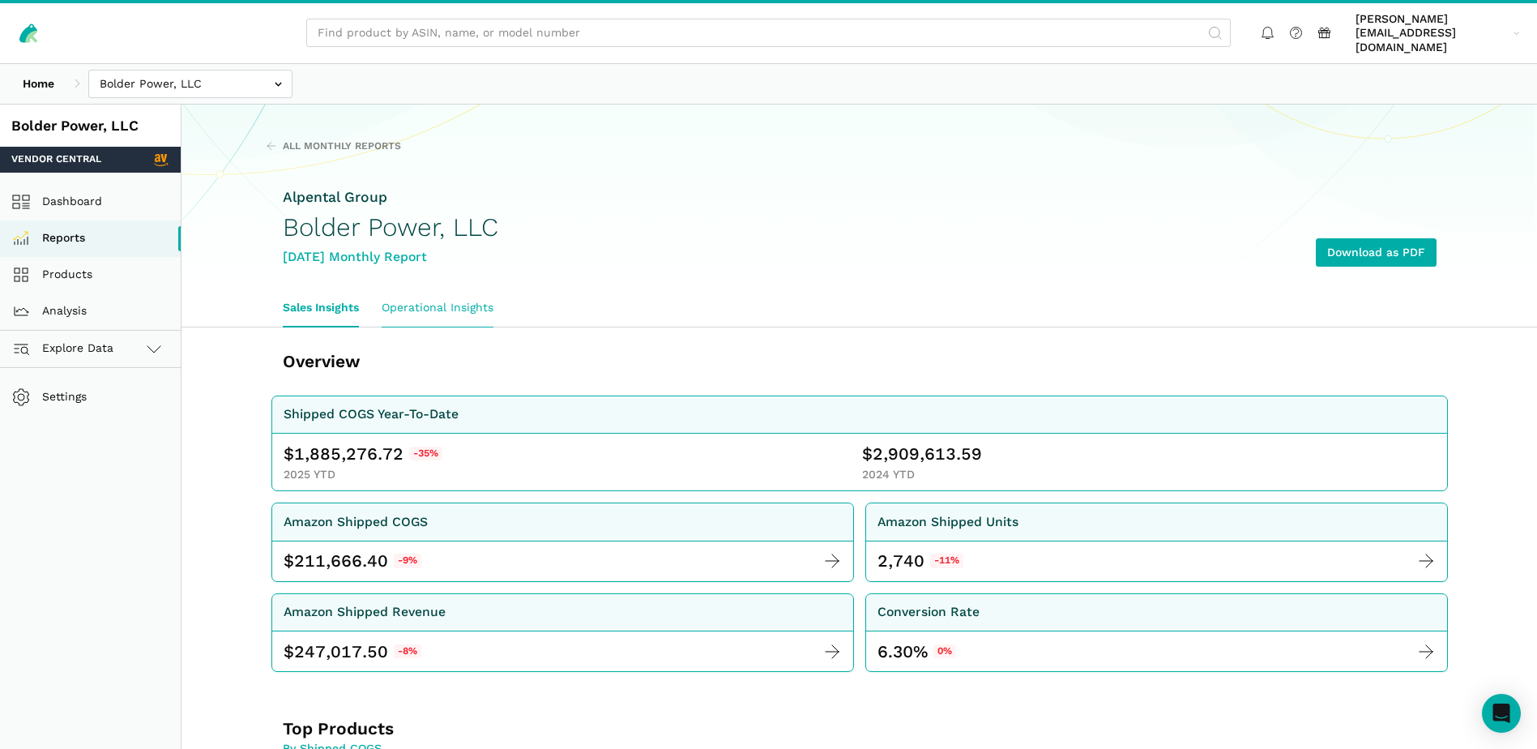
click at [460, 290] on link "Operational Insights" at bounding box center [437, 307] width 135 height 37
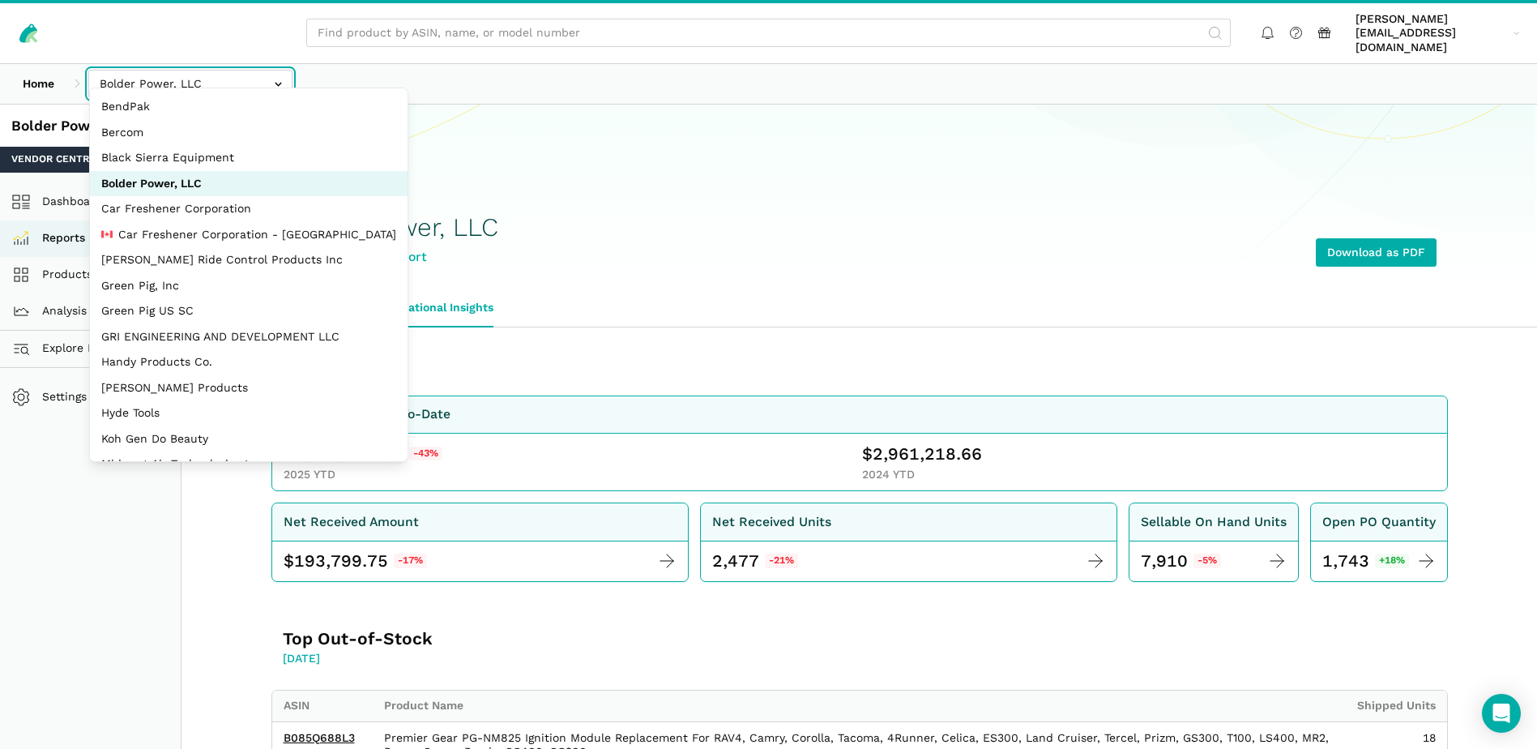
click at [267, 72] on input "text" at bounding box center [190, 84] width 204 height 28
select select "JyuZ269ZTF8CRr8zaTYc2JhH"
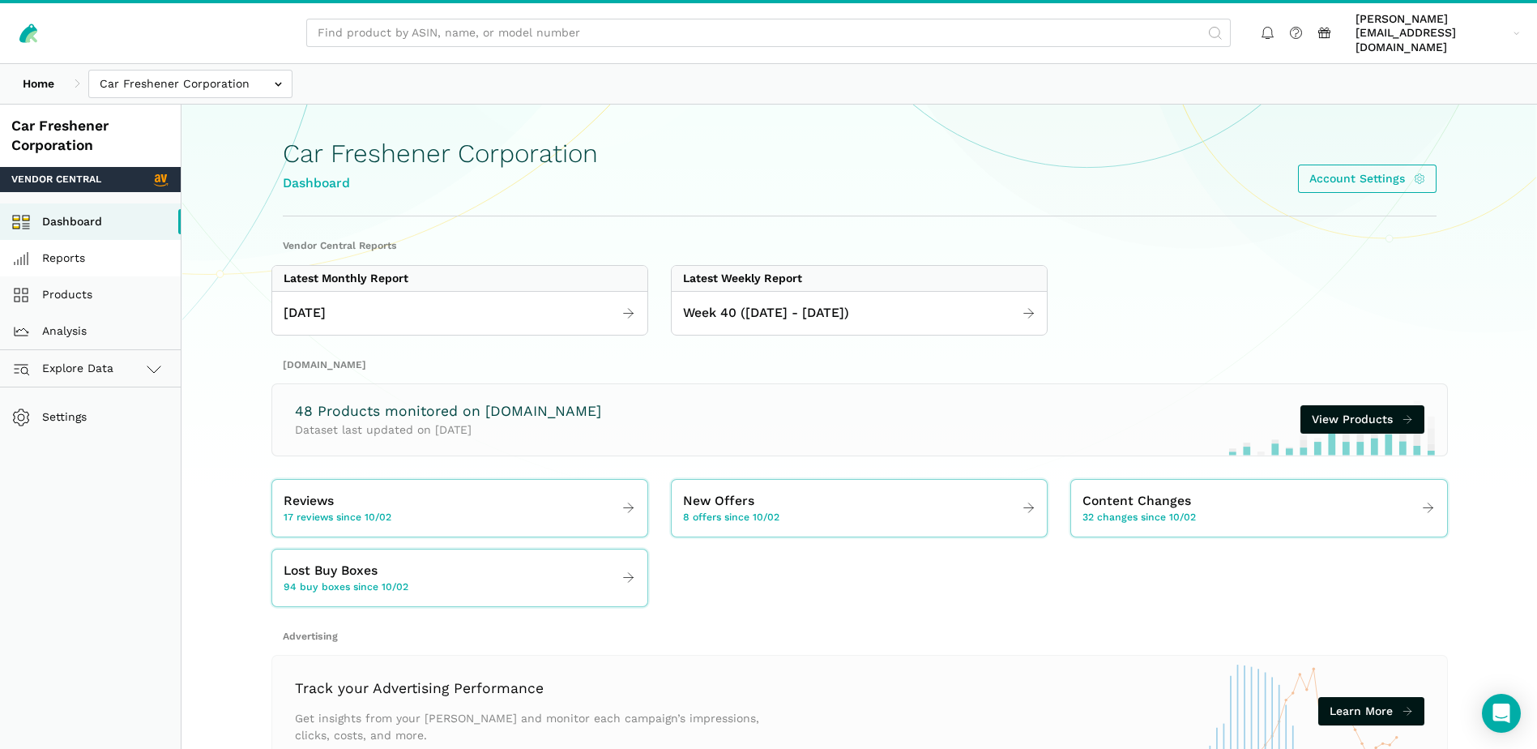
click at [71, 240] on link "Reports" at bounding box center [90, 258] width 181 height 36
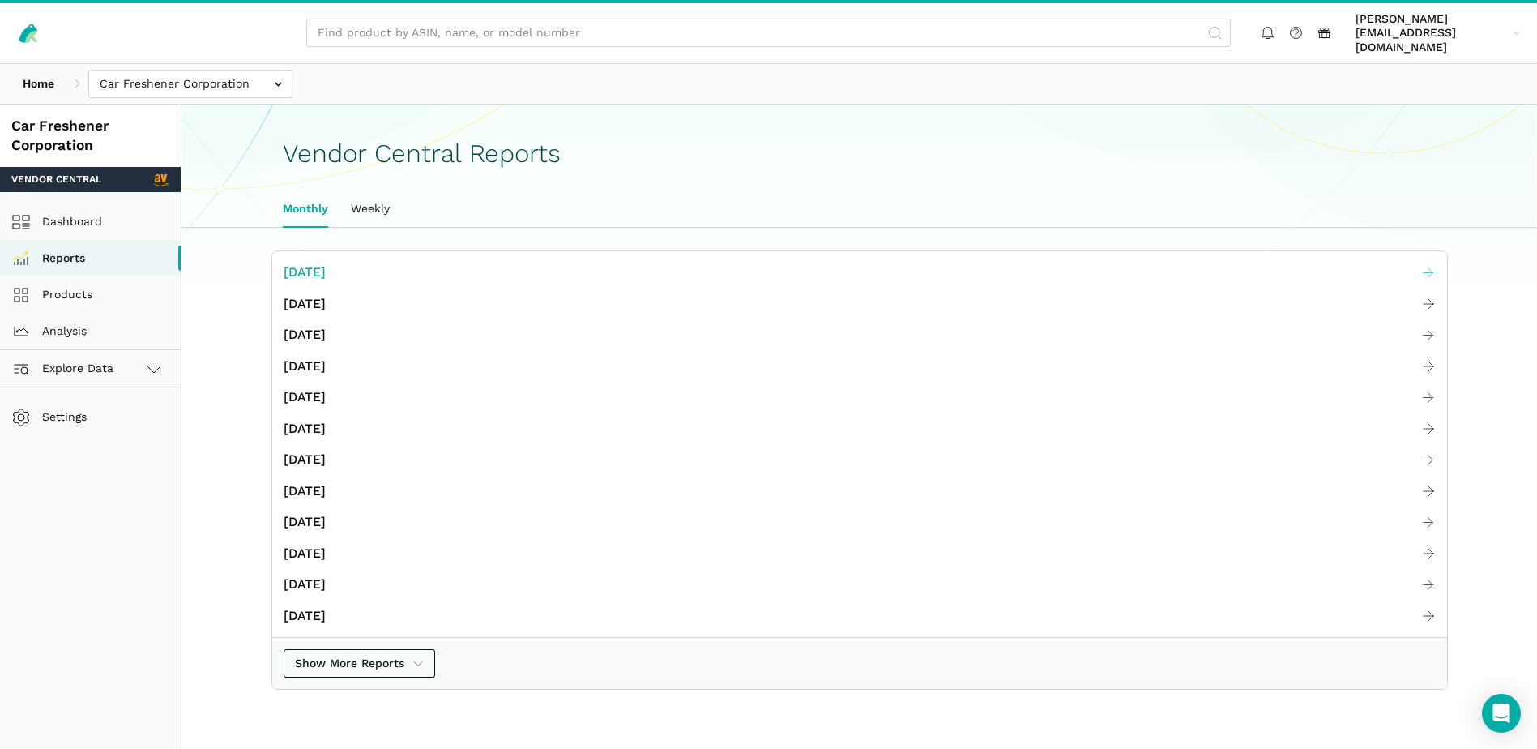
click at [388, 259] on link "[DATE]" at bounding box center [859, 273] width 1175 height 32
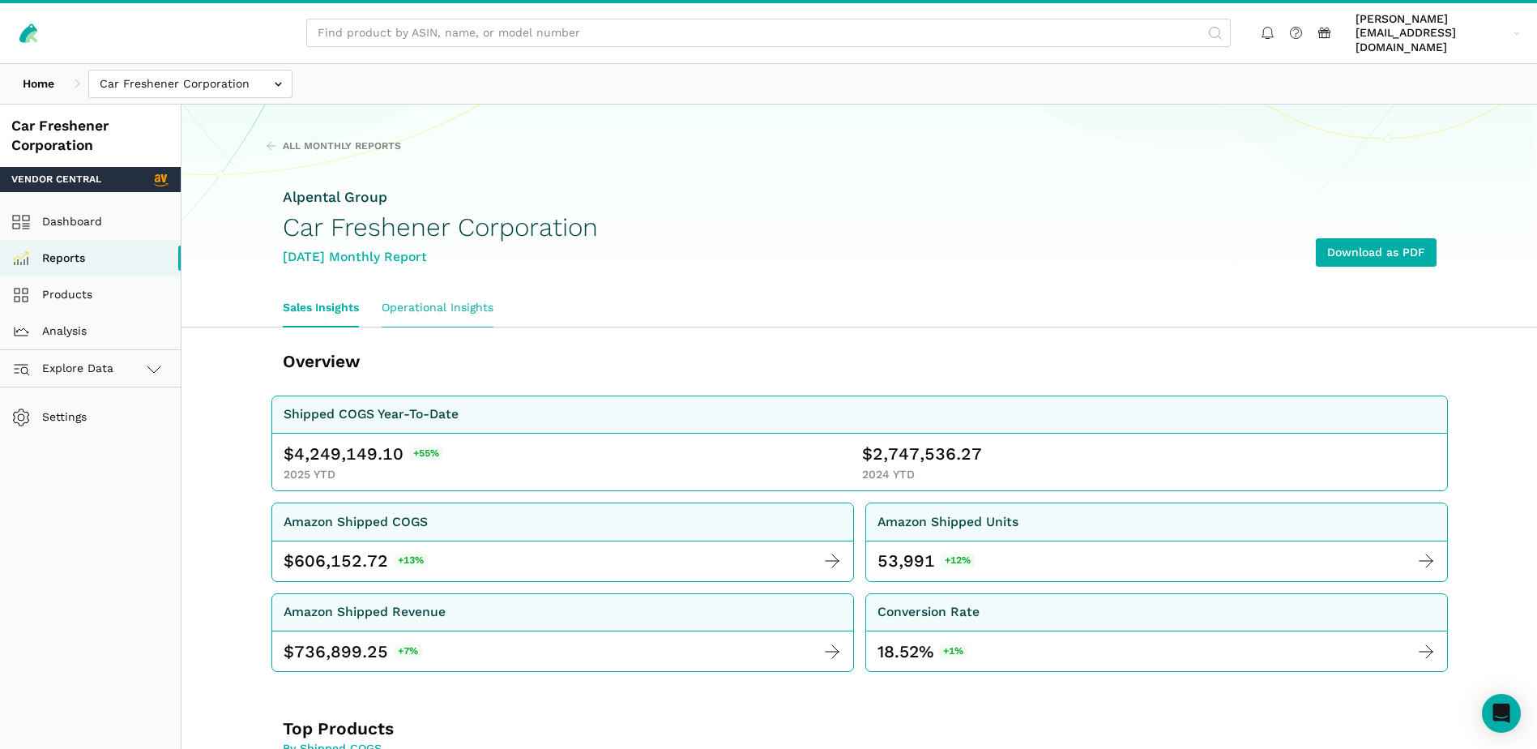
click at [441, 297] on link "Operational Insights" at bounding box center [437, 307] width 135 height 37
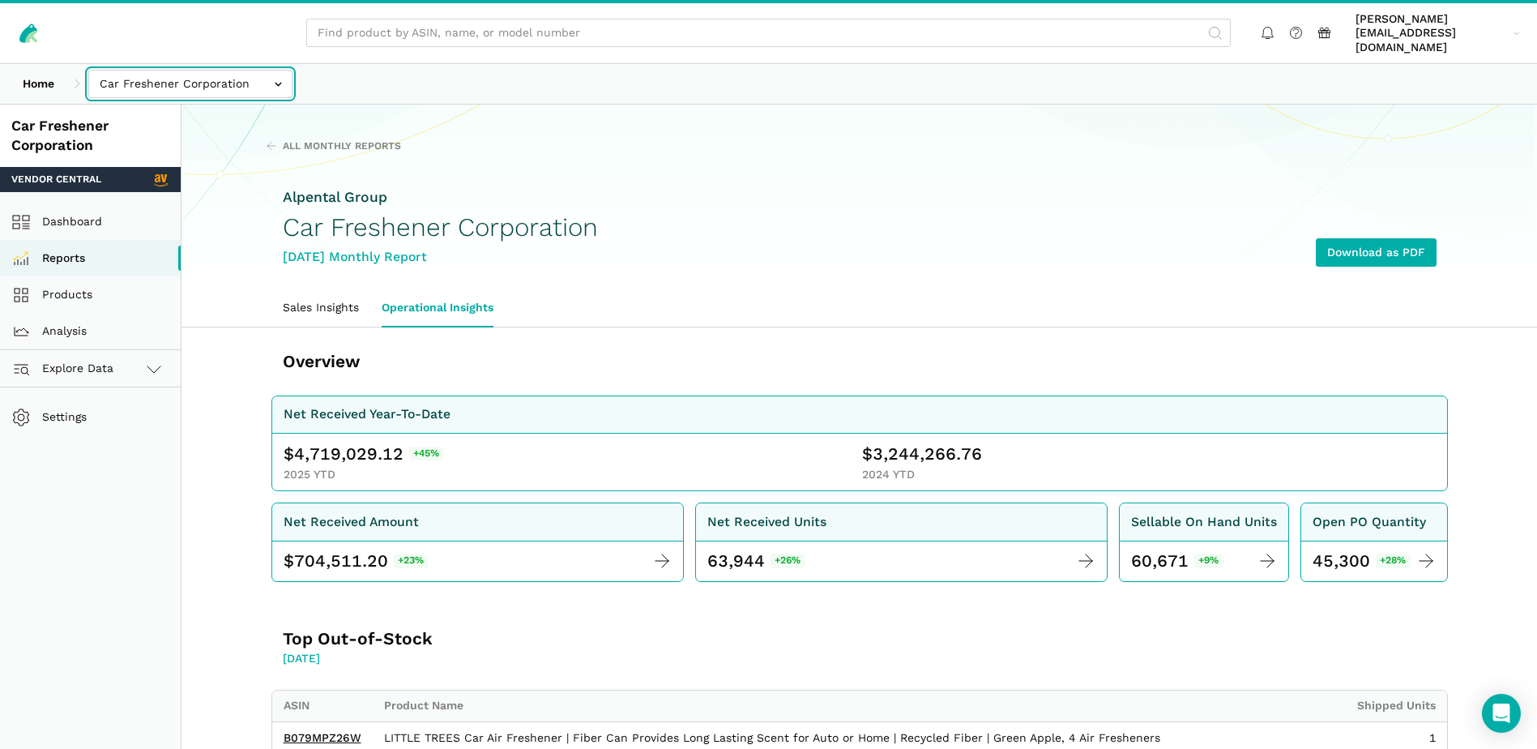
click at [273, 70] on input "text" at bounding box center [190, 84] width 204 height 28
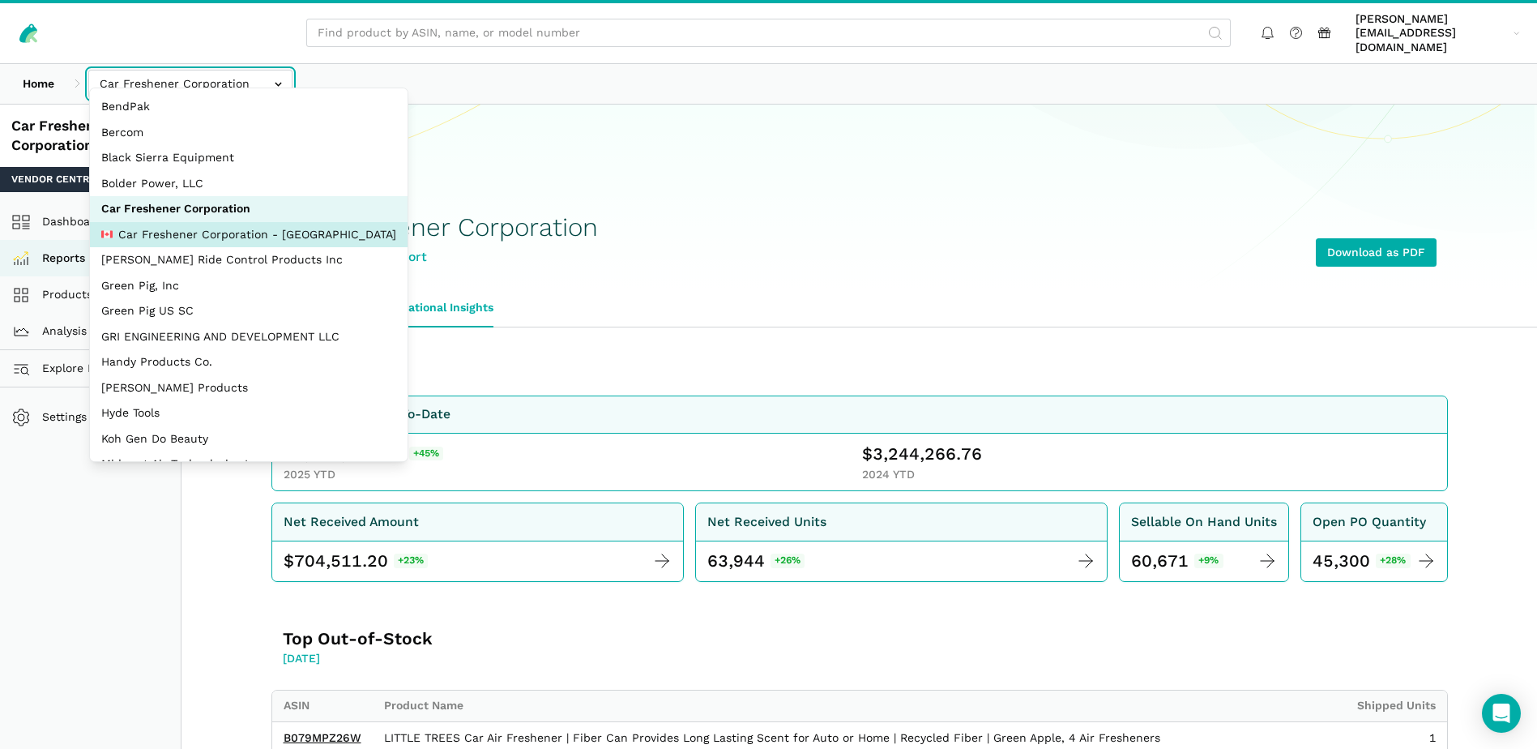
select select "MkN8EkcaB26WsjS8pF97Wcww"
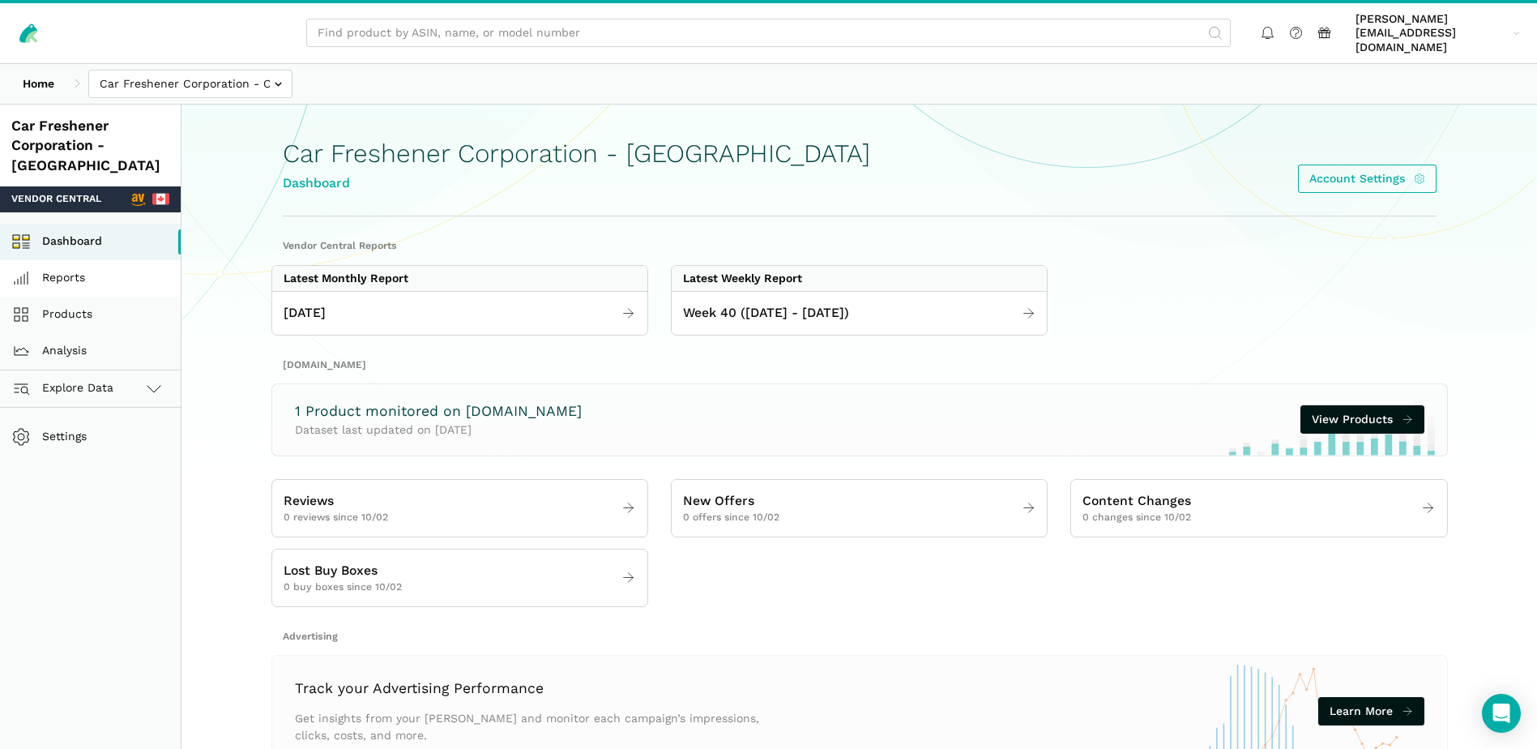
click at [75, 260] on link "Reports" at bounding box center [90, 278] width 181 height 36
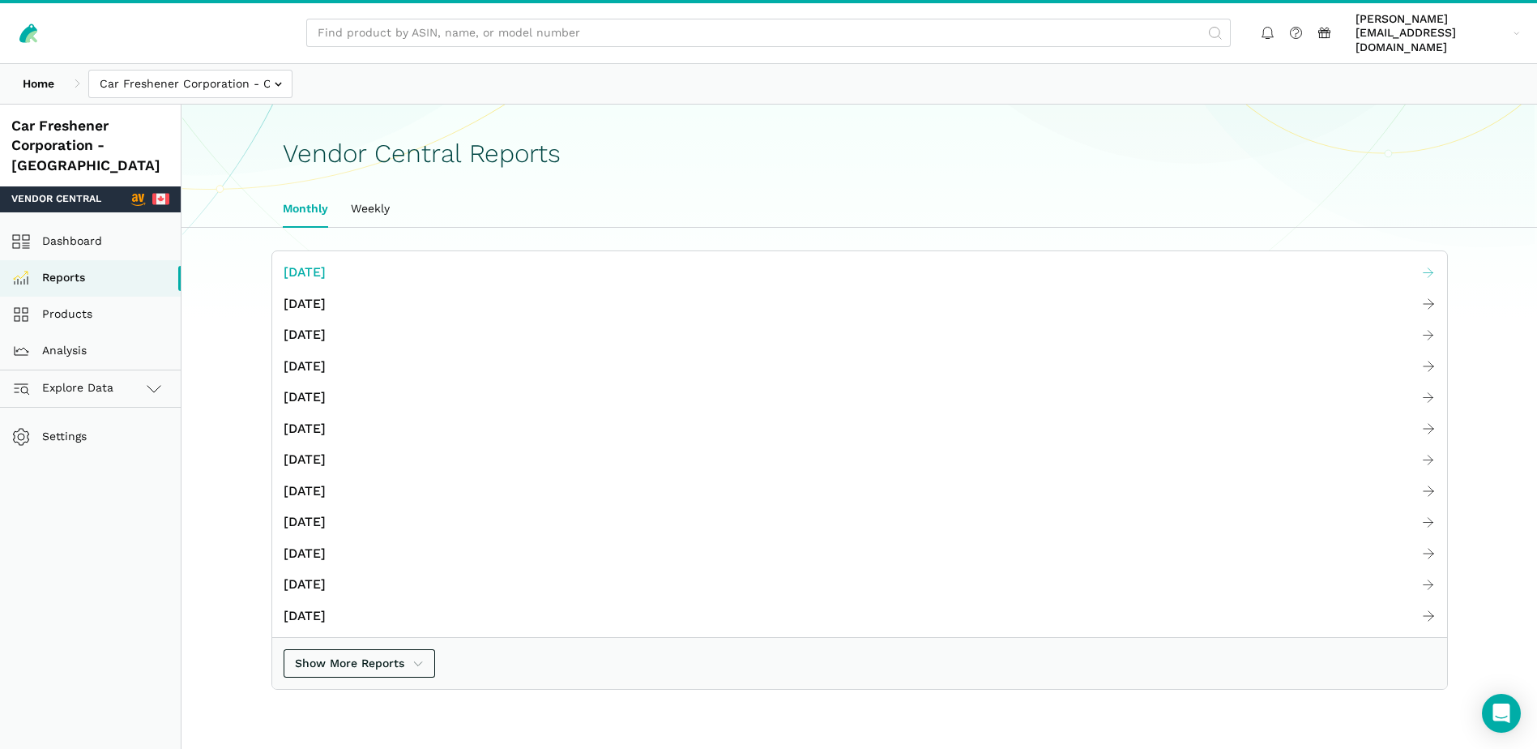
click at [326, 263] on span "[DATE]" at bounding box center [305, 273] width 42 height 20
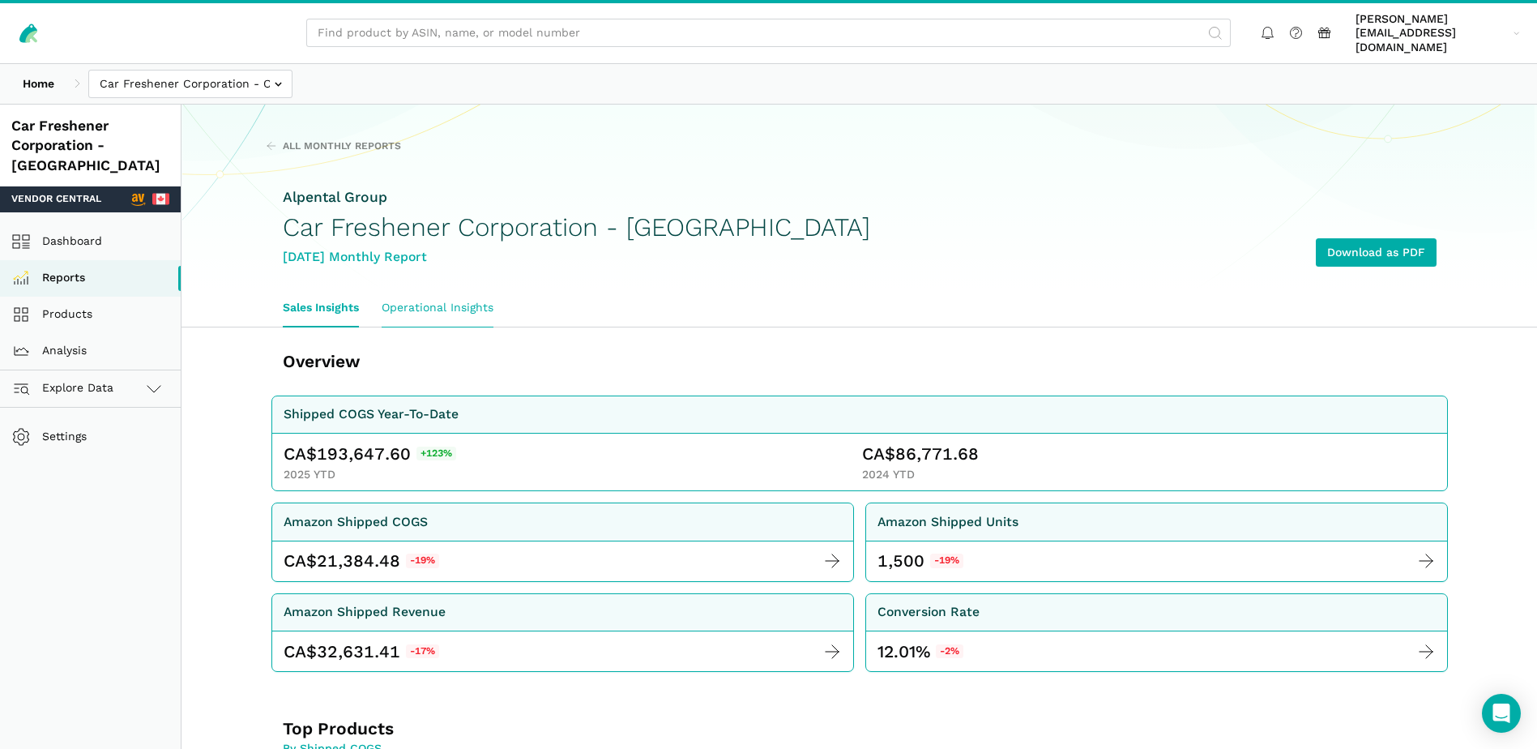
click at [462, 293] on link "Operational Insights" at bounding box center [437, 307] width 135 height 37
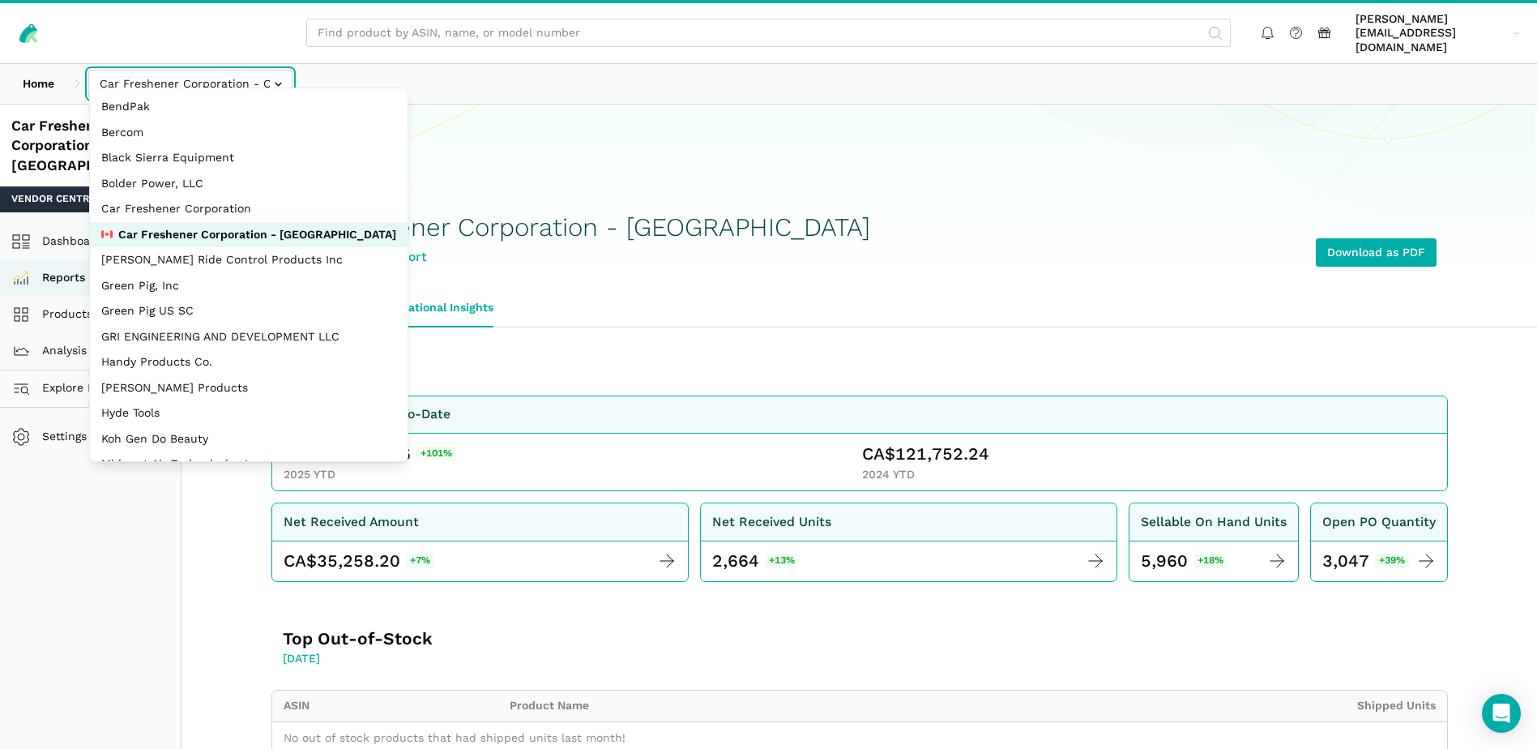
click at [250, 70] on input "text" at bounding box center [190, 84] width 204 height 28
select select "Ko8rakMGZtY1QjyruUJxwLwP"
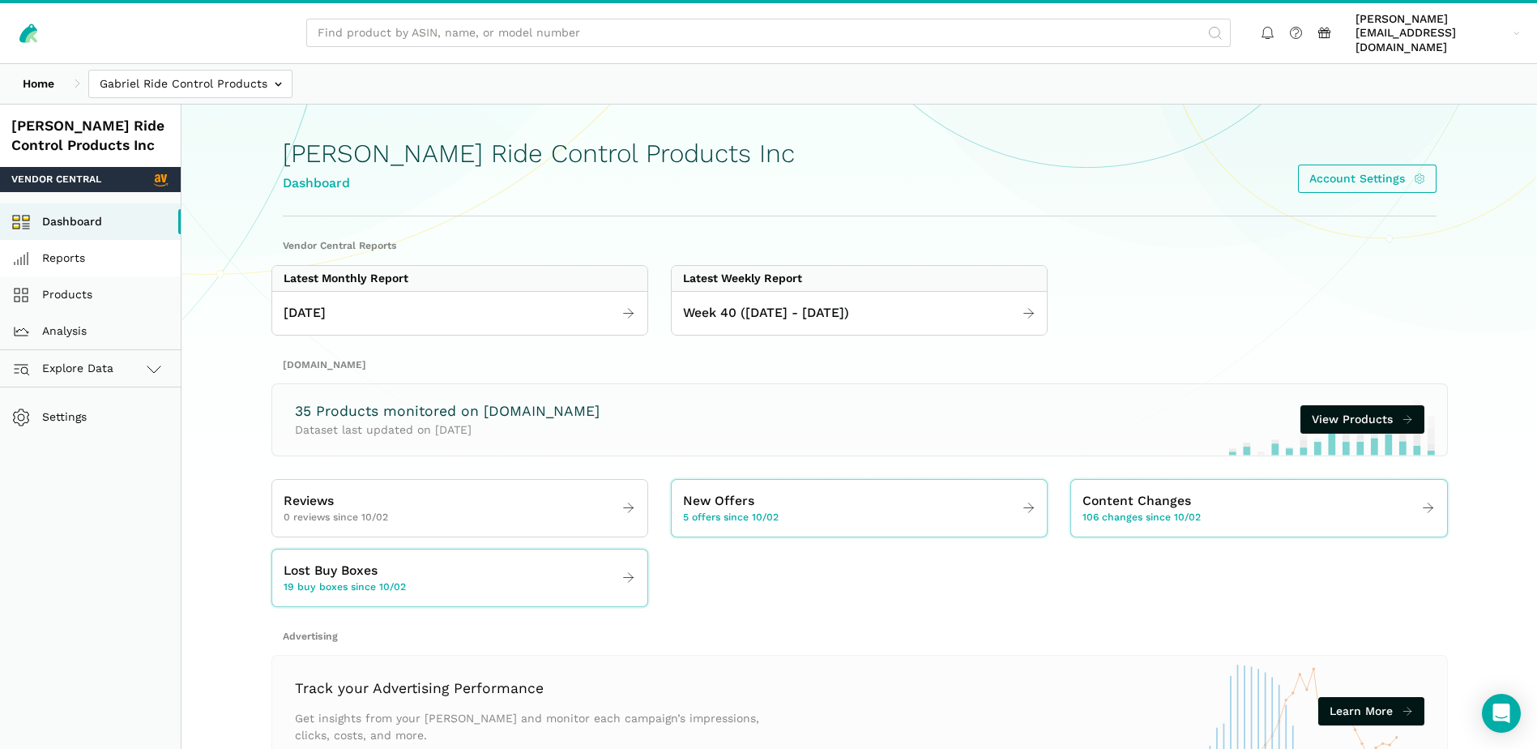
click at [75, 246] on link "Reports" at bounding box center [90, 258] width 181 height 36
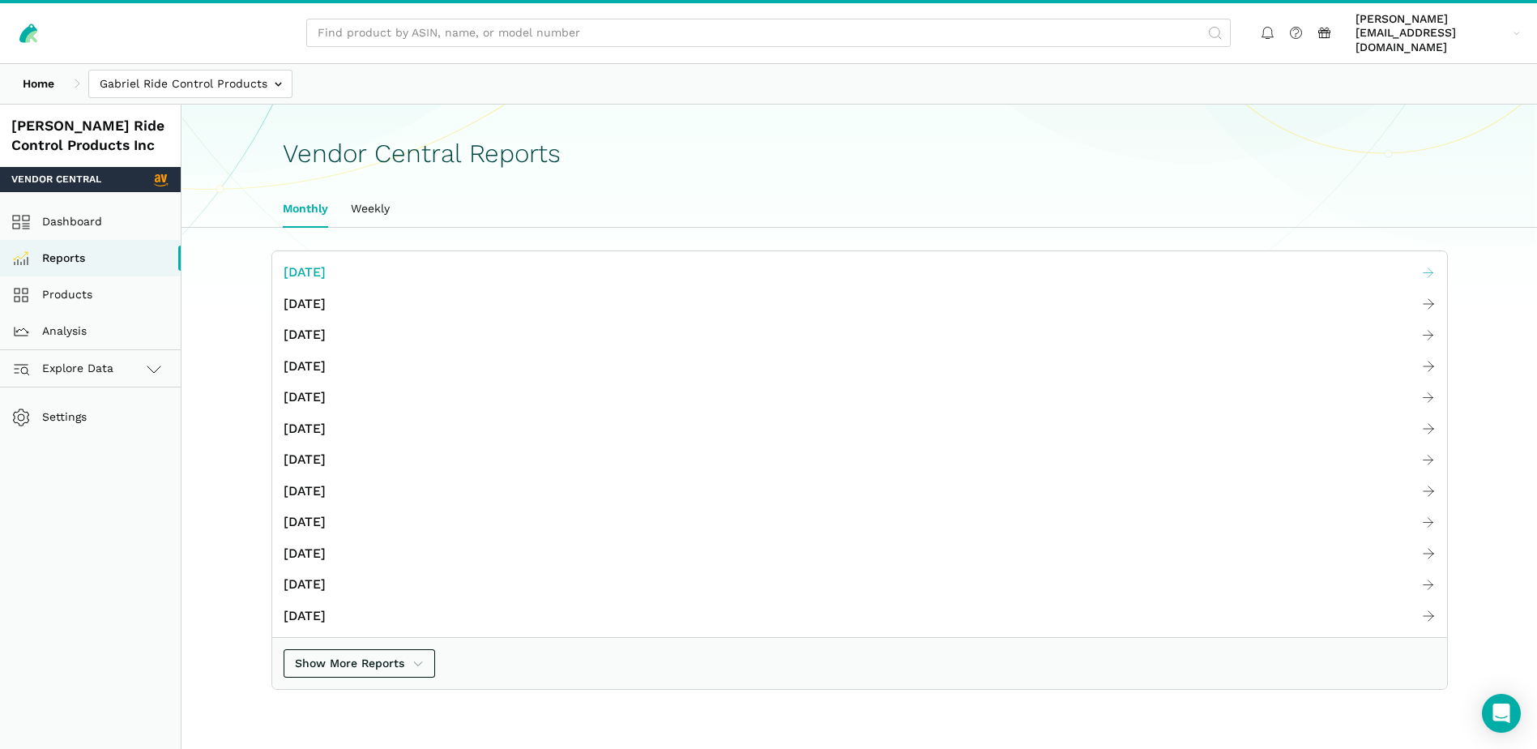
click at [326, 263] on span "[DATE]" at bounding box center [305, 273] width 42 height 20
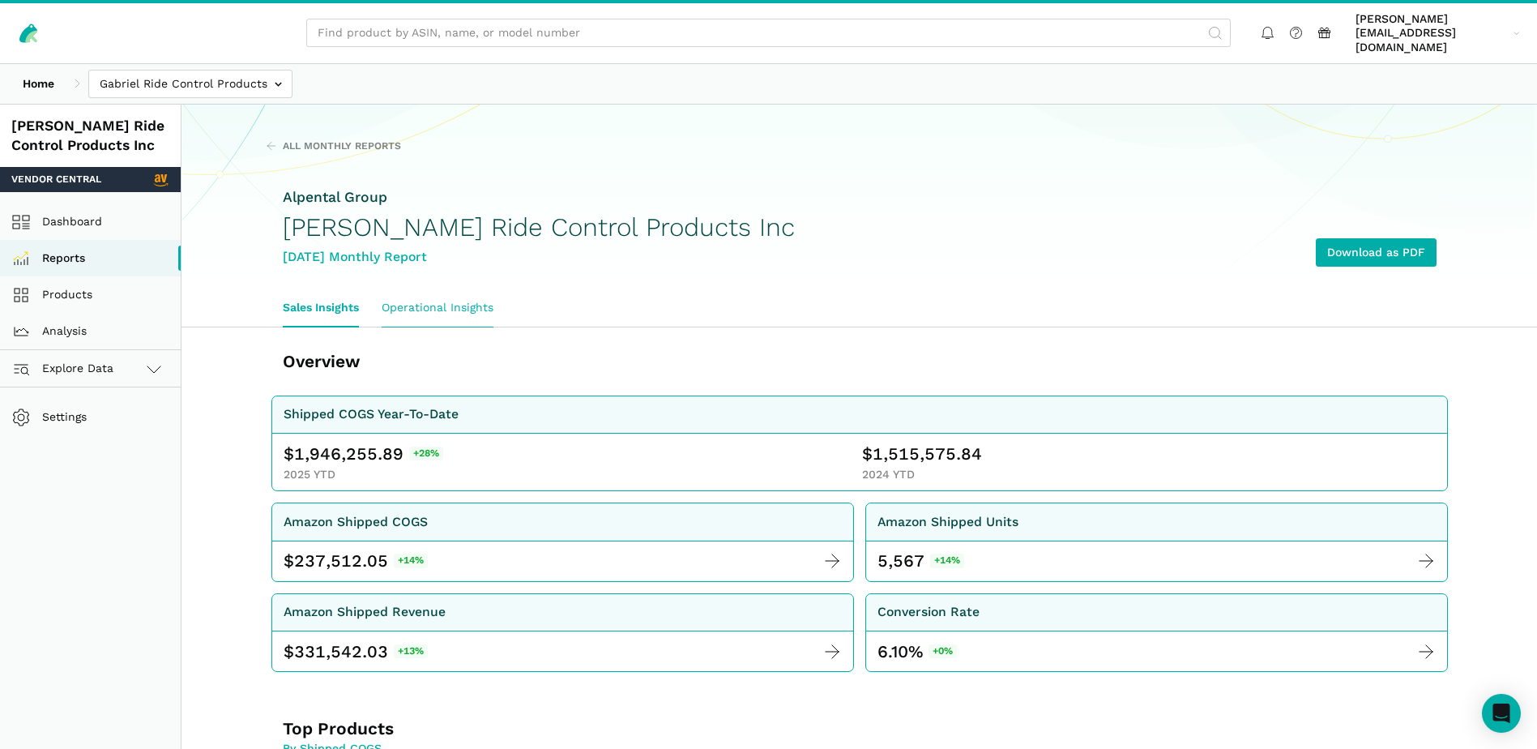
click at [443, 289] on link "Operational Insights" at bounding box center [437, 307] width 135 height 37
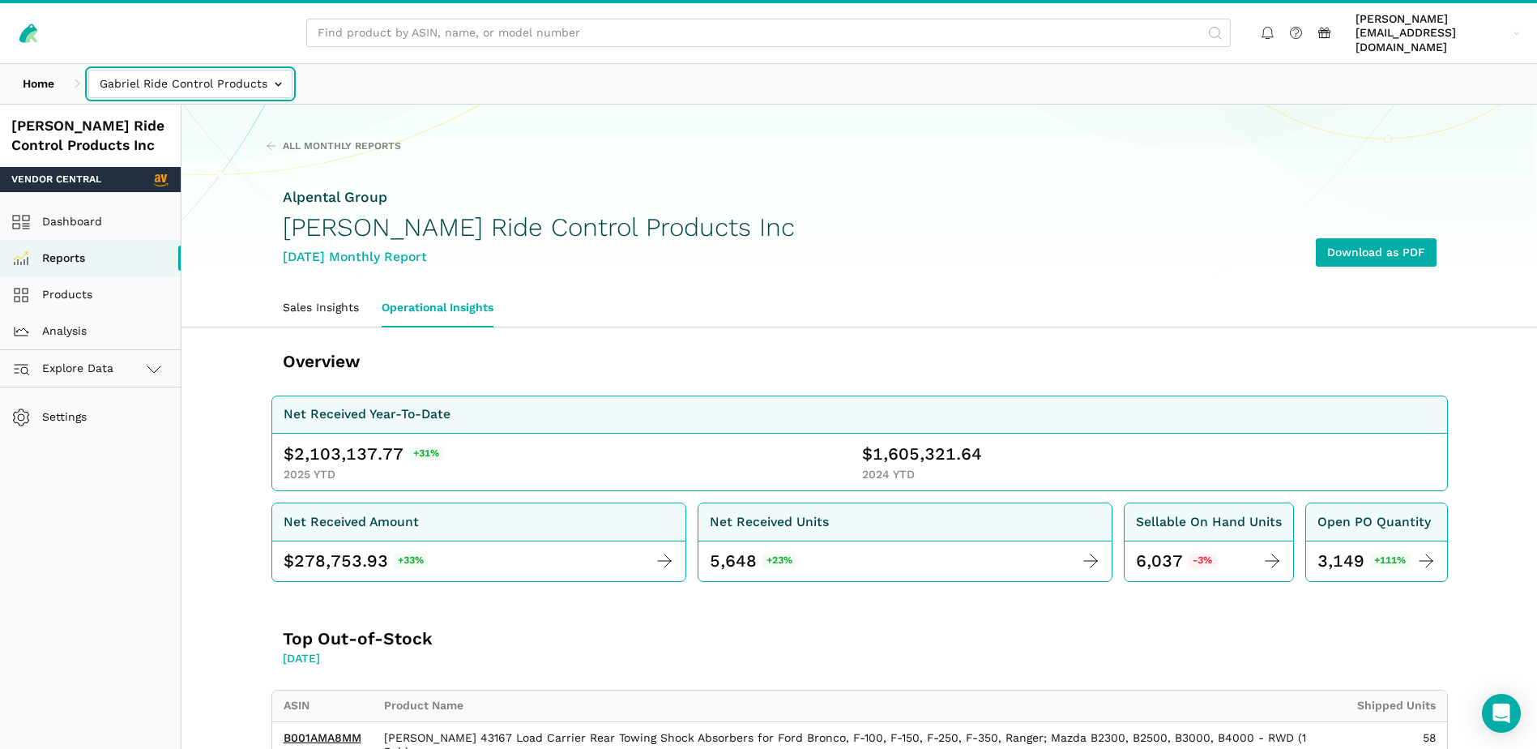
click at [281, 76] on input "text" at bounding box center [190, 84] width 204 height 28
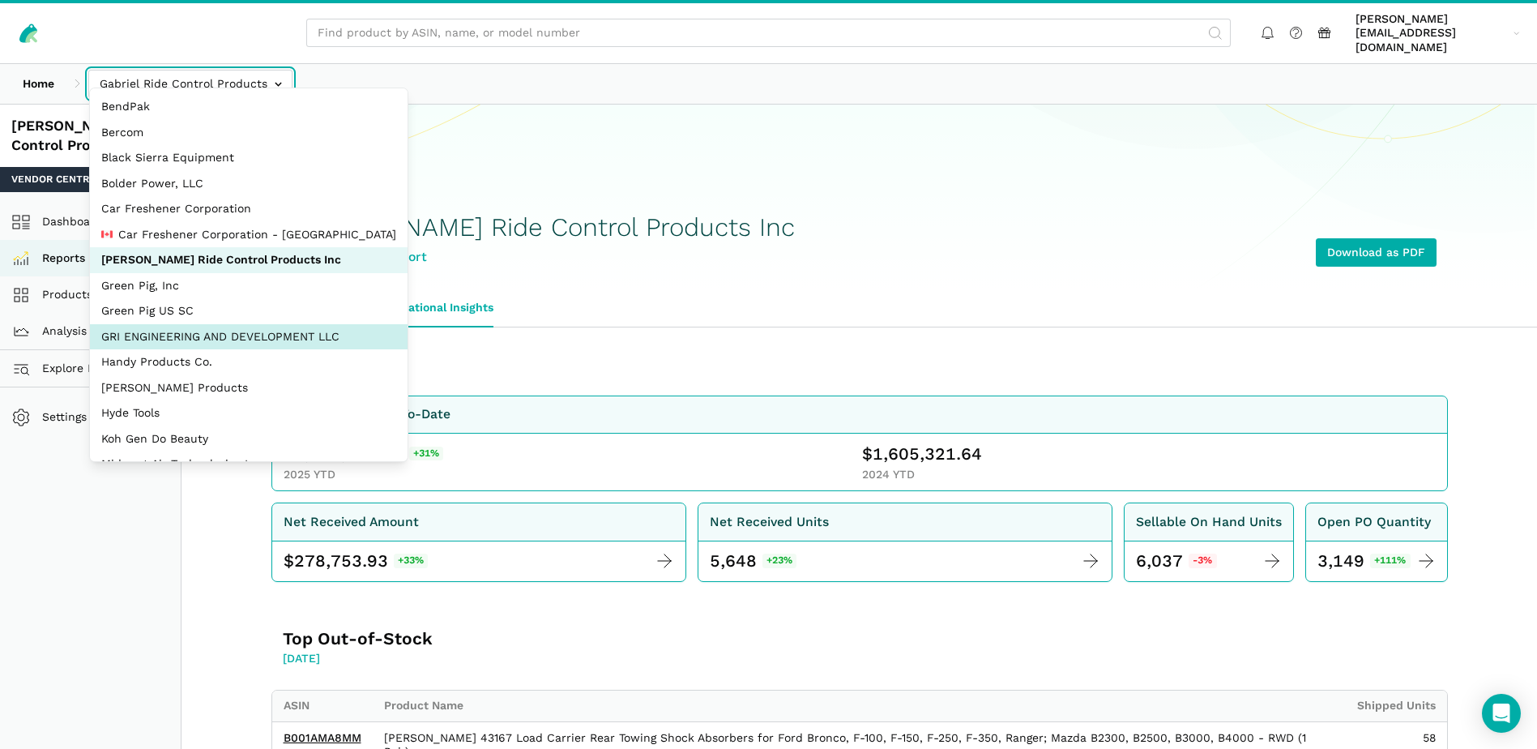
select select "Hei8wDUEZnK8pJhs1ysxCZLc"
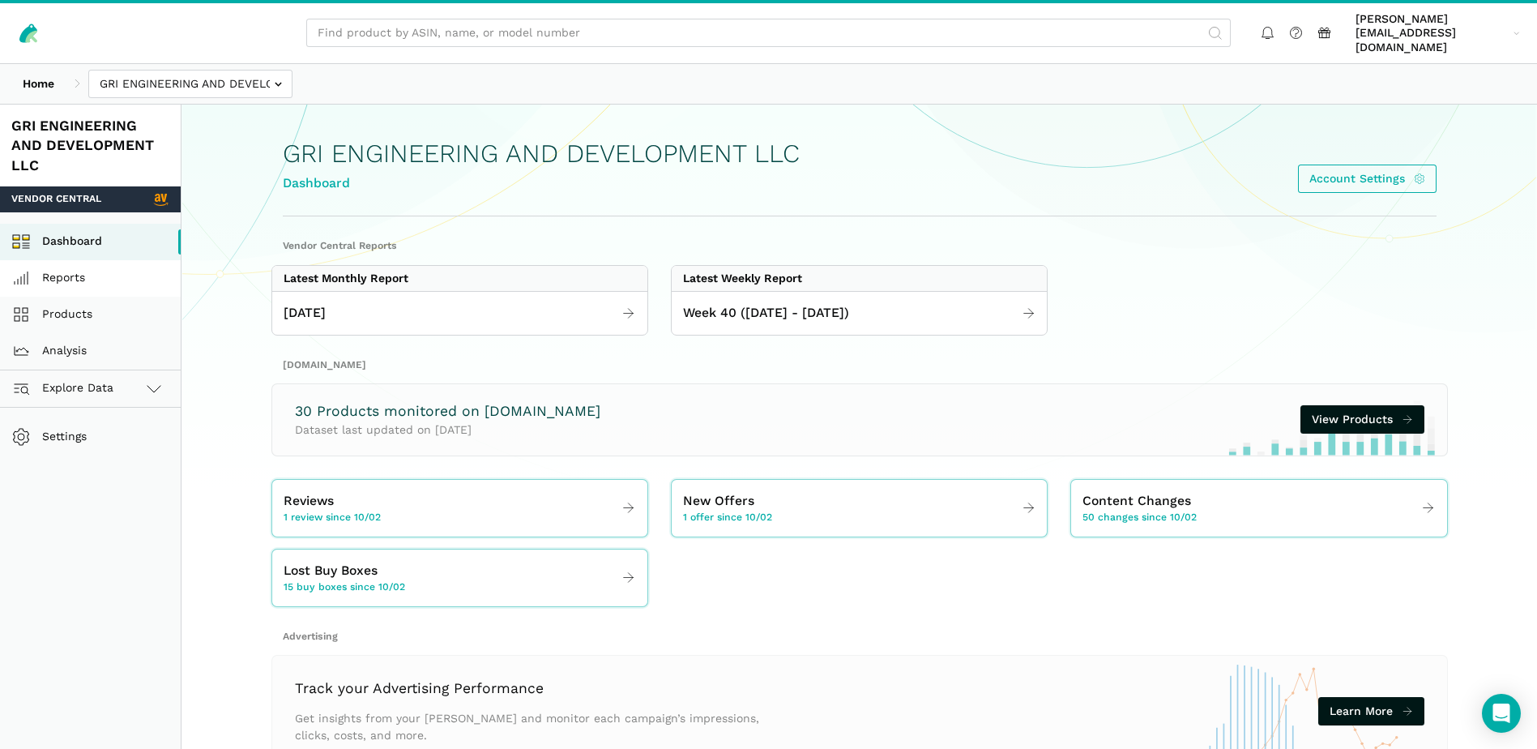
click at [76, 271] on link "Reports" at bounding box center [90, 278] width 181 height 36
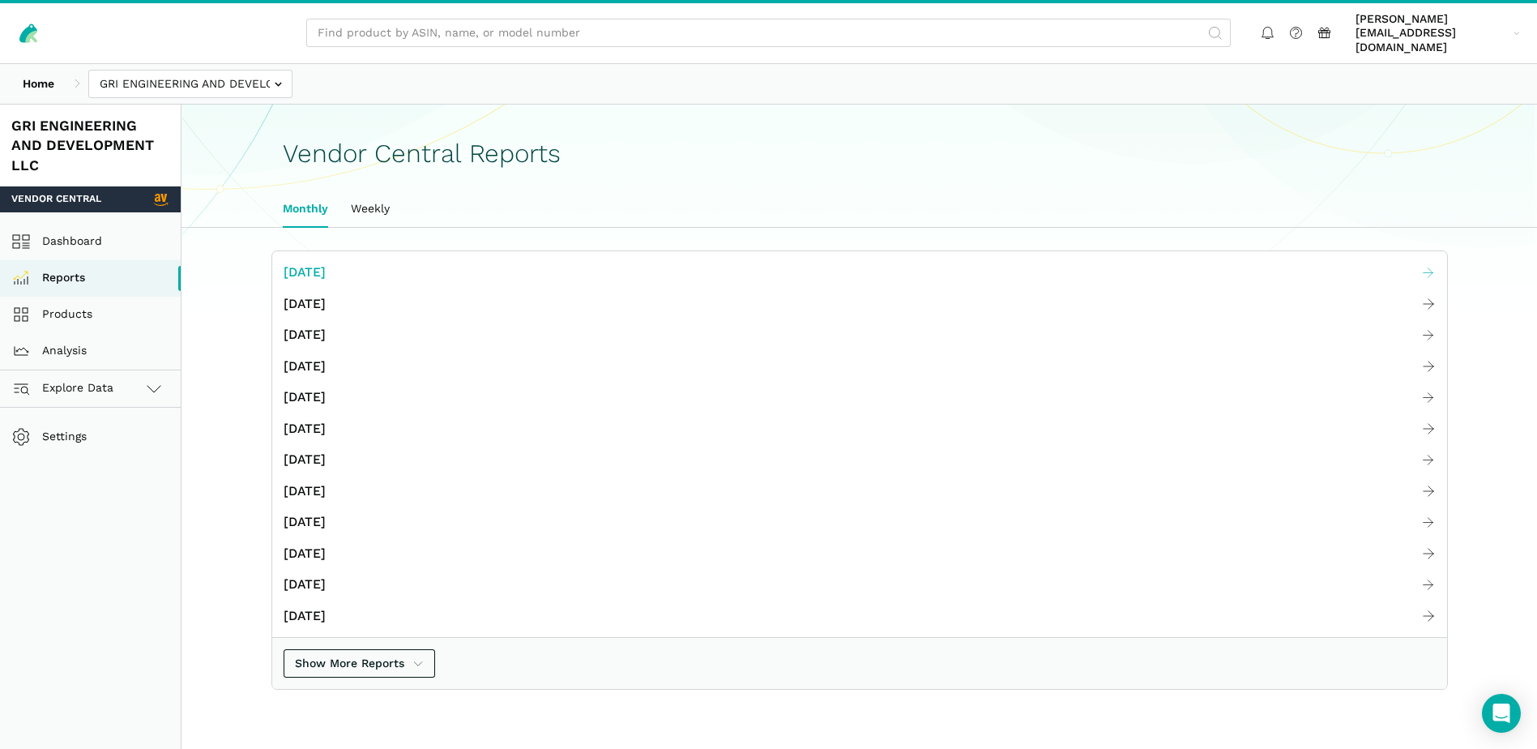
click at [326, 263] on span "[DATE]" at bounding box center [305, 273] width 42 height 20
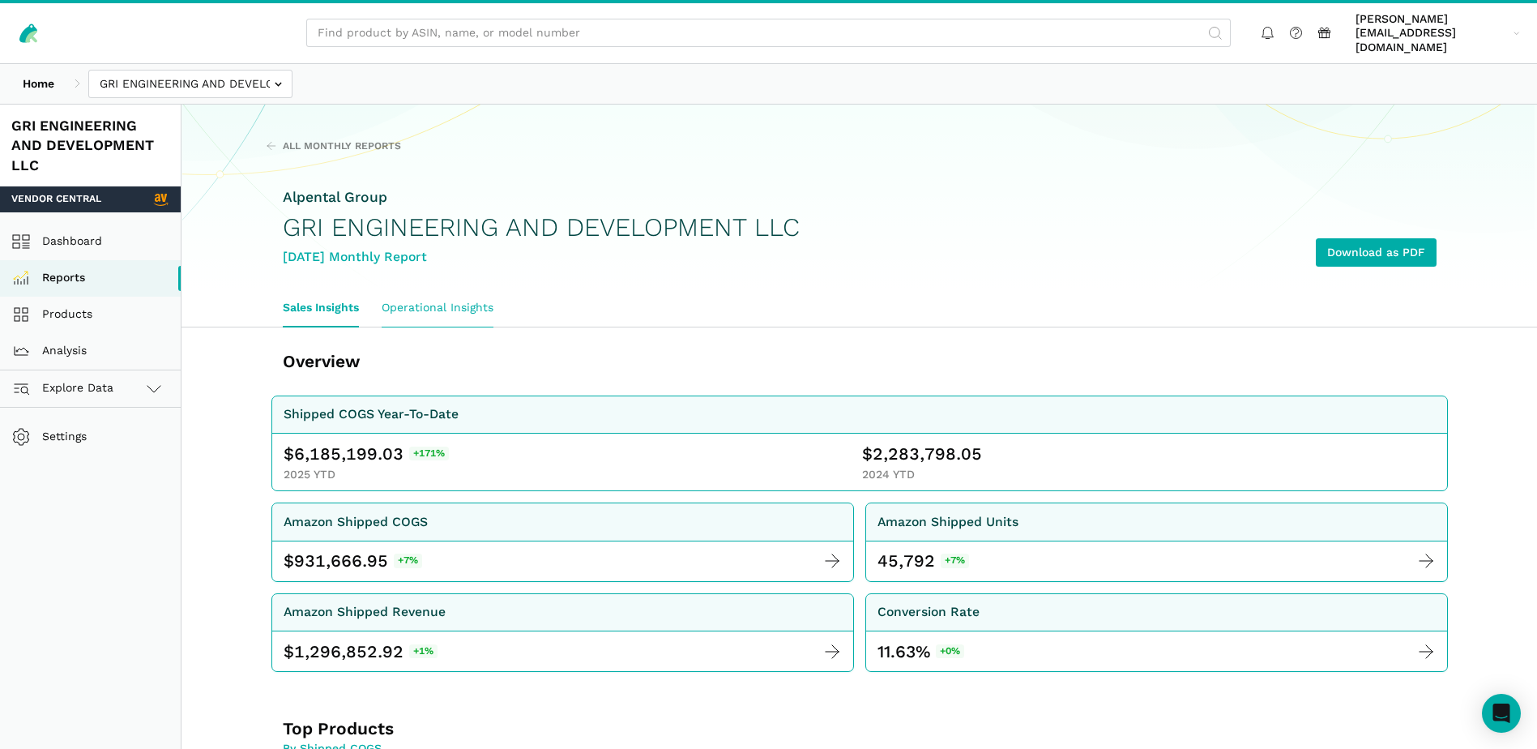
click at [431, 293] on link "Operational Insights" at bounding box center [437, 307] width 135 height 37
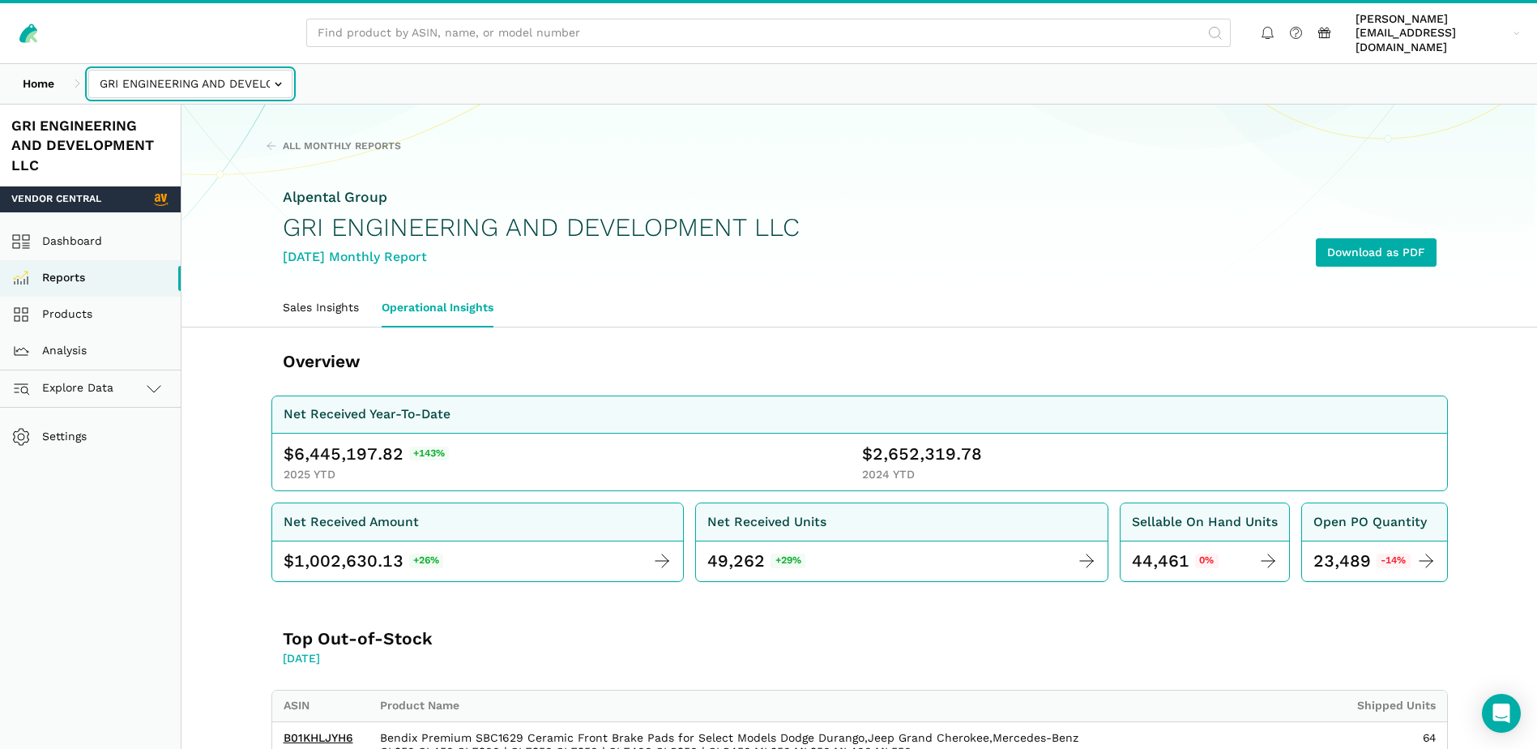
click at [278, 74] on input "text" at bounding box center [190, 84] width 204 height 28
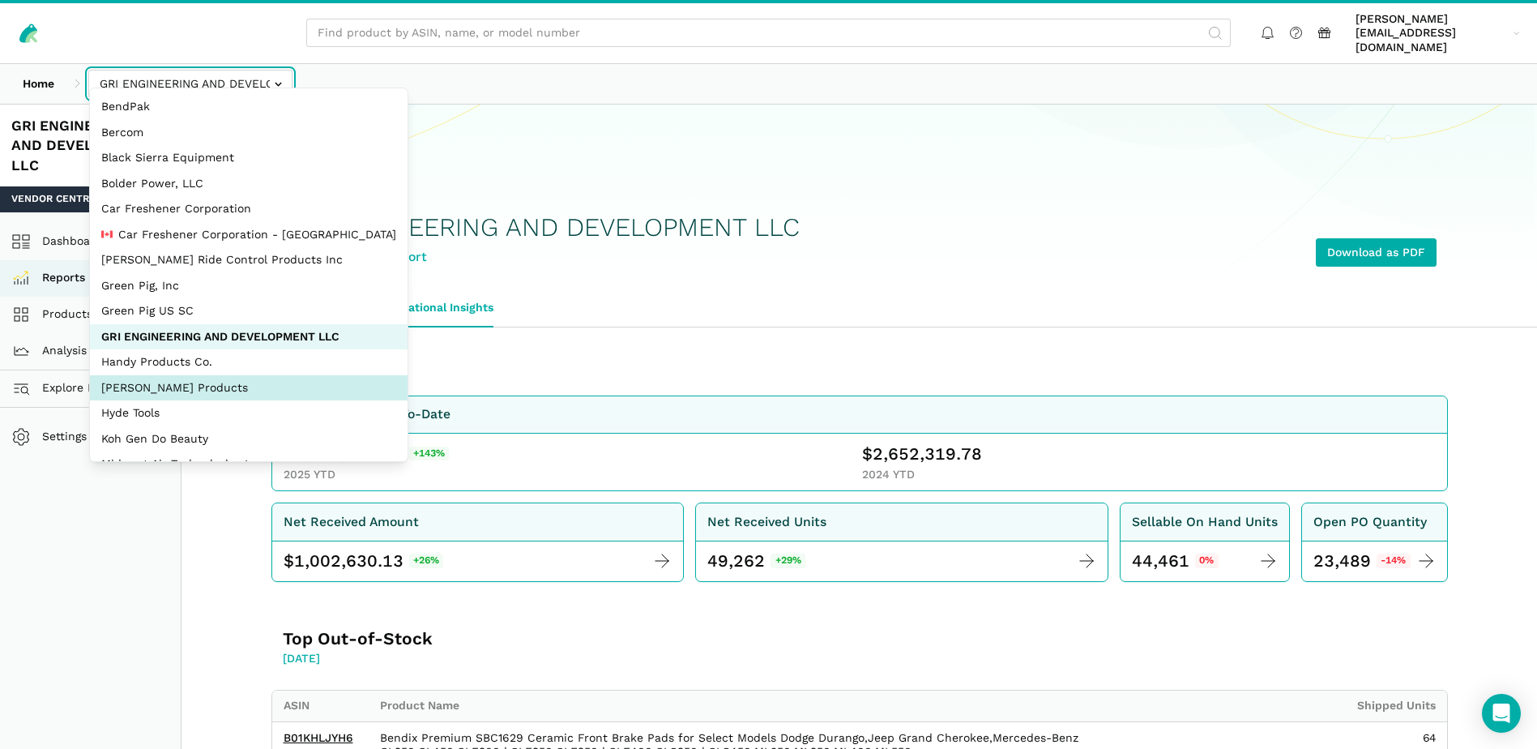
select select "bYbTYo3HXWRCsidytvYJ1e2X"
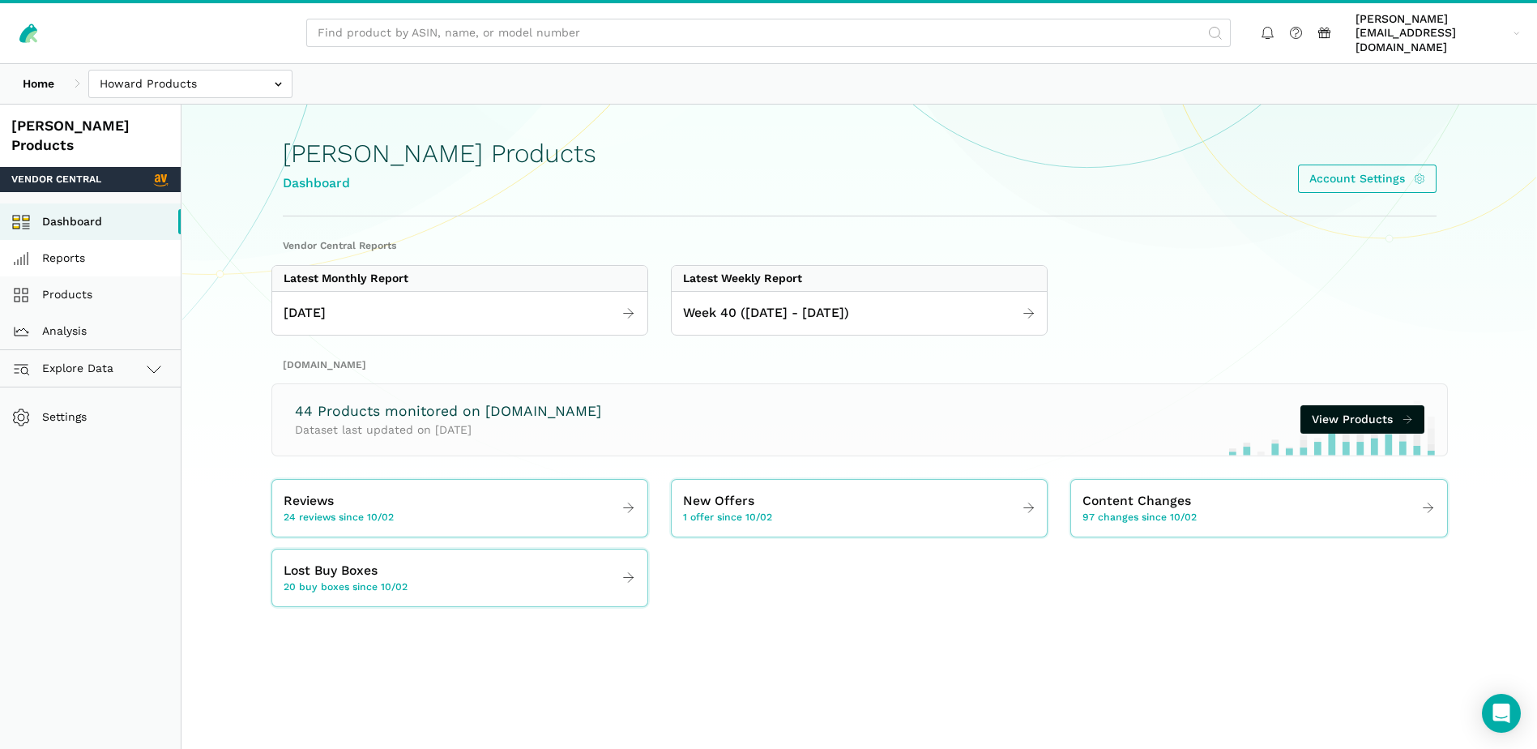
click at [77, 240] on link "Reports" at bounding box center [90, 258] width 181 height 36
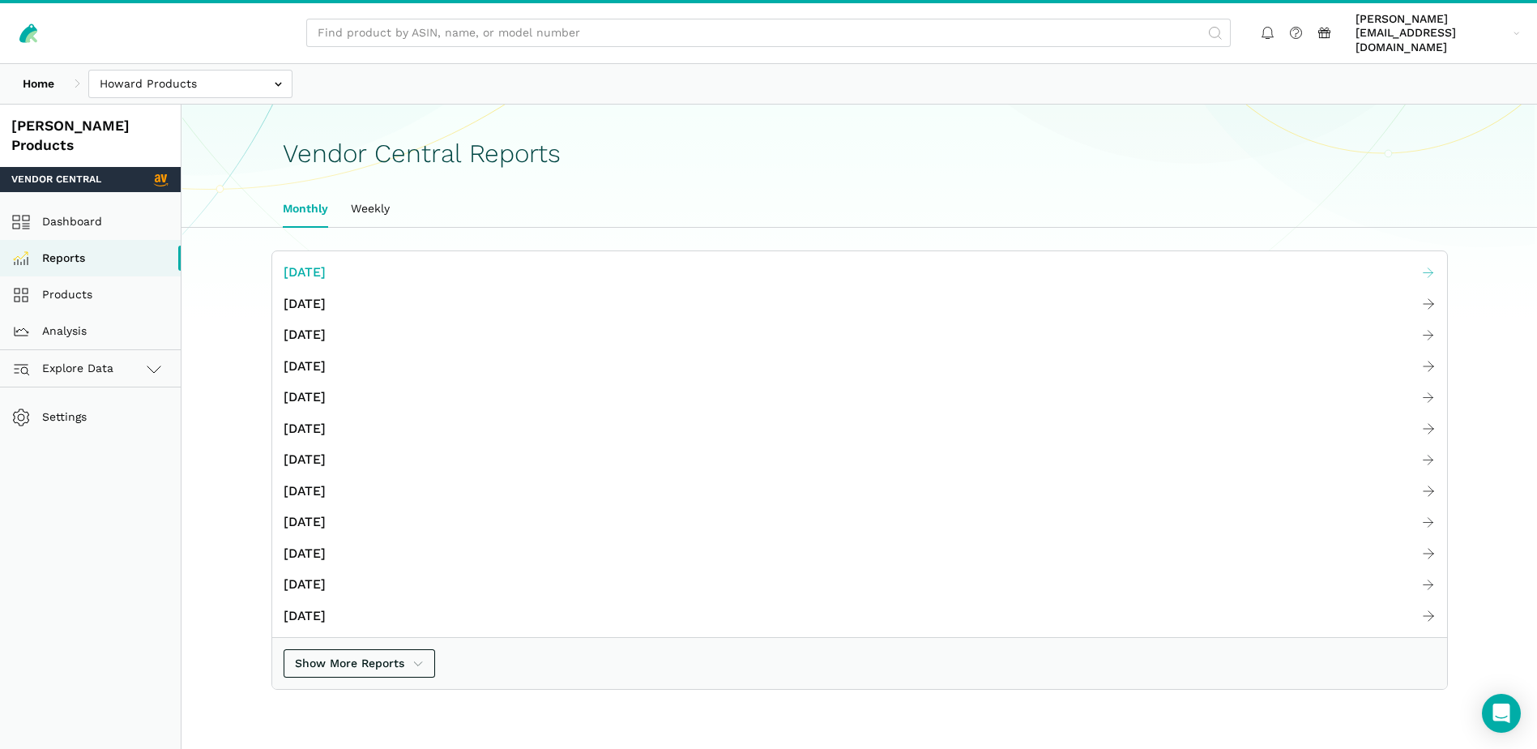
click at [326, 263] on span "[DATE]" at bounding box center [305, 273] width 42 height 20
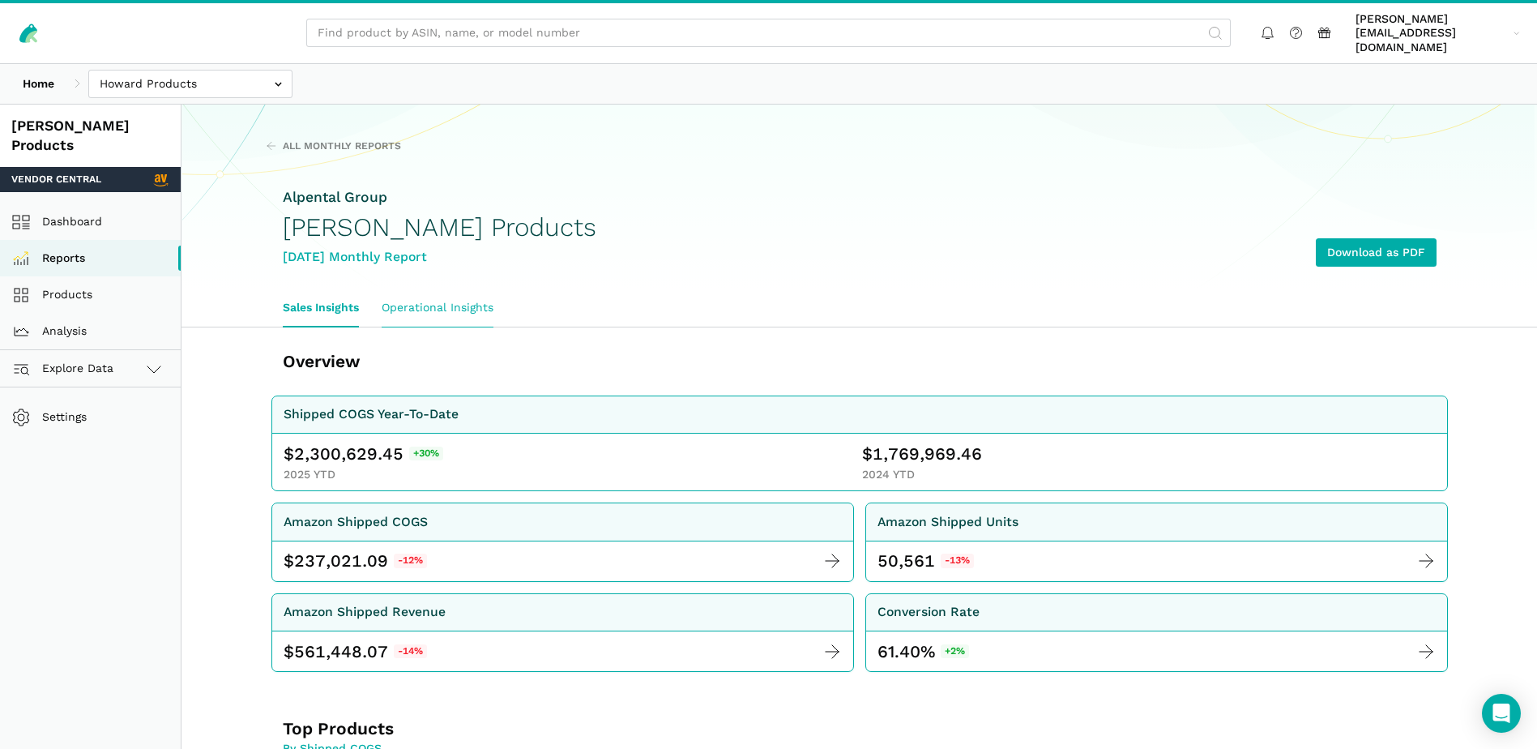
click at [456, 293] on link "Operational Insights" at bounding box center [437, 307] width 135 height 37
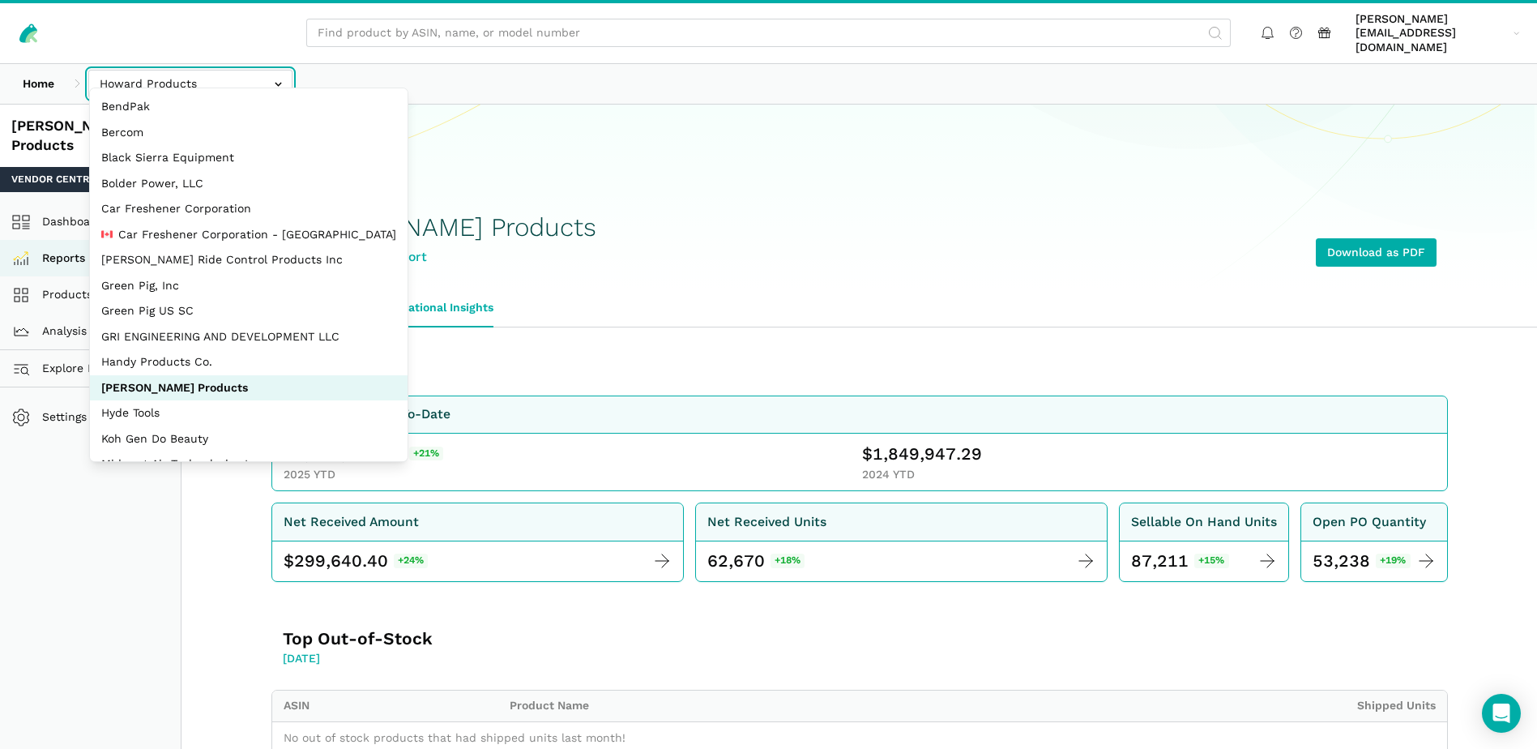
click at [271, 79] on input "text" at bounding box center [190, 84] width 204 height 28
select select "QgUcRZ8TGAhVVPYC2ZoWPij6"
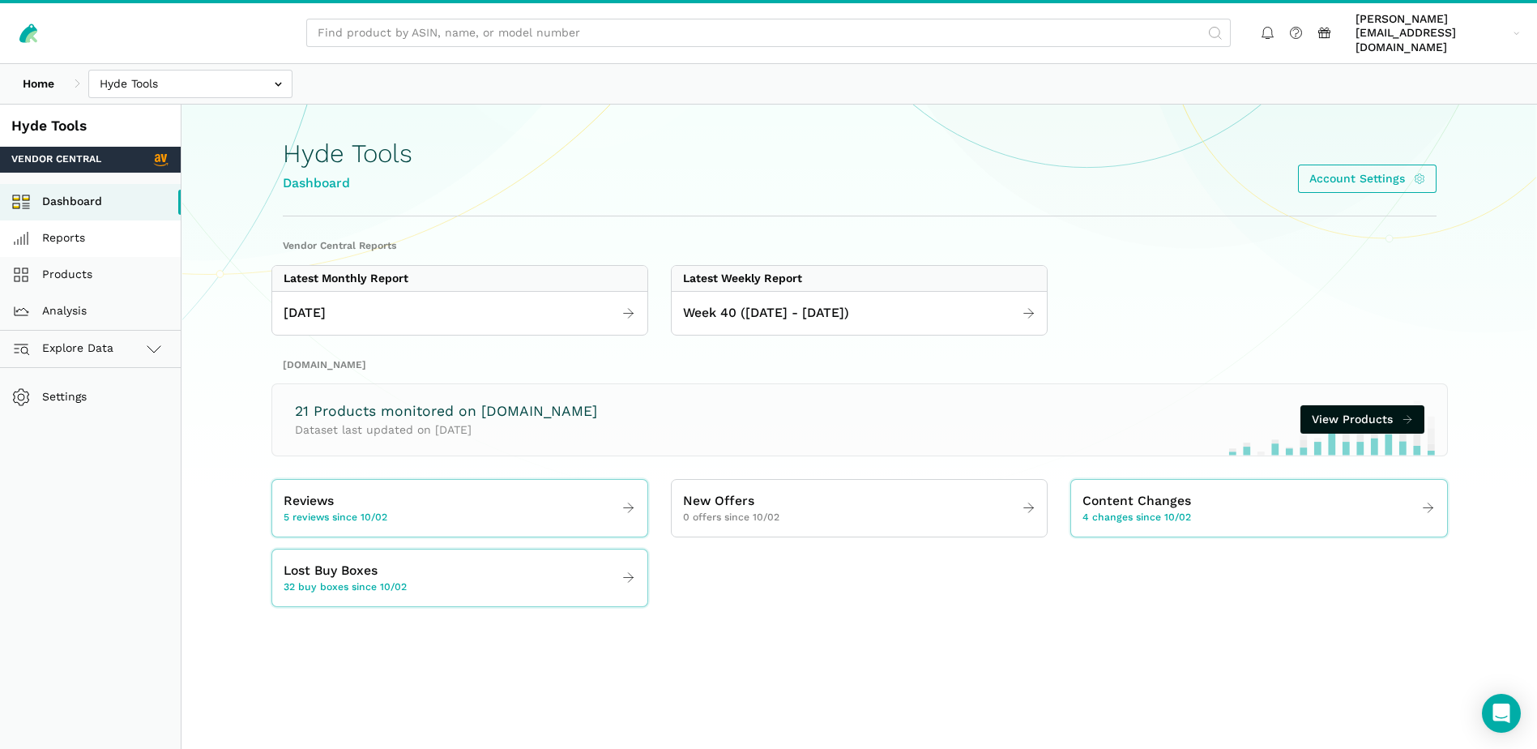
click at [73, 221] on link "Reports" at bounding box center [90, 238] width 181 height 36
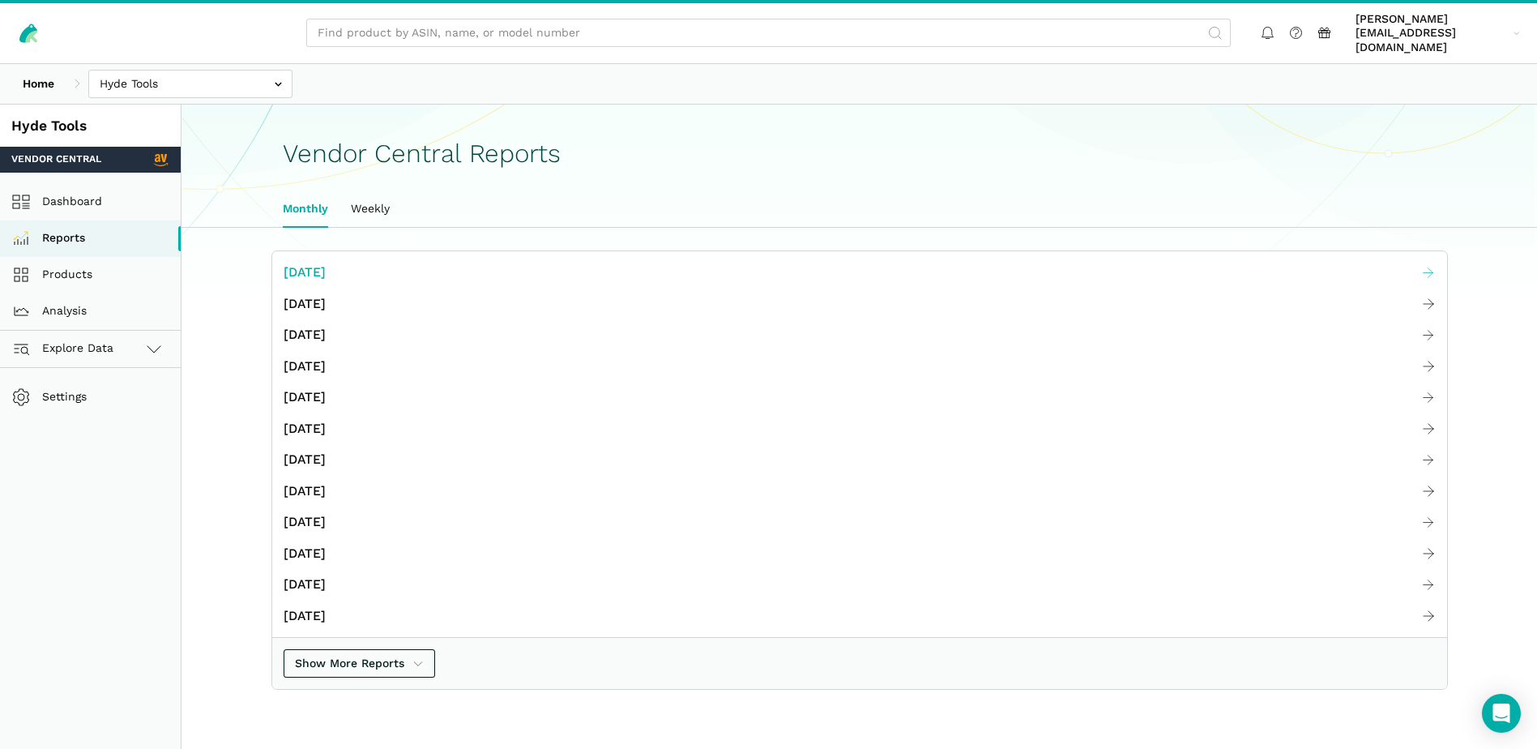
click at [326, 263] on span "[DATE]" at bounding box center [305, 273] width 42 height 20
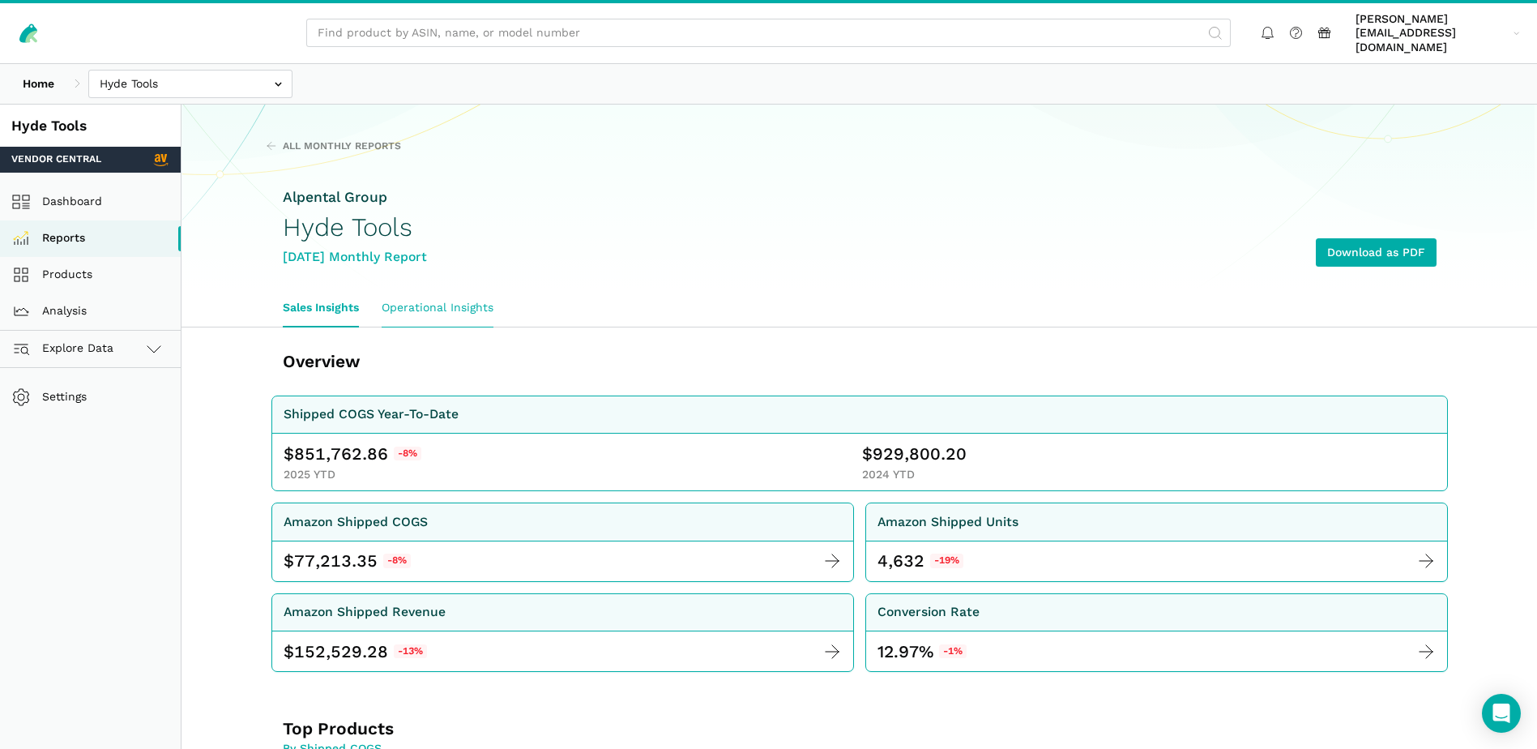
click at [475, 297] on link "Operational Insights" at bounding box center [437, 307] width 135 height 37
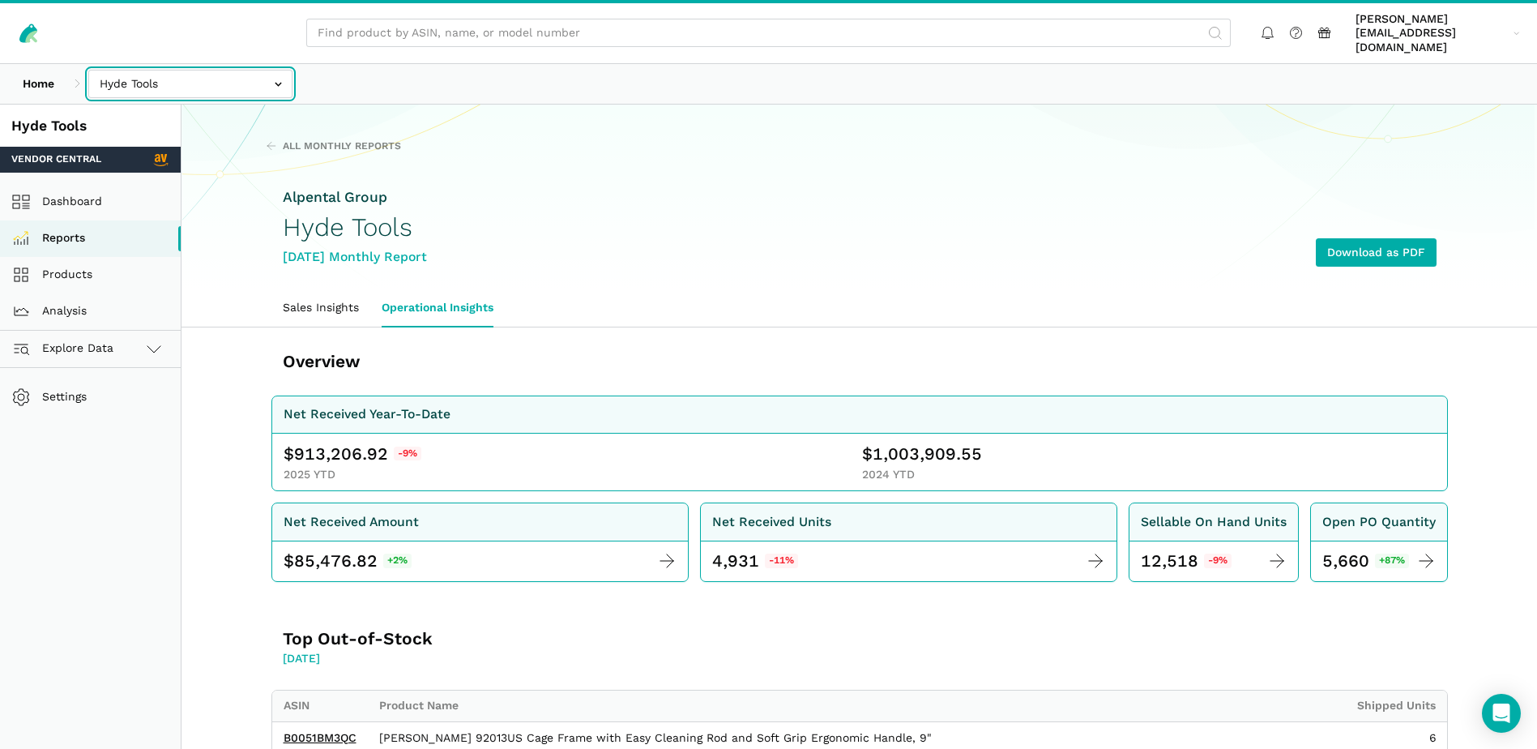
click at [283, 70] on input "text" at bounding box center [190, 84] width 204 height 28
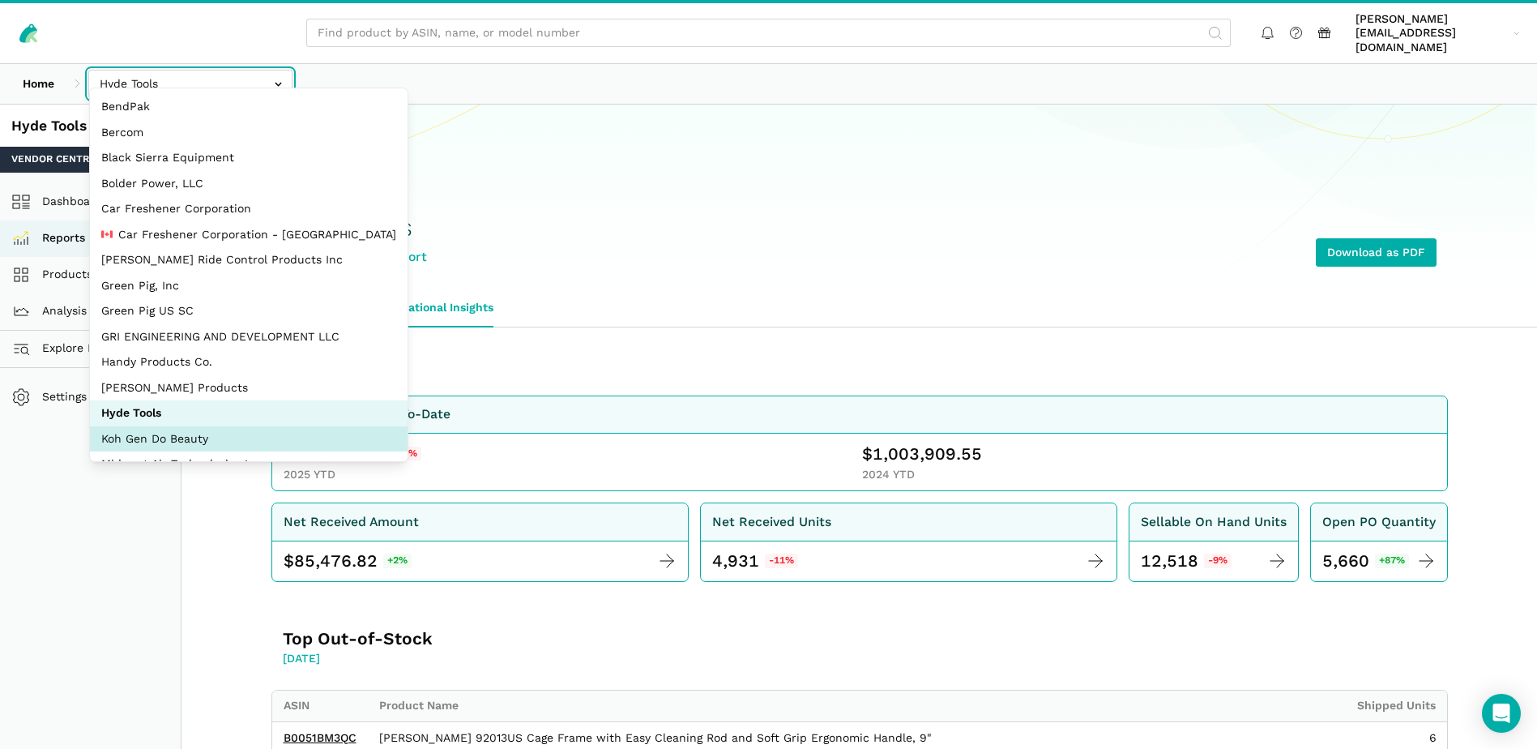
select select "BjByxUF6sGQPKFD7ntvJPVkd"
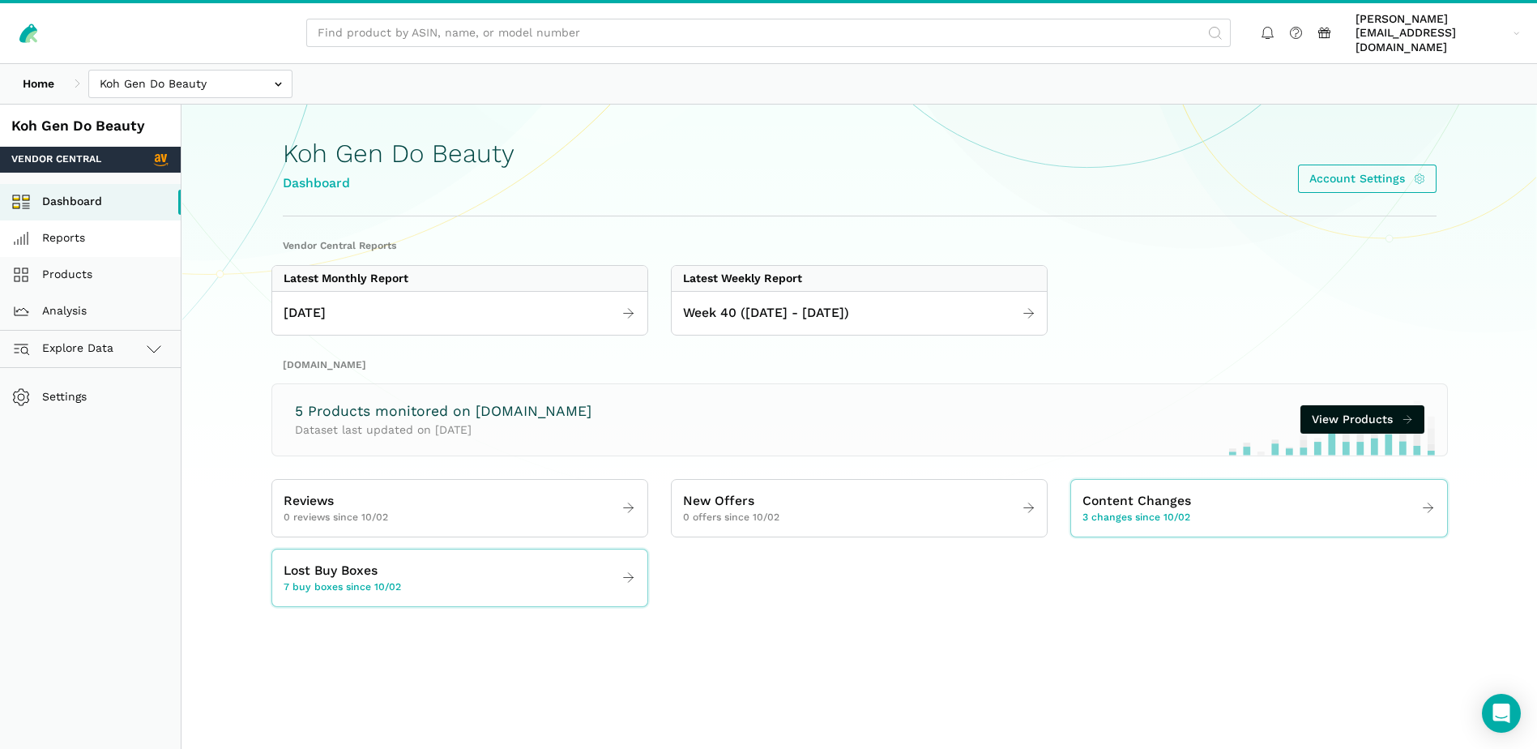
click at [83, 222] on link "Reports" at bounding box center [90, 238] width 181 height 36
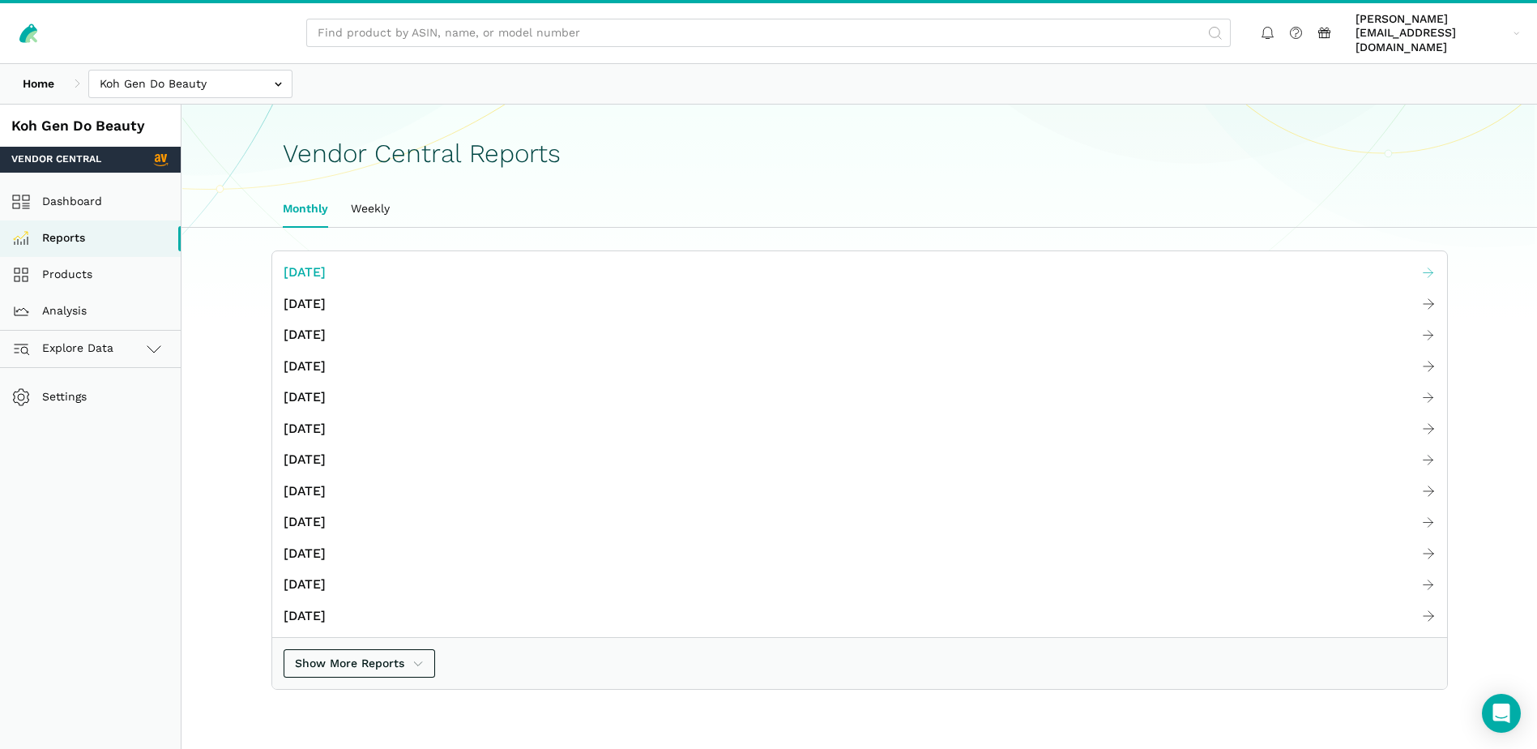
click at [321, 263] on span "[DATE]" at bounding box center [305, 273] width 42 height 20
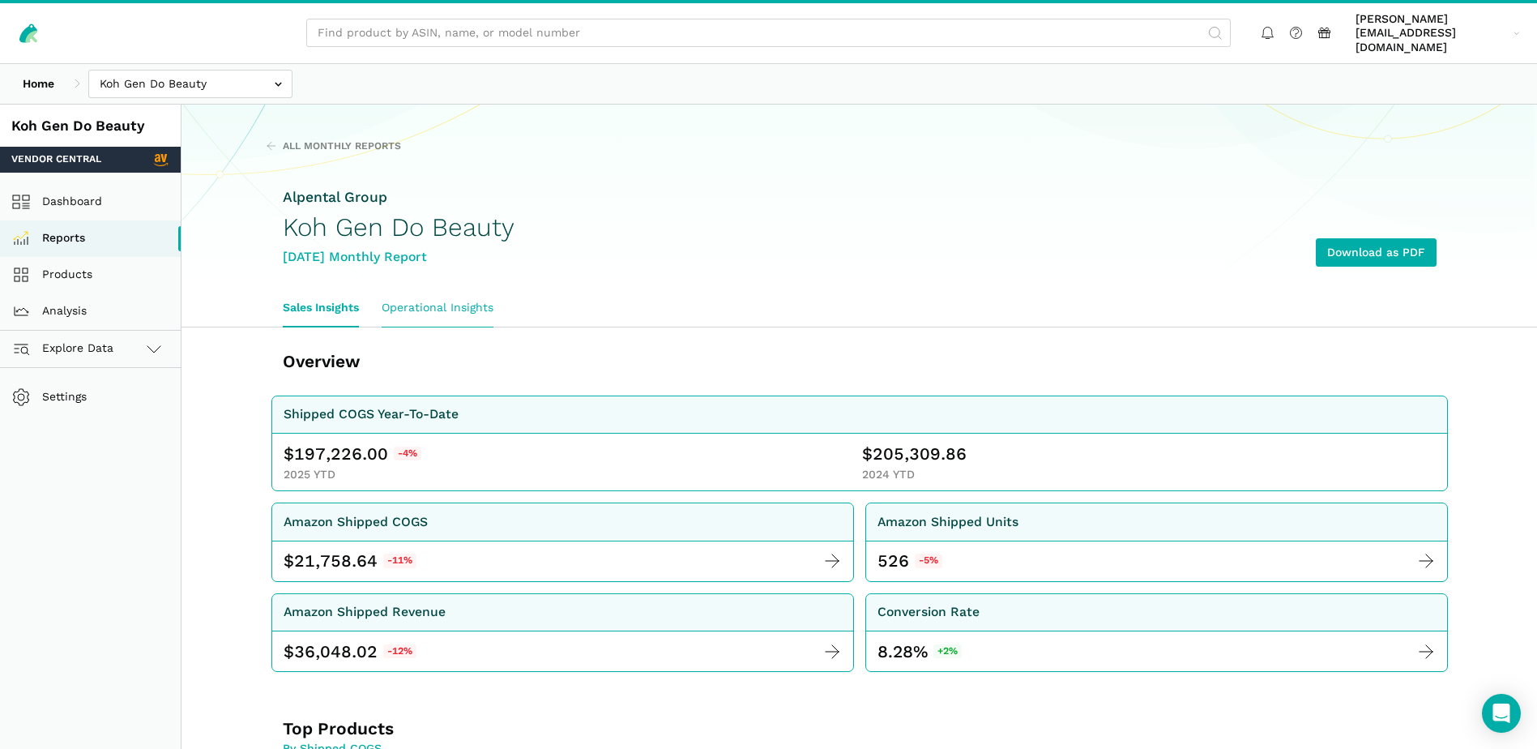
click at [441, 289] on link "Operational Insights" at bounding box center [437, 307] width 135 height 37
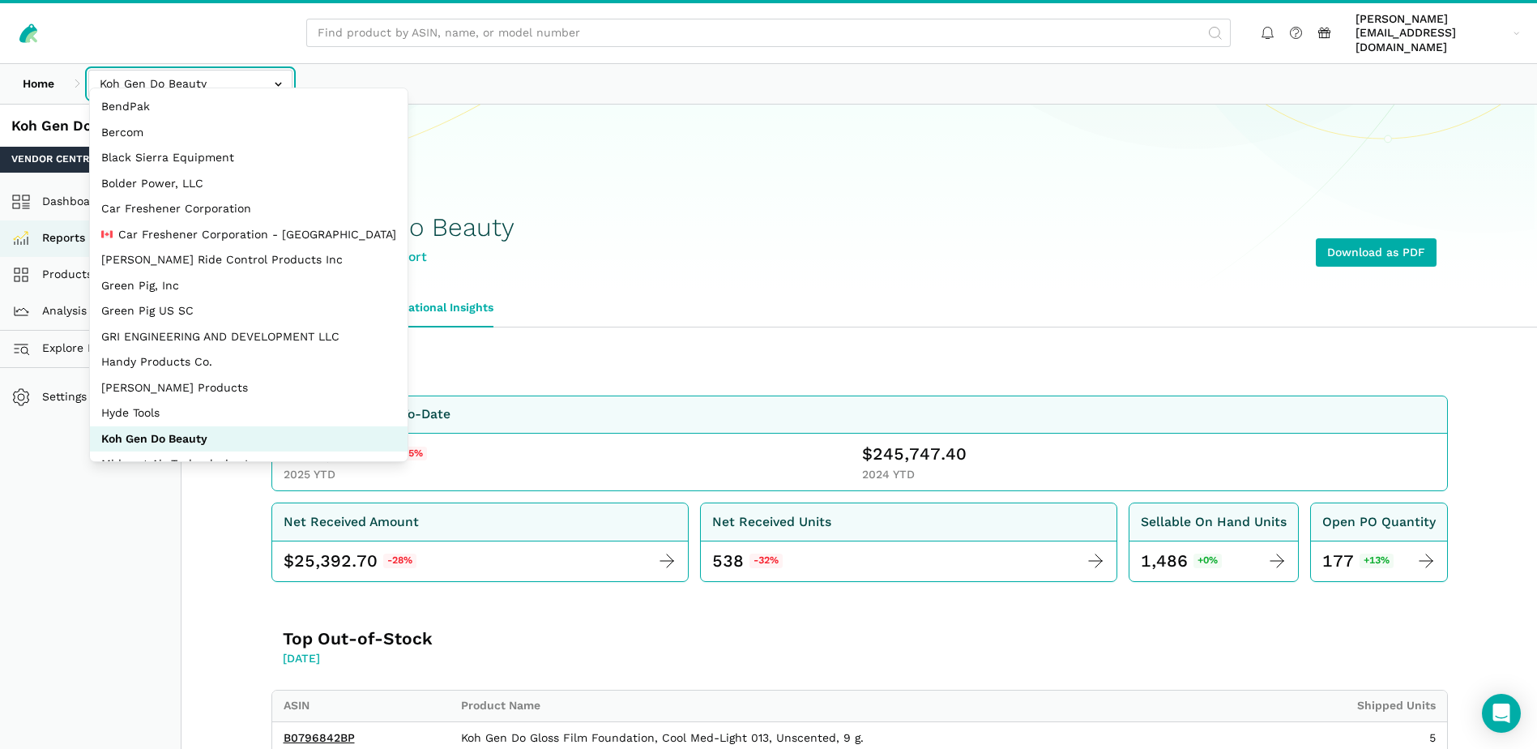
click at [278, 70] on input "text" at bounding box center [190, 84] width 204 height 28
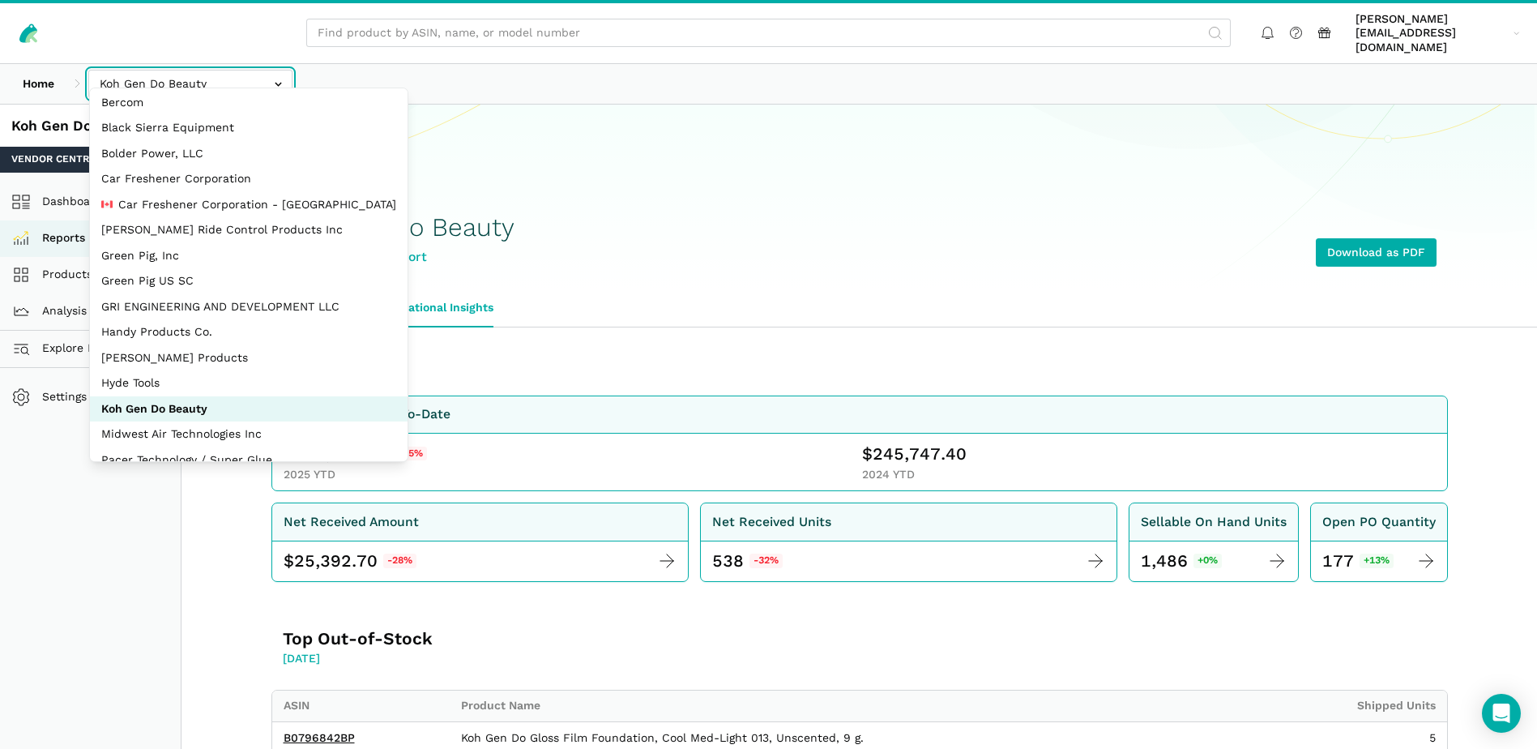
scroll to position [73, 0]
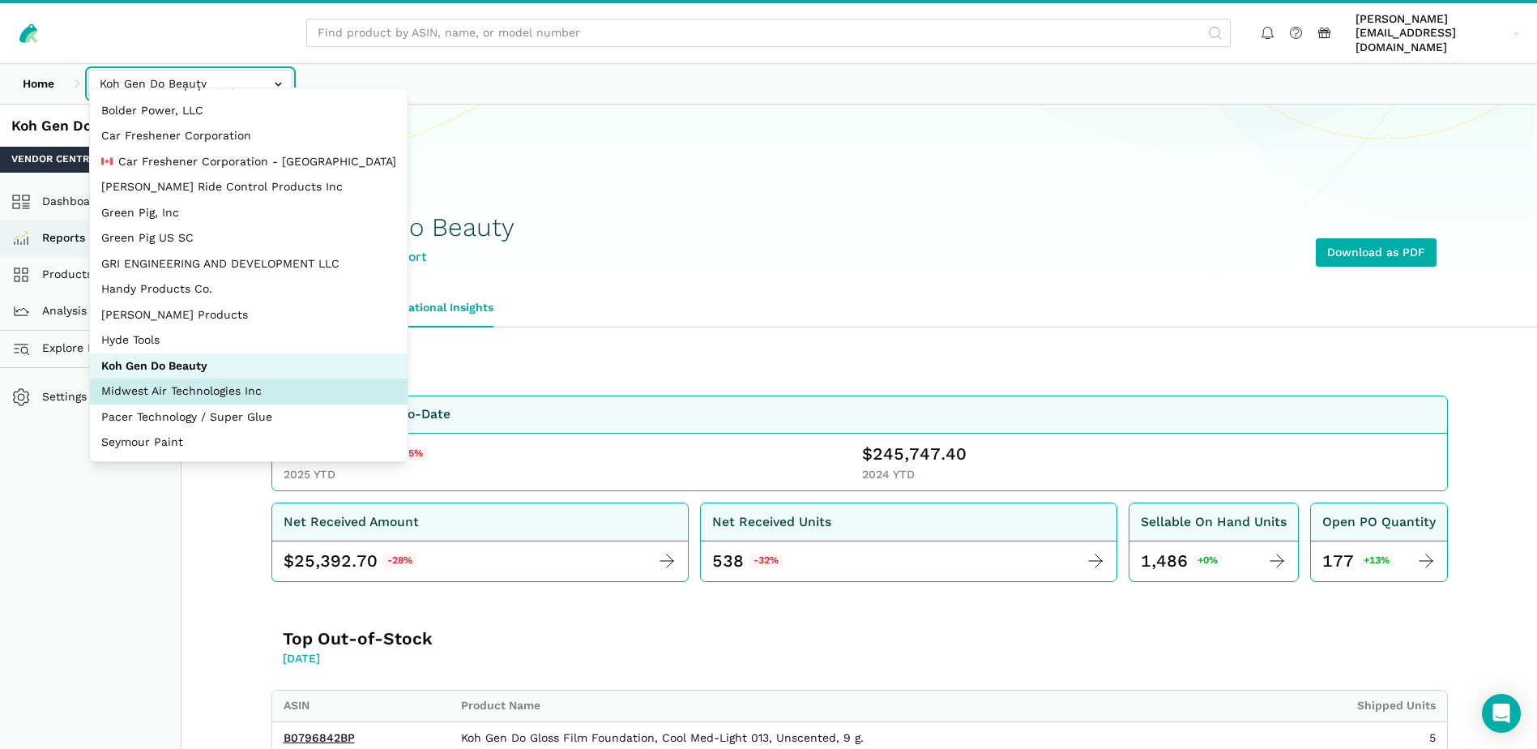
select select "zGneCySXZsNzLpqGA1m5dT8R"
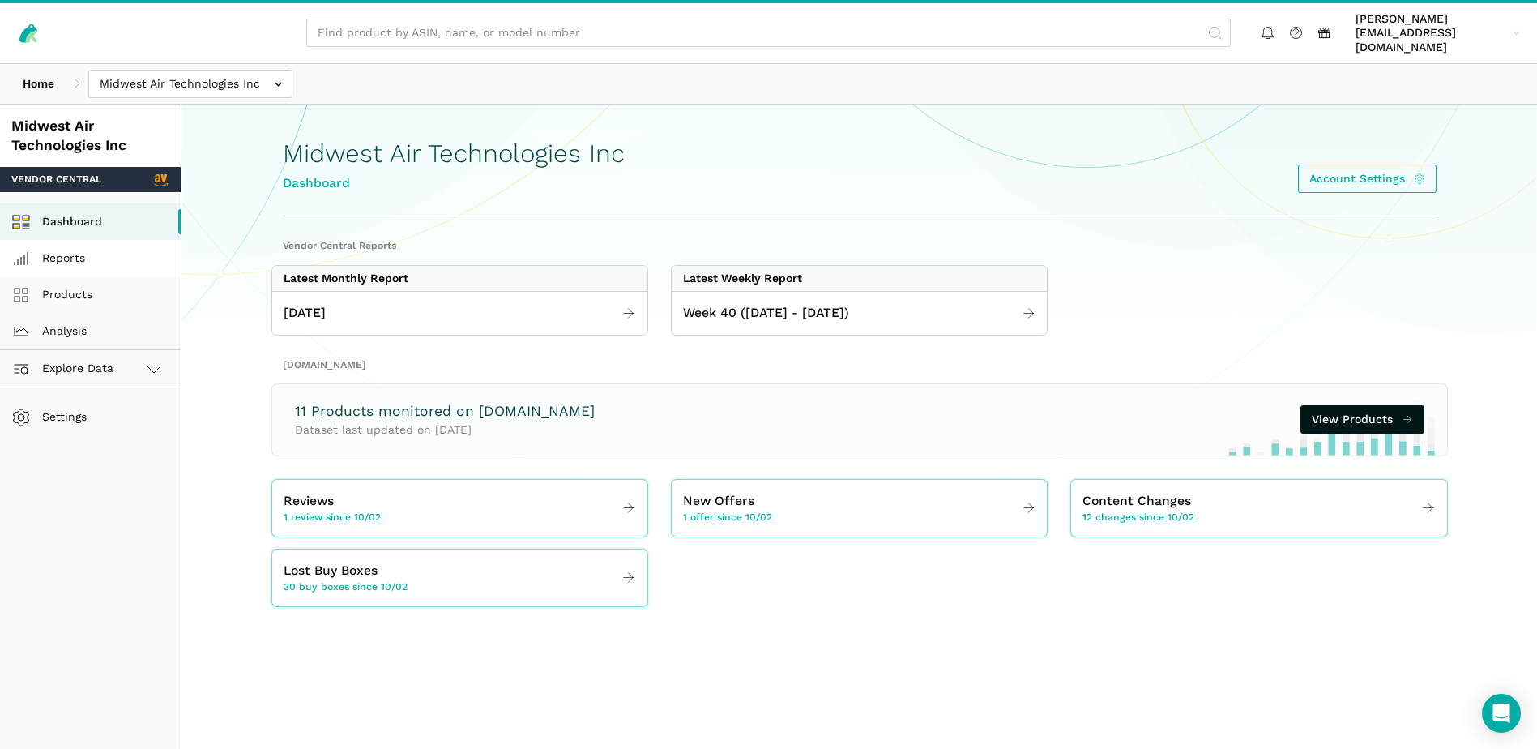
click at [83, 242] on link "Reports" at bounding box center [90, 258] width 181 height 36
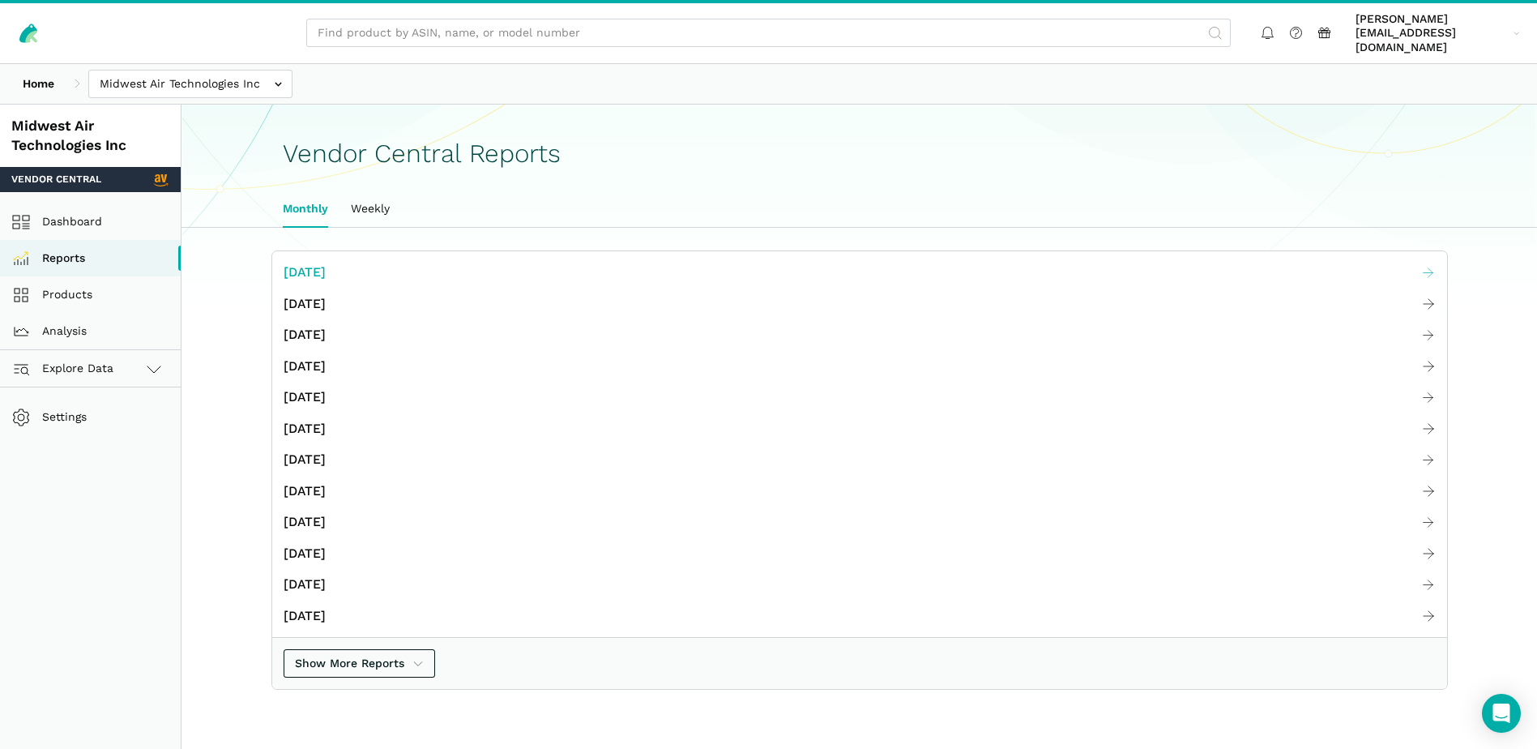
click at [326, 263] on span "[DATE]" at bounding box center [305, 273] width 42 height 20
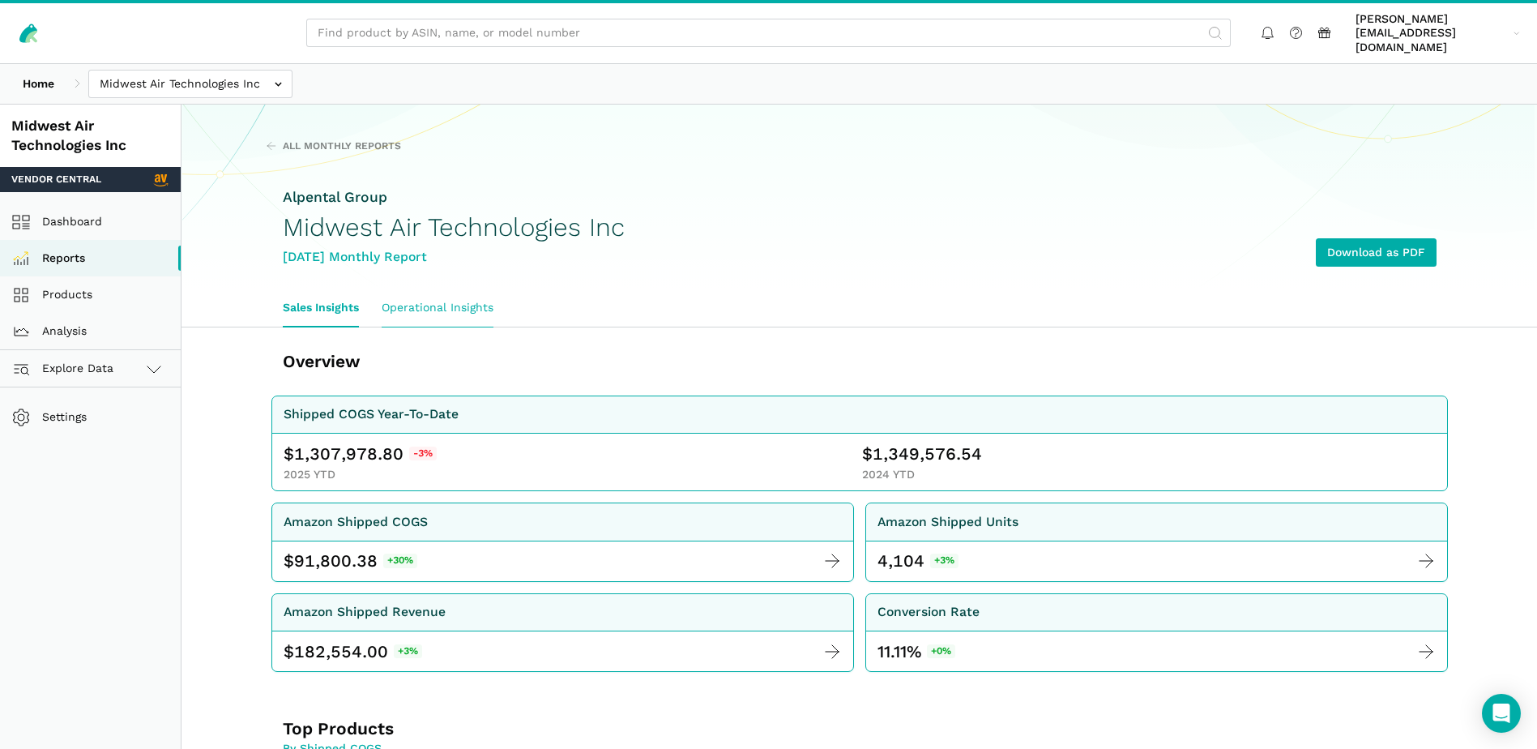
click at [446, 289] on link "Operational Insights" at bounding box center [437, 307] width 135 height 37
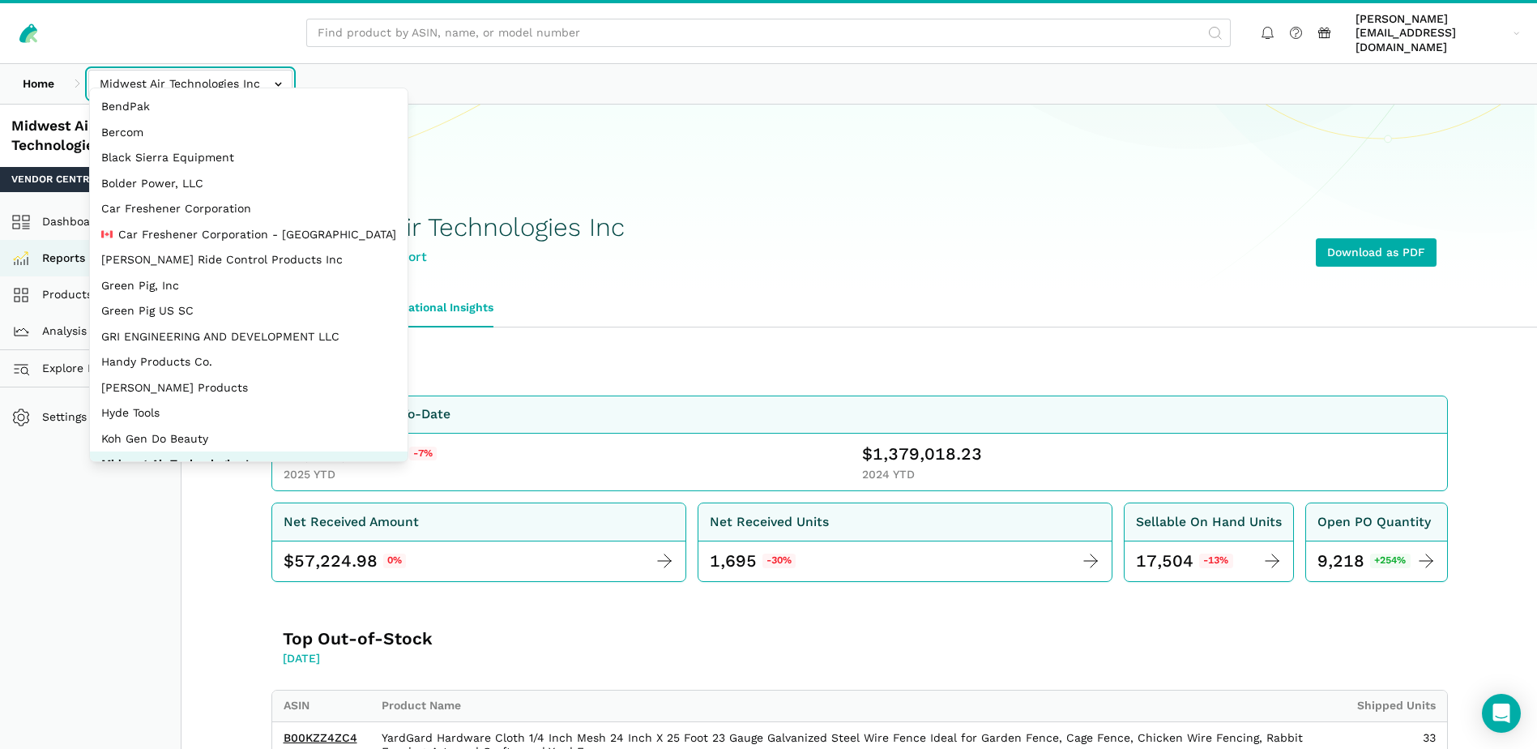
click at [282, 73] on input "text" at bounding box center [190, 84] width 204 height 28
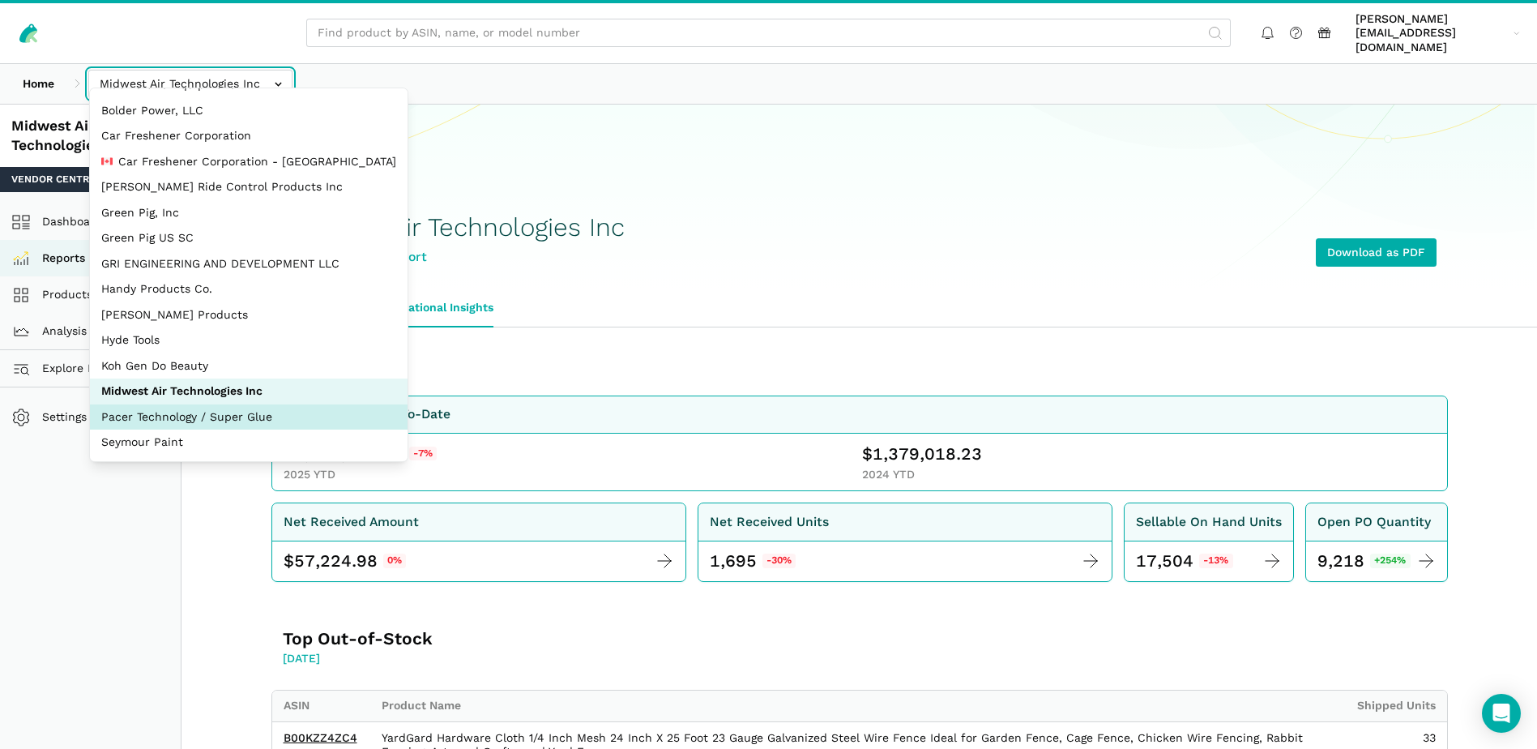
select select "fkxqHxM23aXfX8SirVafsdf2"
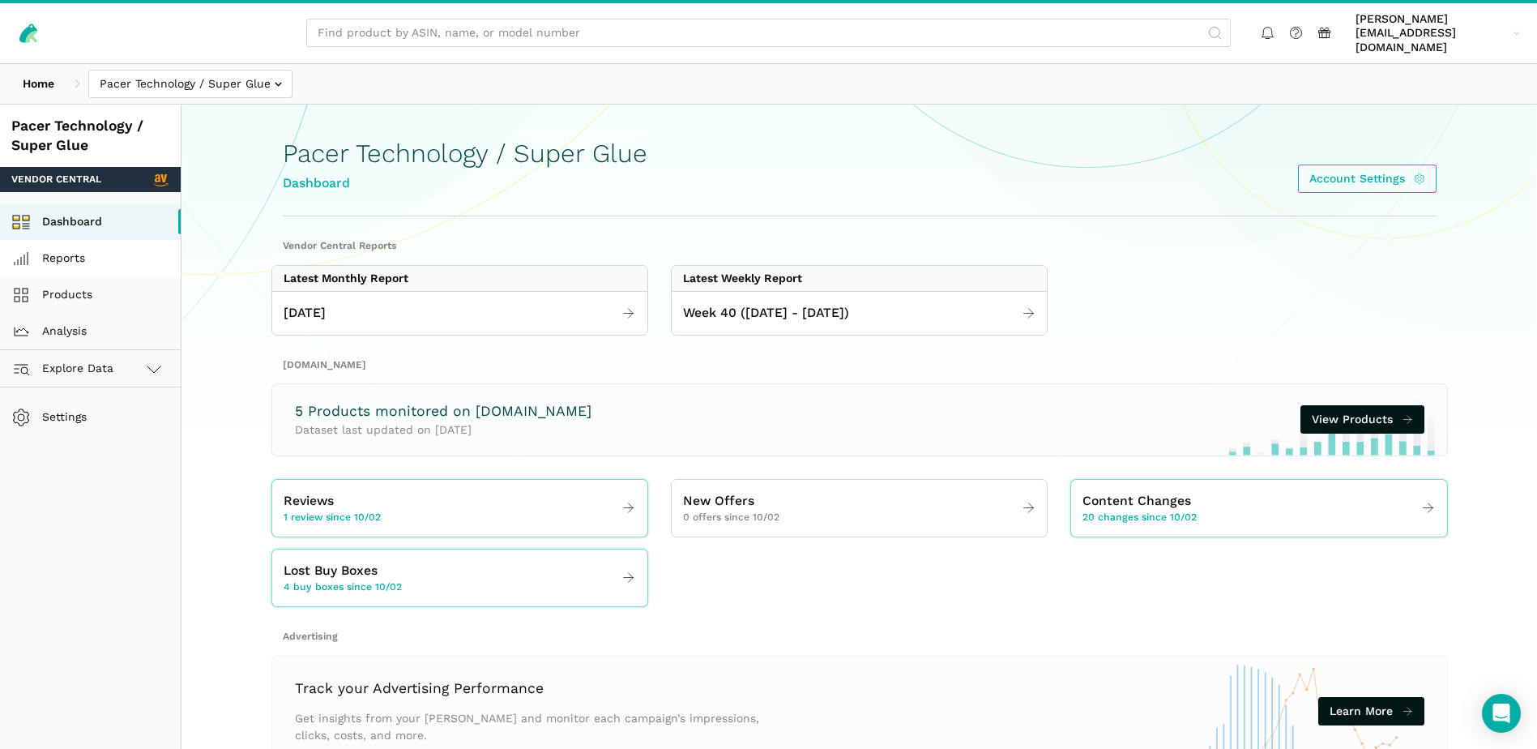
click at [69, 247] on link "Reports" at bounding box center [90, 258] width 181 height 36
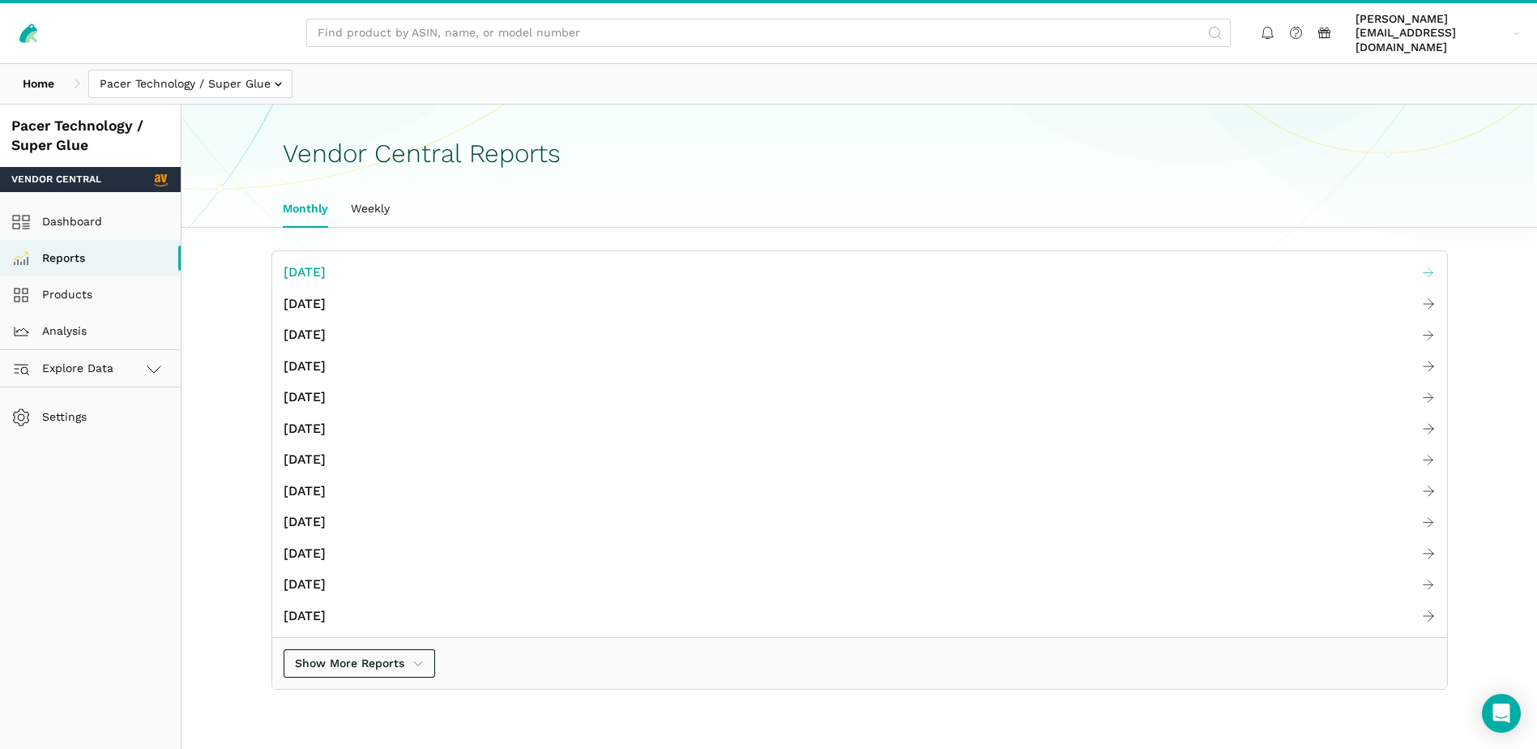
click at [326, 263] on span "[DATE]" at bounding box center [305, 273] width 42 height 20
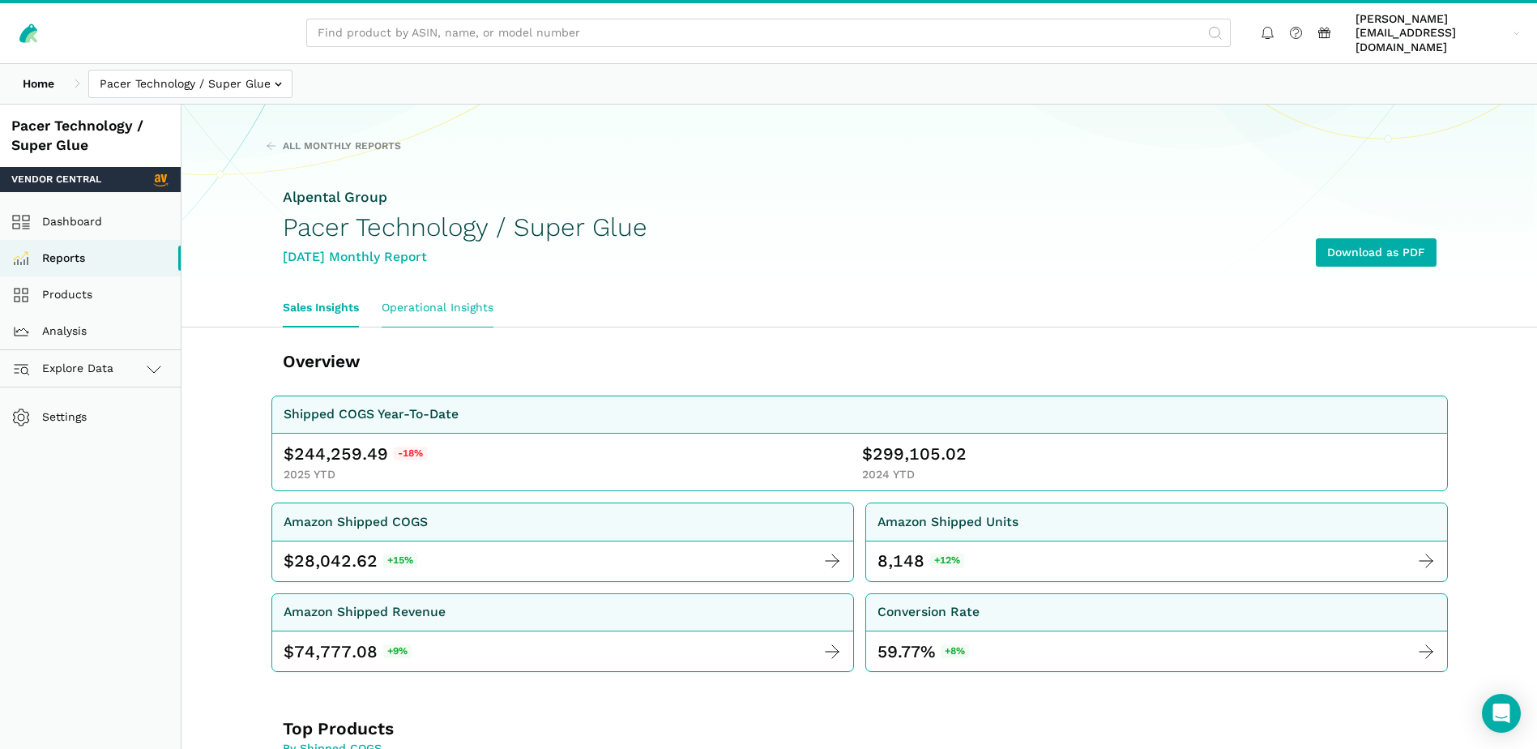
click at [450, 293] on link "Operational Insights" at bounding box center [437, 307] width 135 height 37
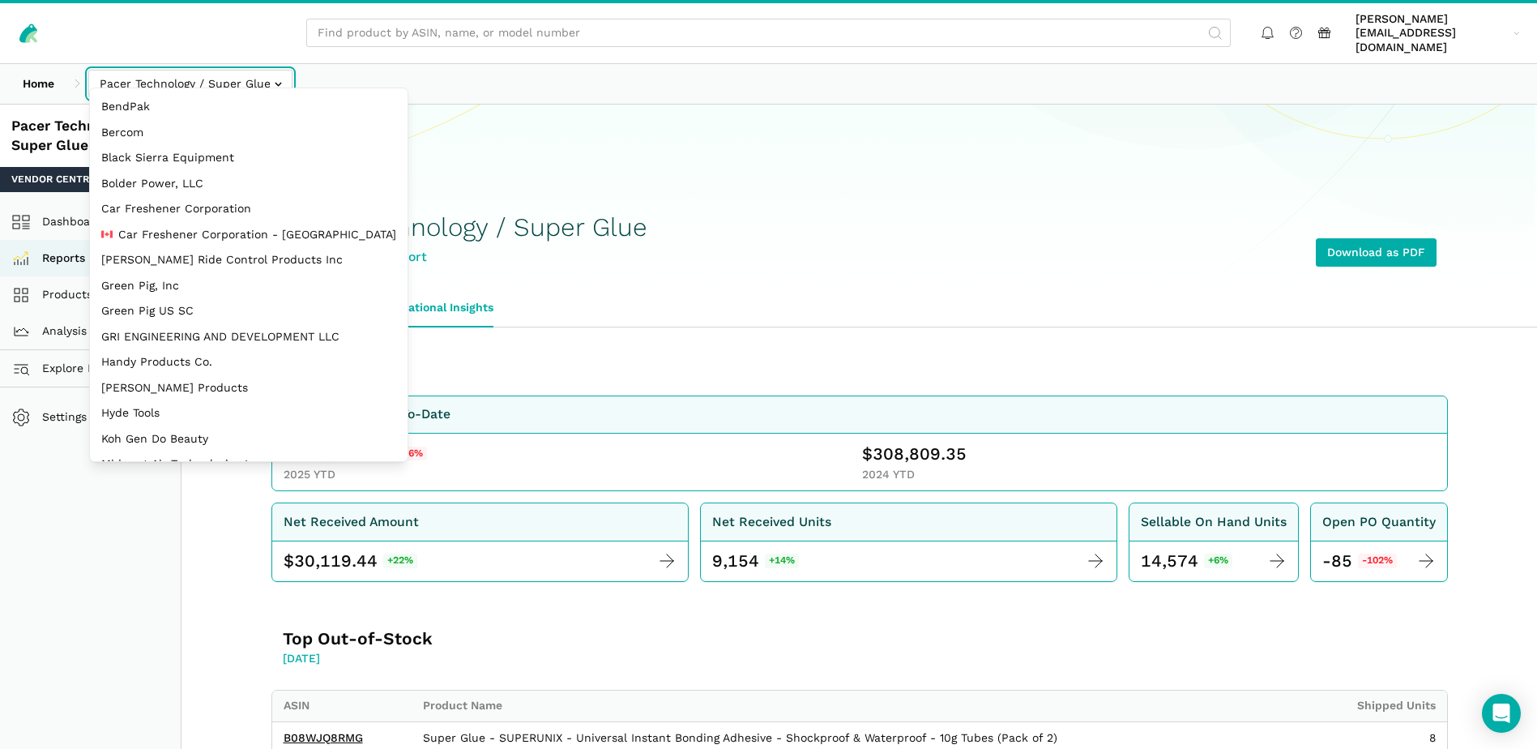
click at [276, 70] on input "text" at bounding box center [190, 84] width 204 height 28
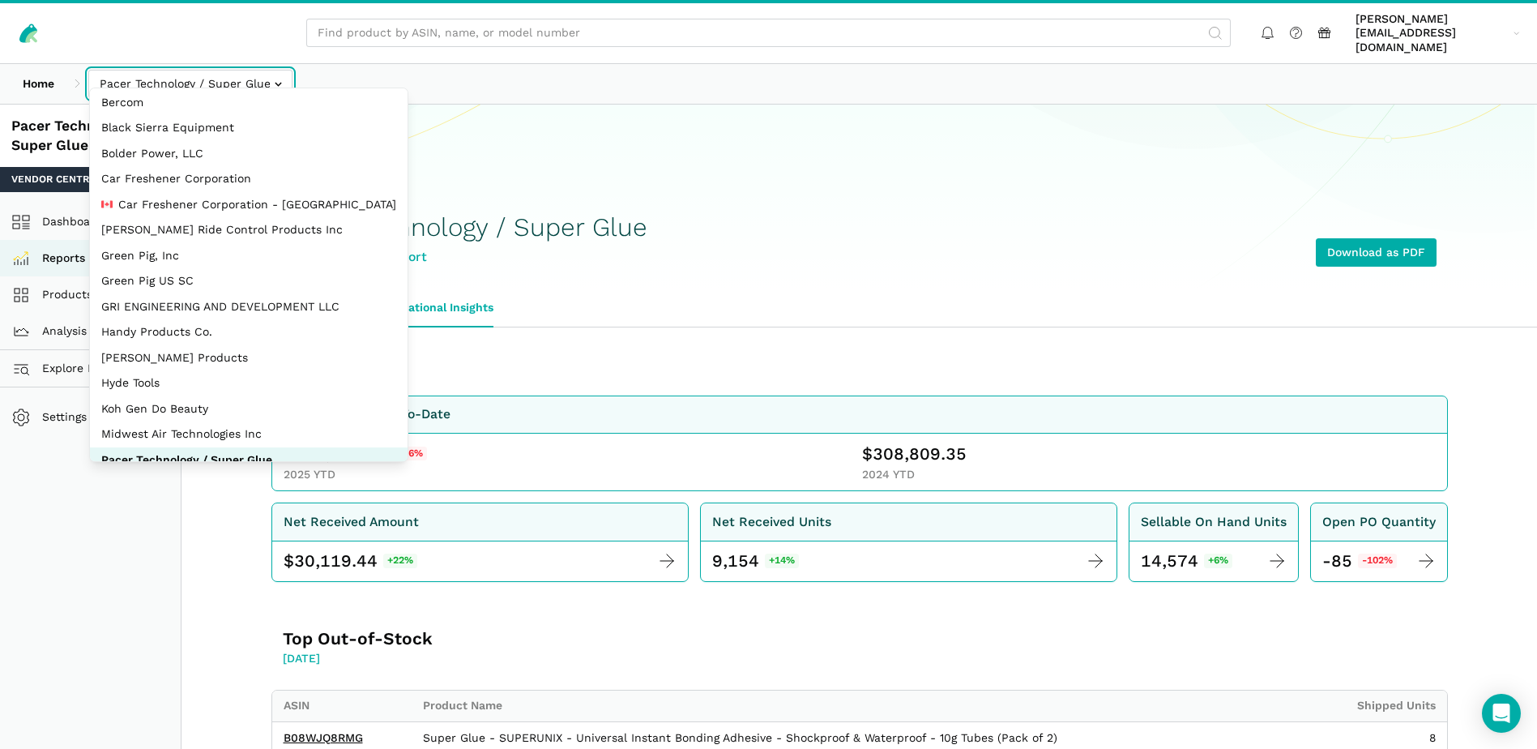
scroll to position [73, 0]
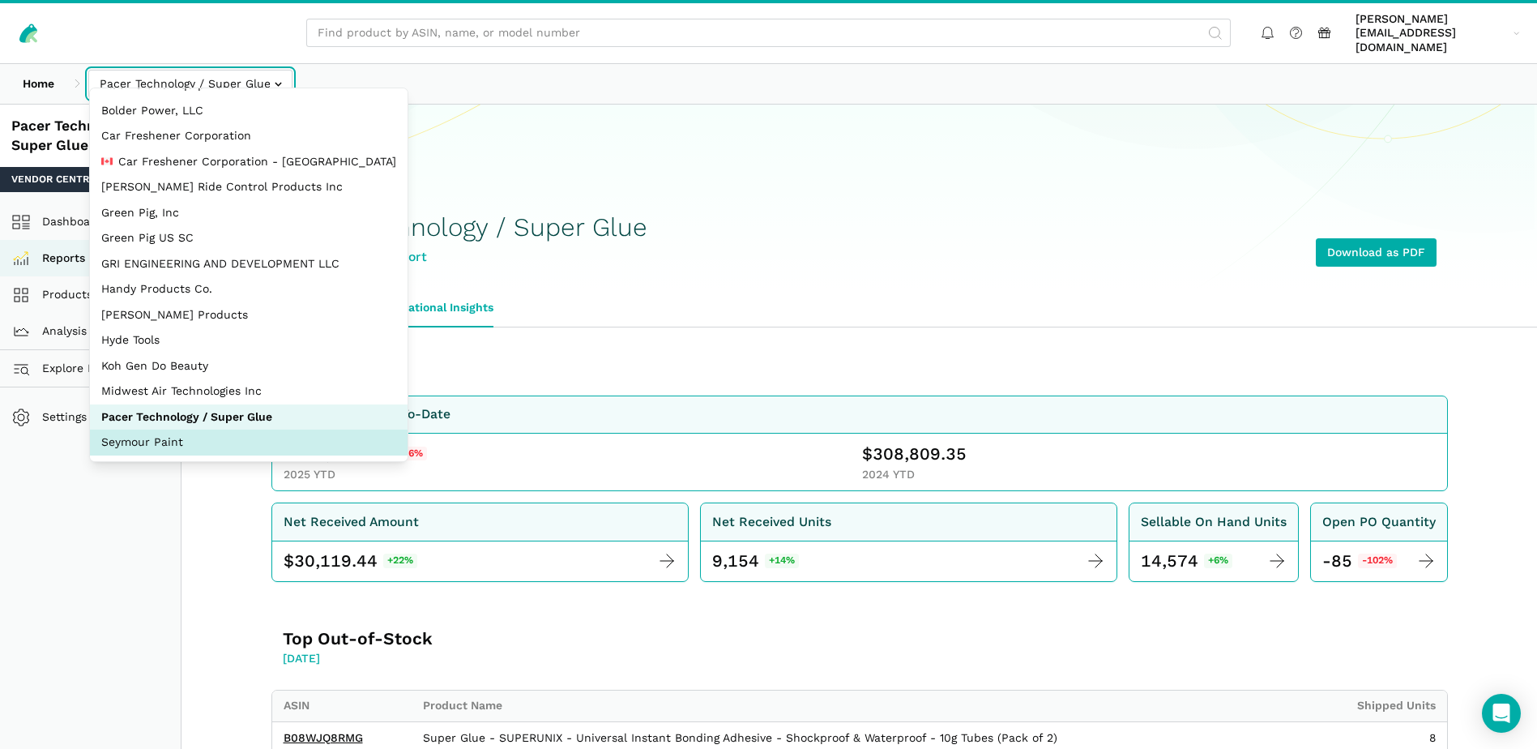
select select "JWGB2SoxgRv566CvbGME62sc"
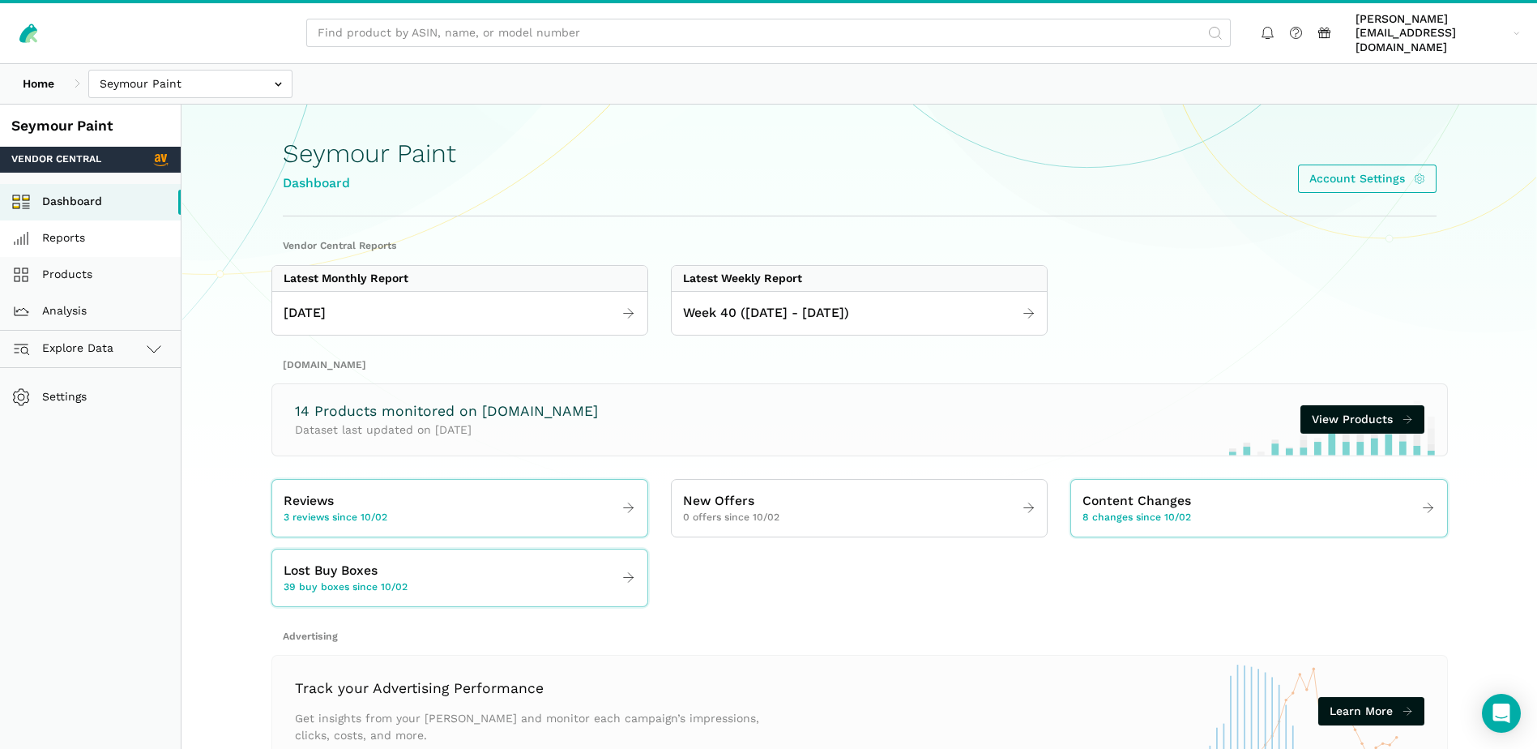
click at [87, 225] on link "Reports" at bounding box center [90, 238] width 181 height 36
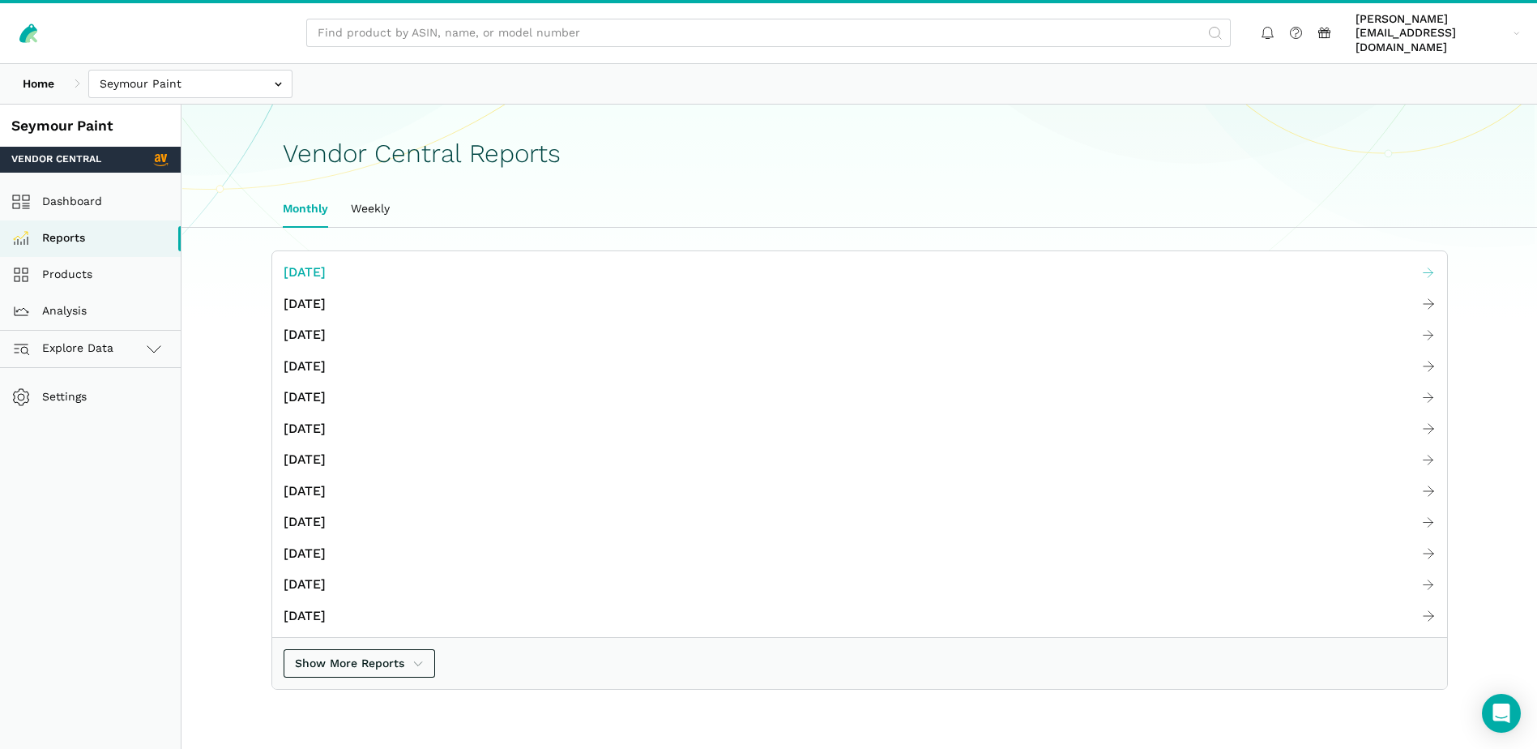
click at [326, 263] on span "[DATE]" at bounding box center [305, 273] width 42 height 20
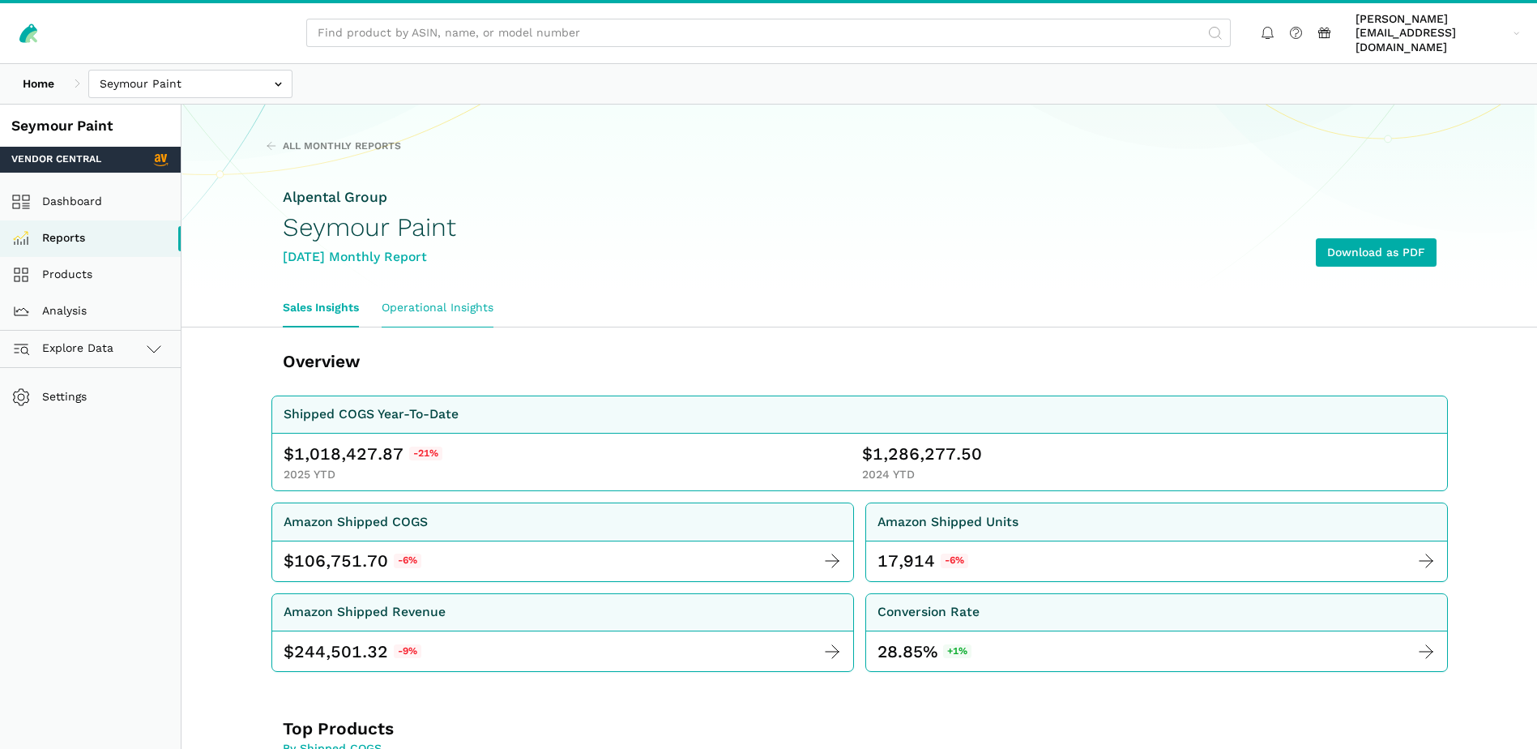
click at [442, 300] on link "Operational Insights" at bounding box center [437, 307] width 135 height 37
